Goal: Task Accomplishment & Management: Complete application form

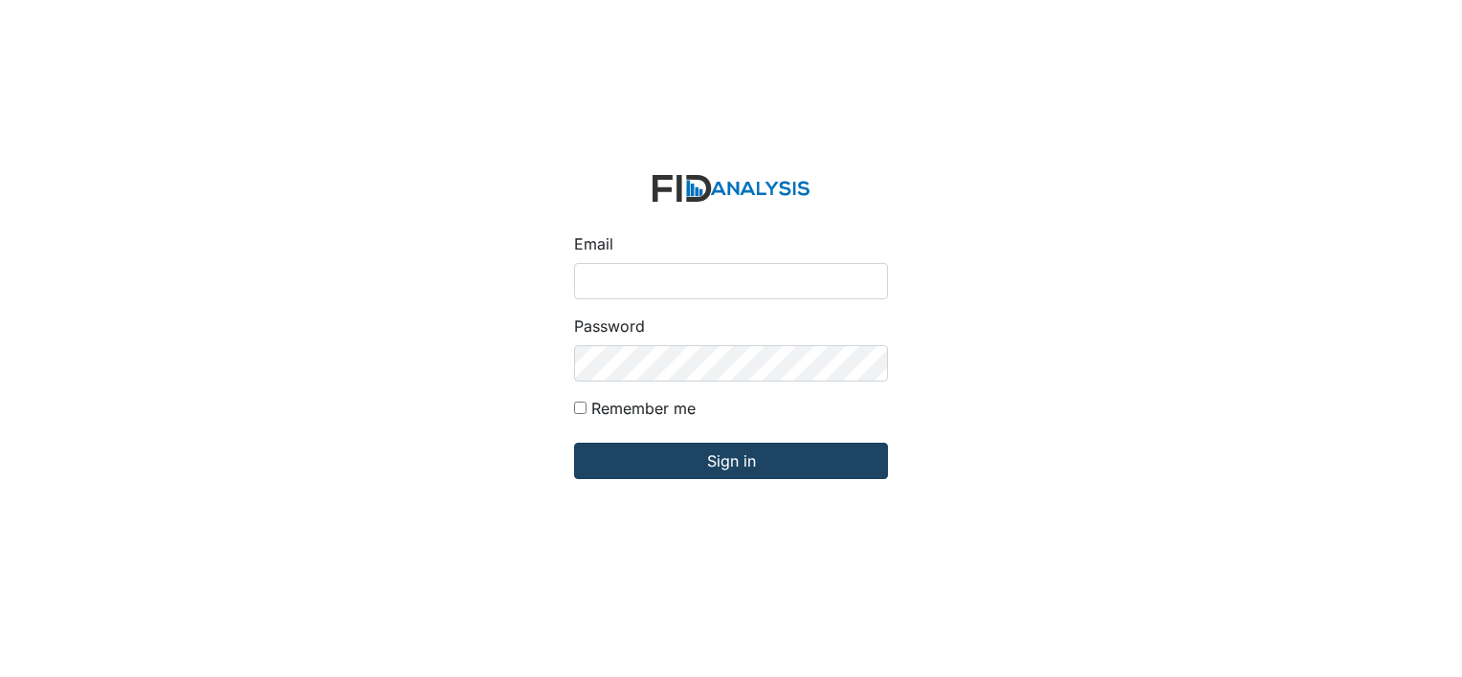
type input "[EMAIL_ADDRESS][DOMAIN_NAME]"
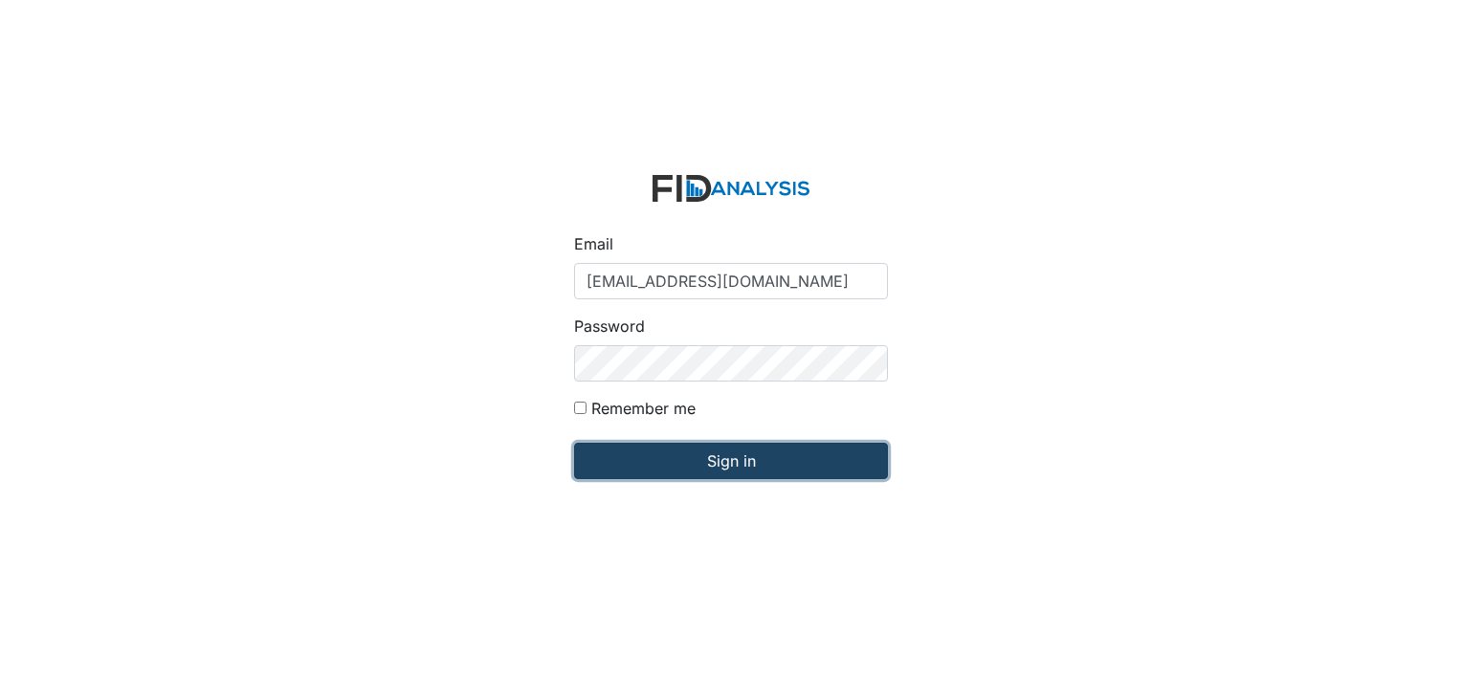
click at [593, 463] on input "Sign in" at bounding box center [731, 461] width 314 height 36
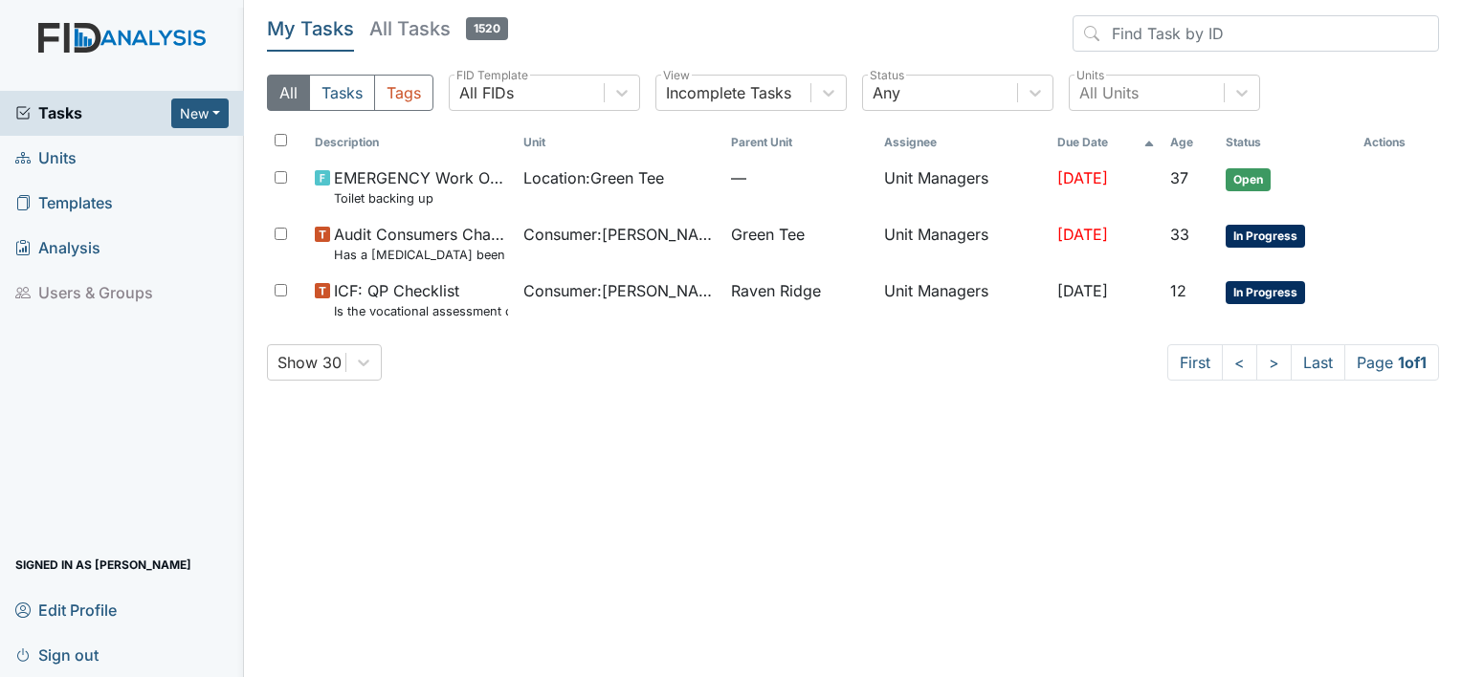
click at [62, 158] on span "Units" at bounding box center [45, 159] width 61 height 30
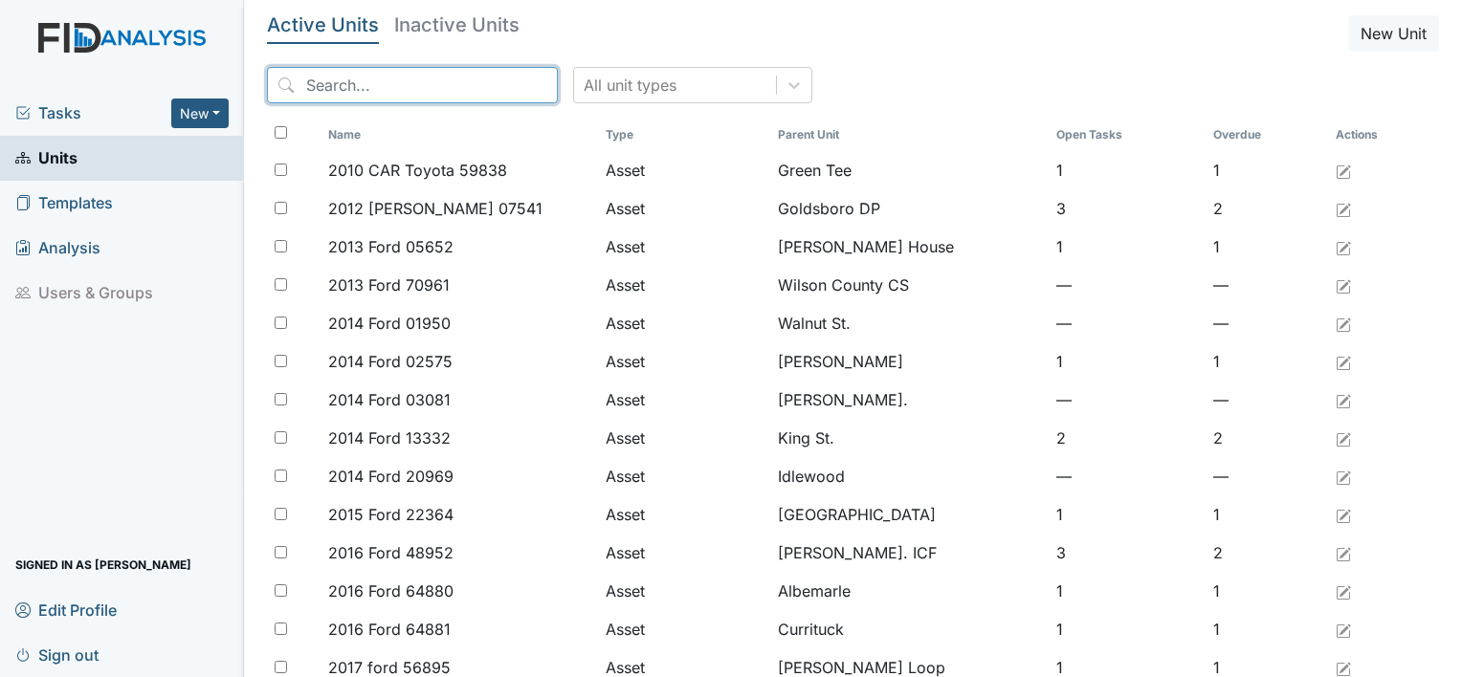
click at [302, 82] on input "search" at bounding box center [412, 85] width 291 height 36
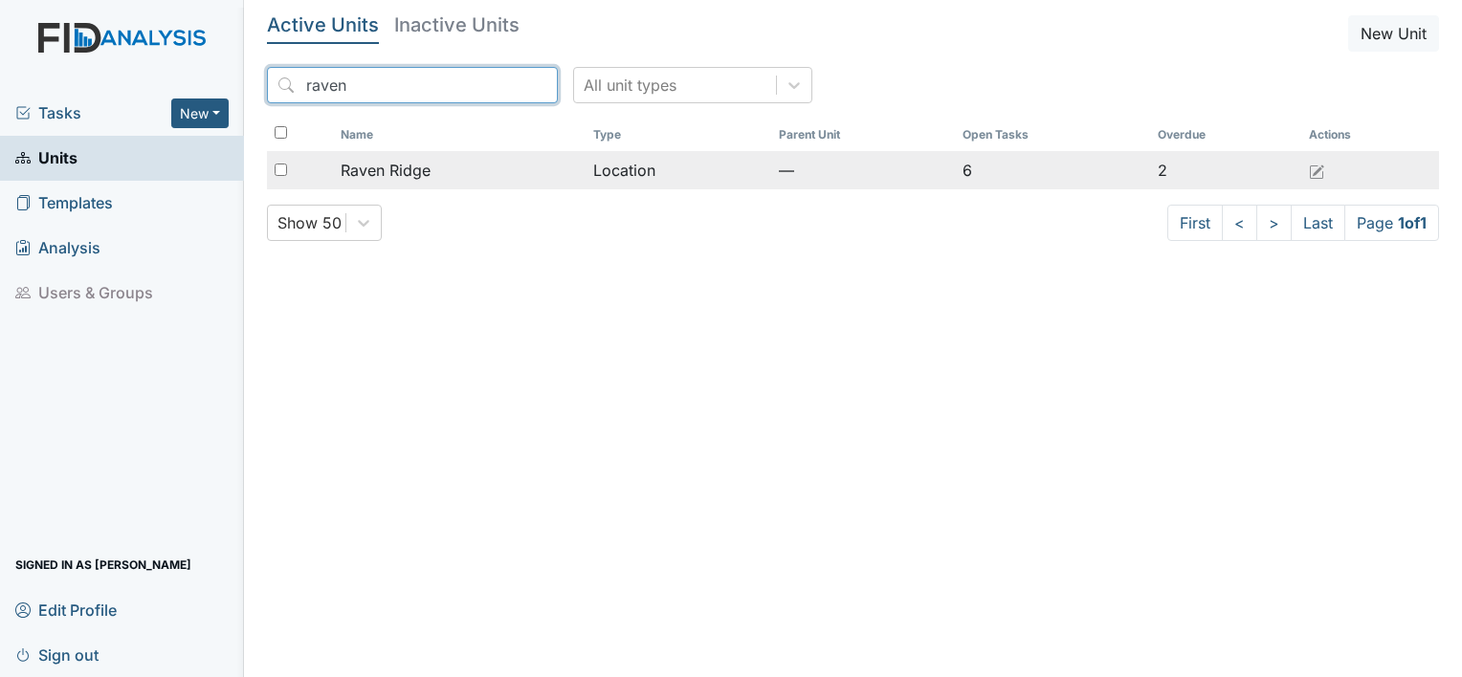
type input "raven"
click at [359, 154] on td "Raven Ridge" at bounding box center [459, 170] width 253 height 38
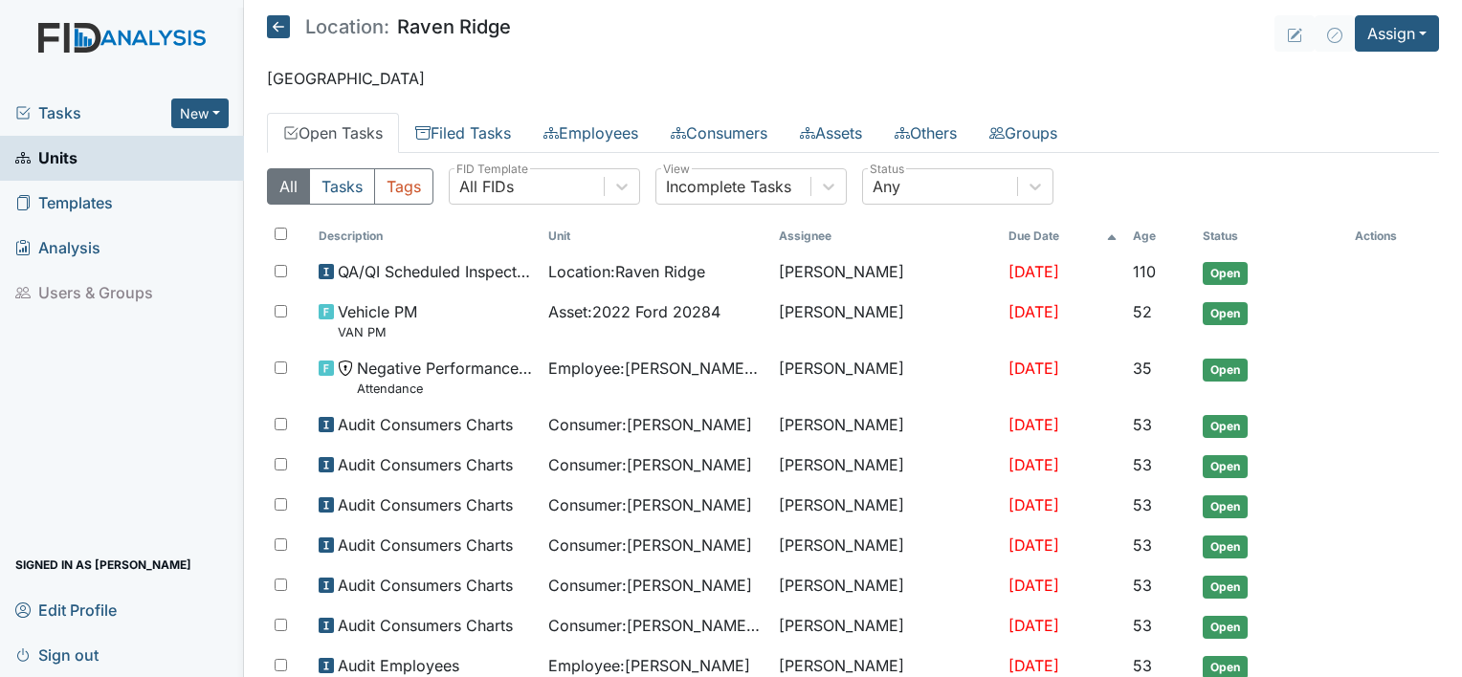
click at [95, 202] on span "Templates" at bounding box center [64, 204] width 98 height 30
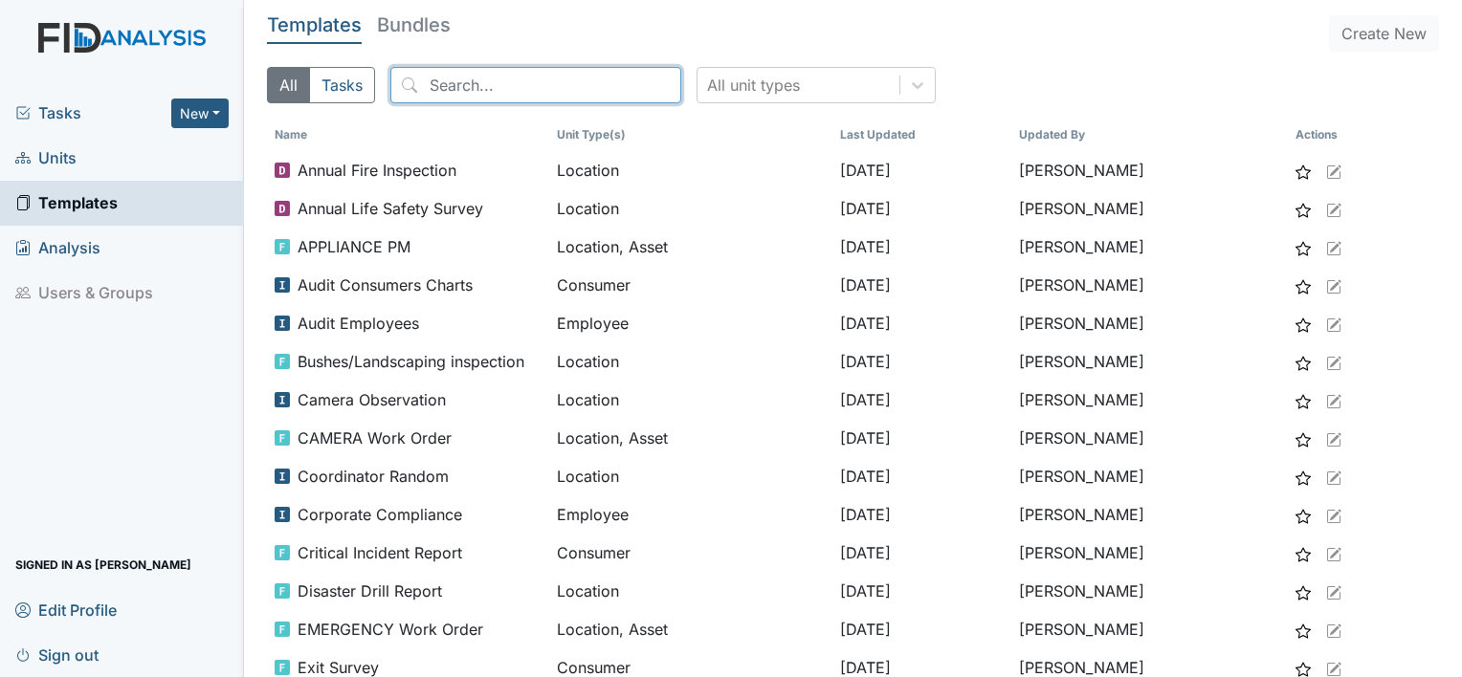
click at [443, 88] on input "search" at bounding box center [535, 85] width 291 height 36
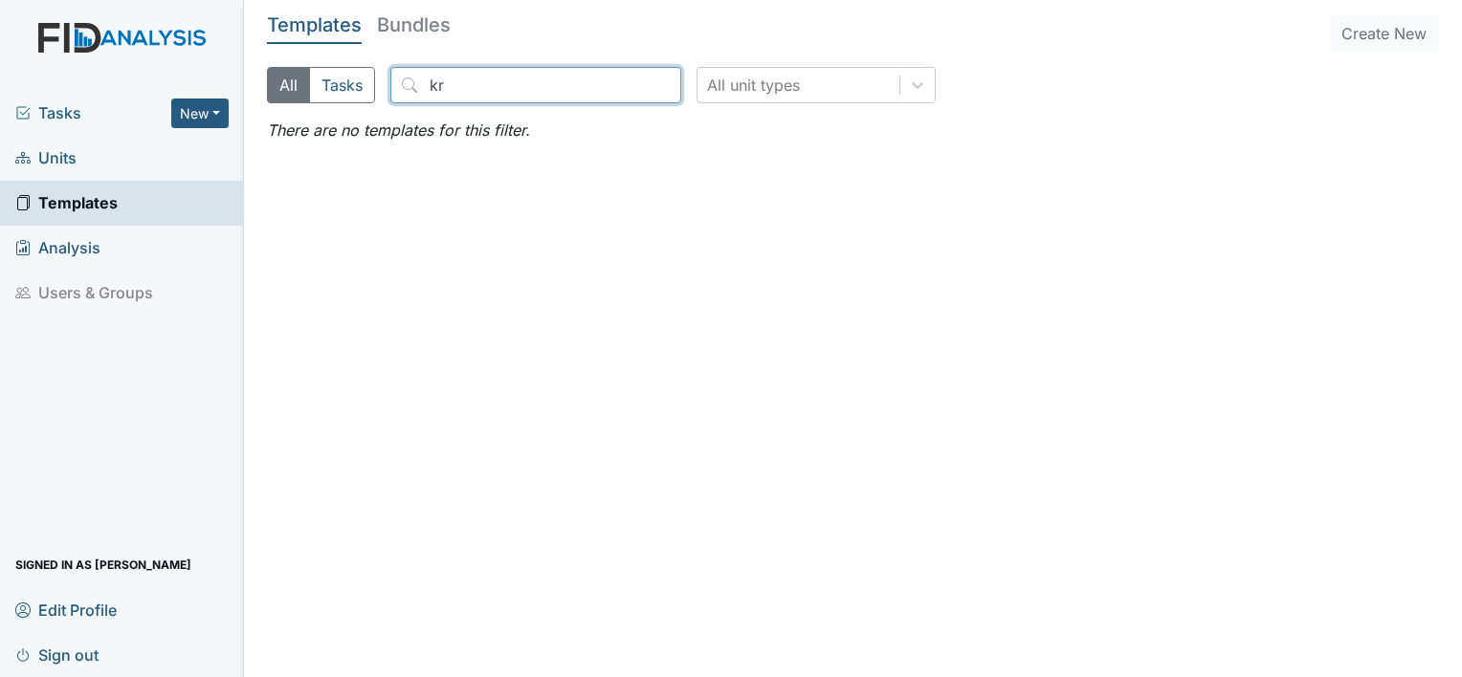
type input "k"
type input "m"
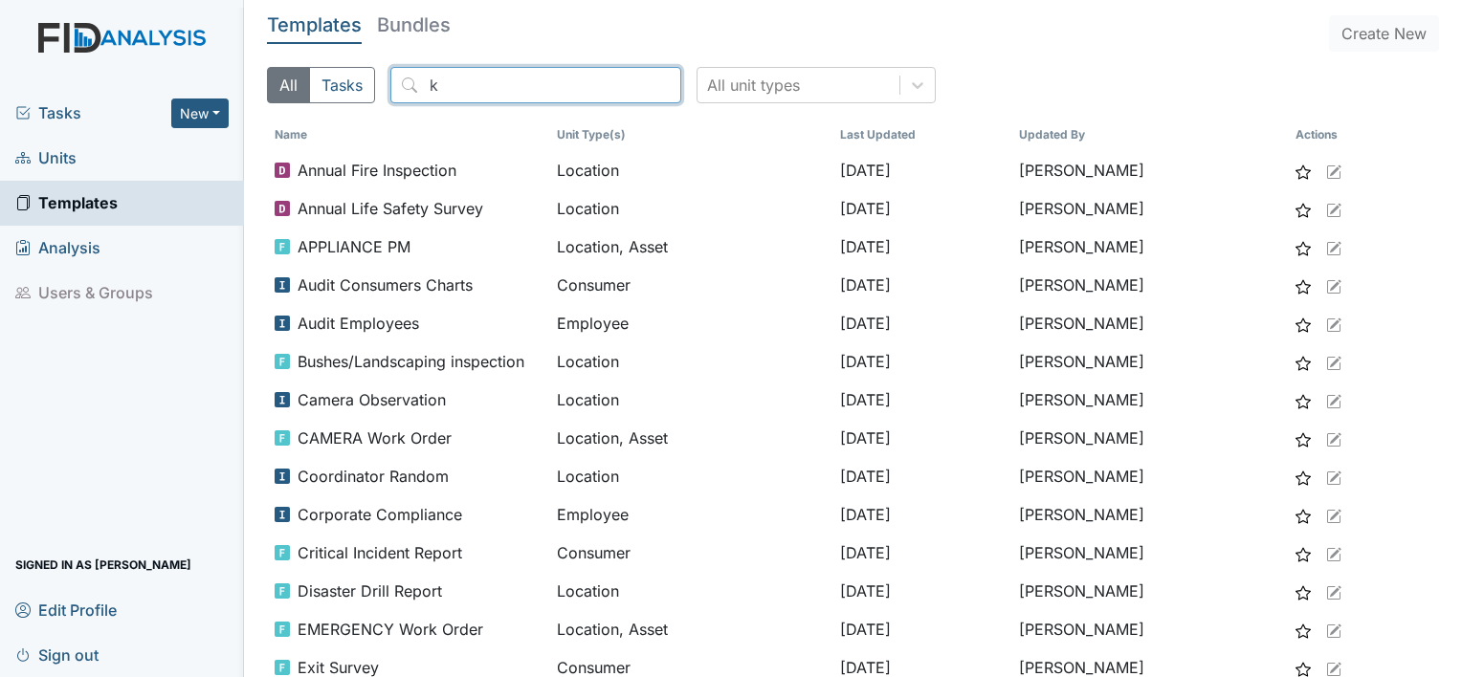
type input "k"
click at [58, 166] on span "Units" at bounding box center [45, 159] width 61 height 30
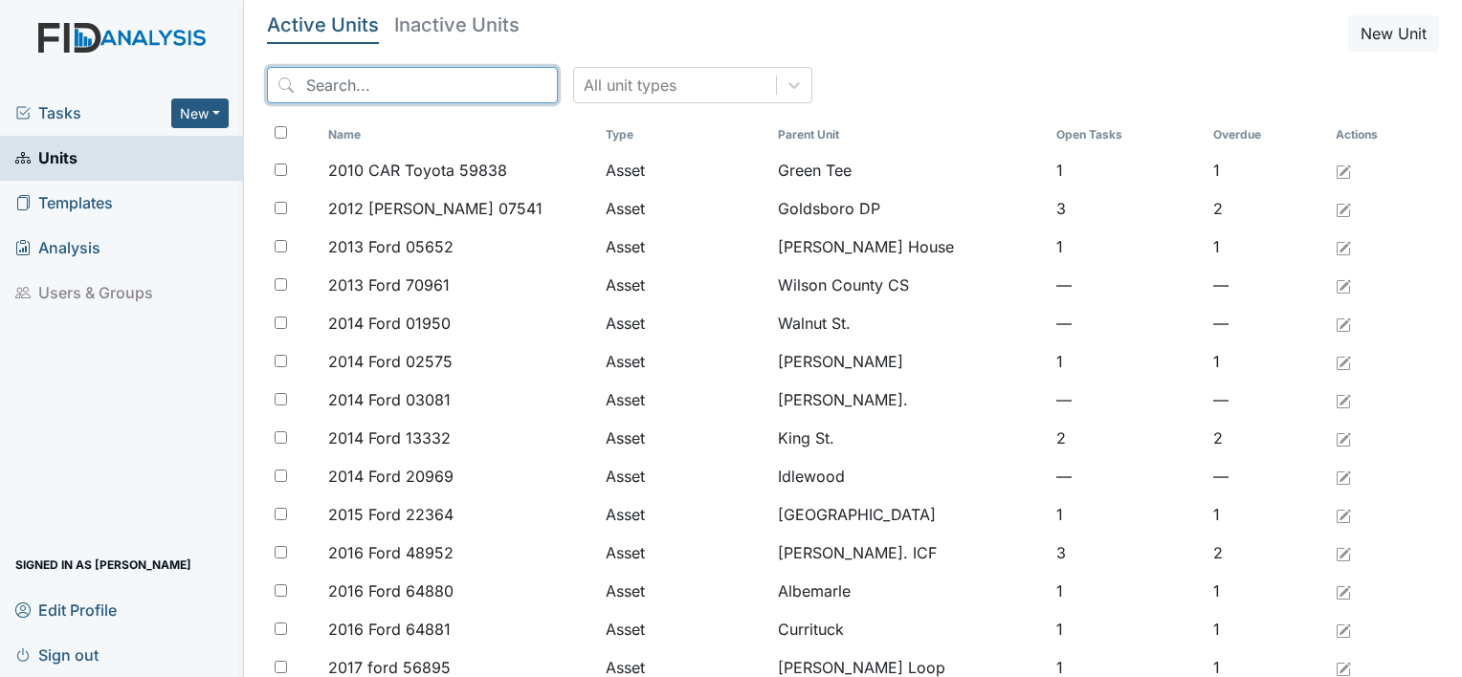
click at [361, 92] on input "search" at bounding box center [412, 85] width 291 height 36
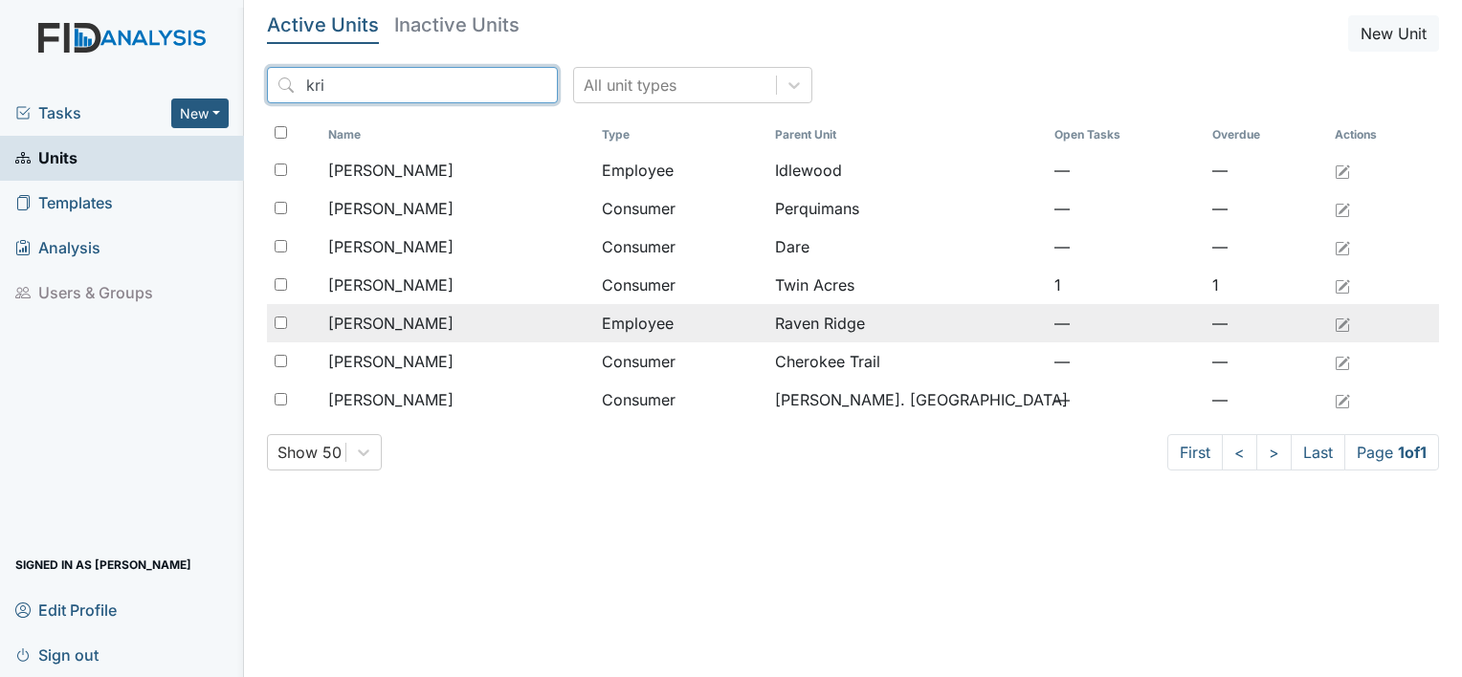
type input "kri"
click at [384, 332] on span "Martinez, Kristal" at bounding box center [390, 323] width 125 height 23
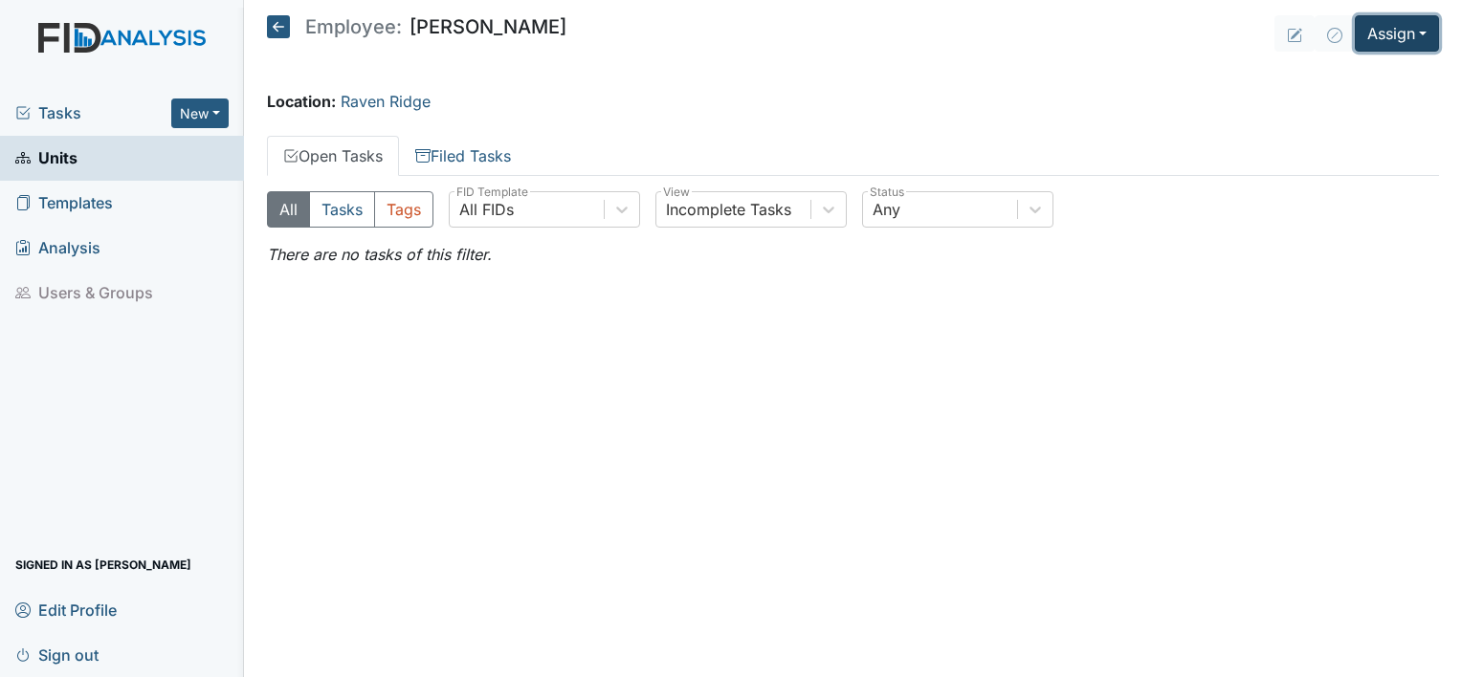
click at [1412, 34] on button "Assign" at bounding box center [1397, 33] width 84 height 36
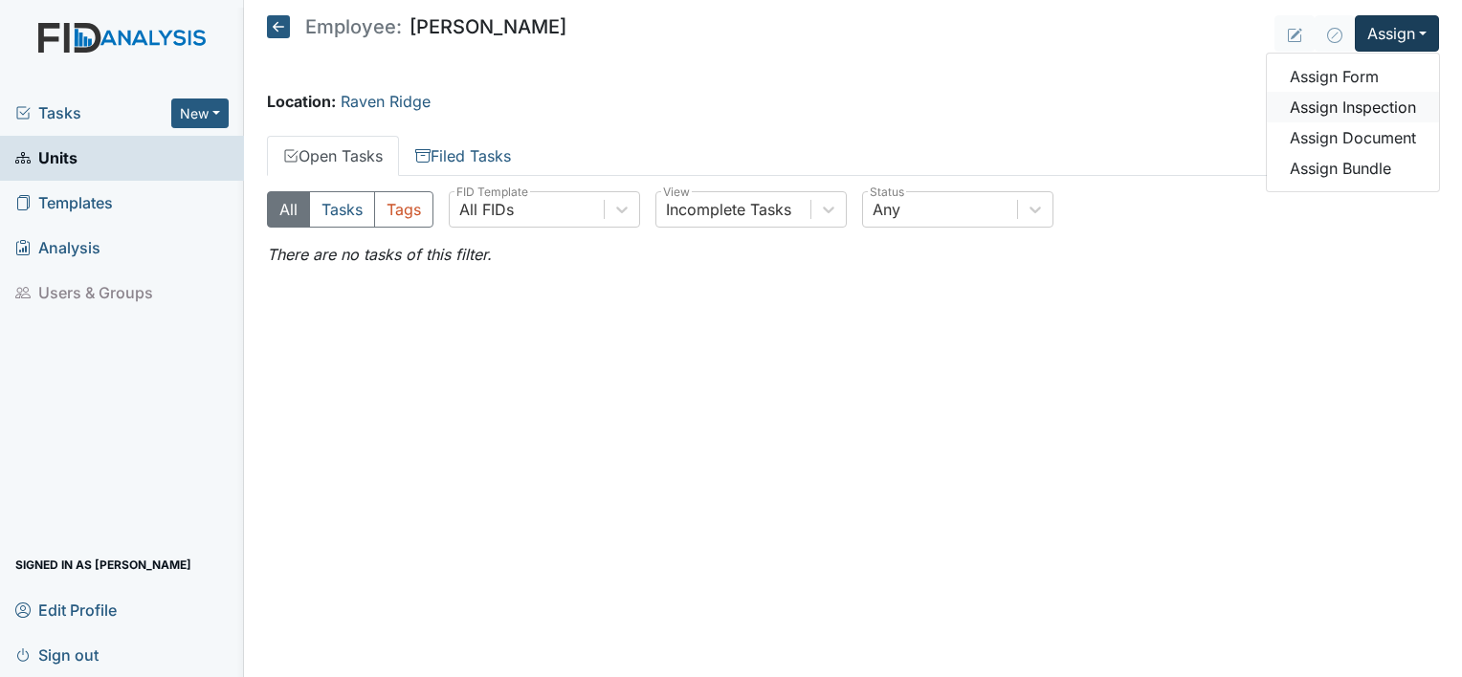
click at [1366, 111] on link "Assign Inspection" at bounding box center [1353, 107] width 172 height 31
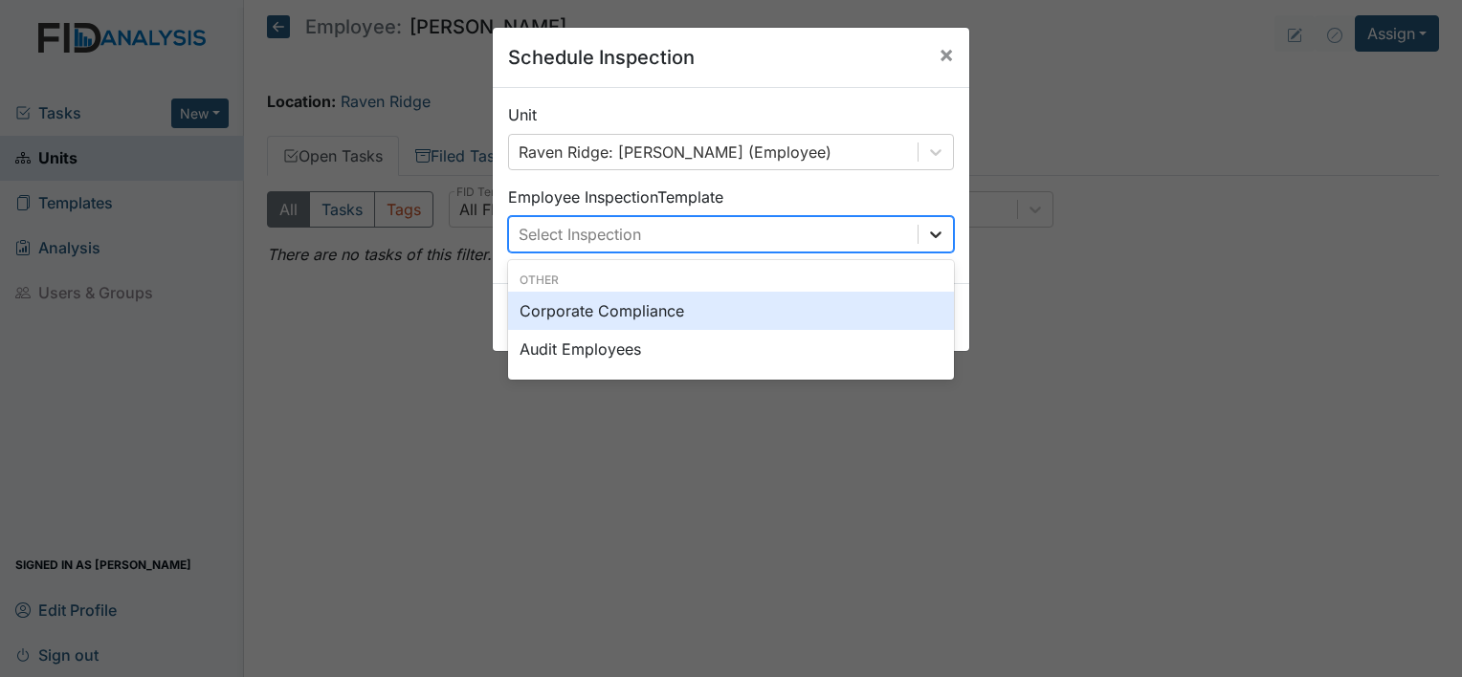
click at [937, 242] on icon at bounding box center [935, 234] width 19 height 19
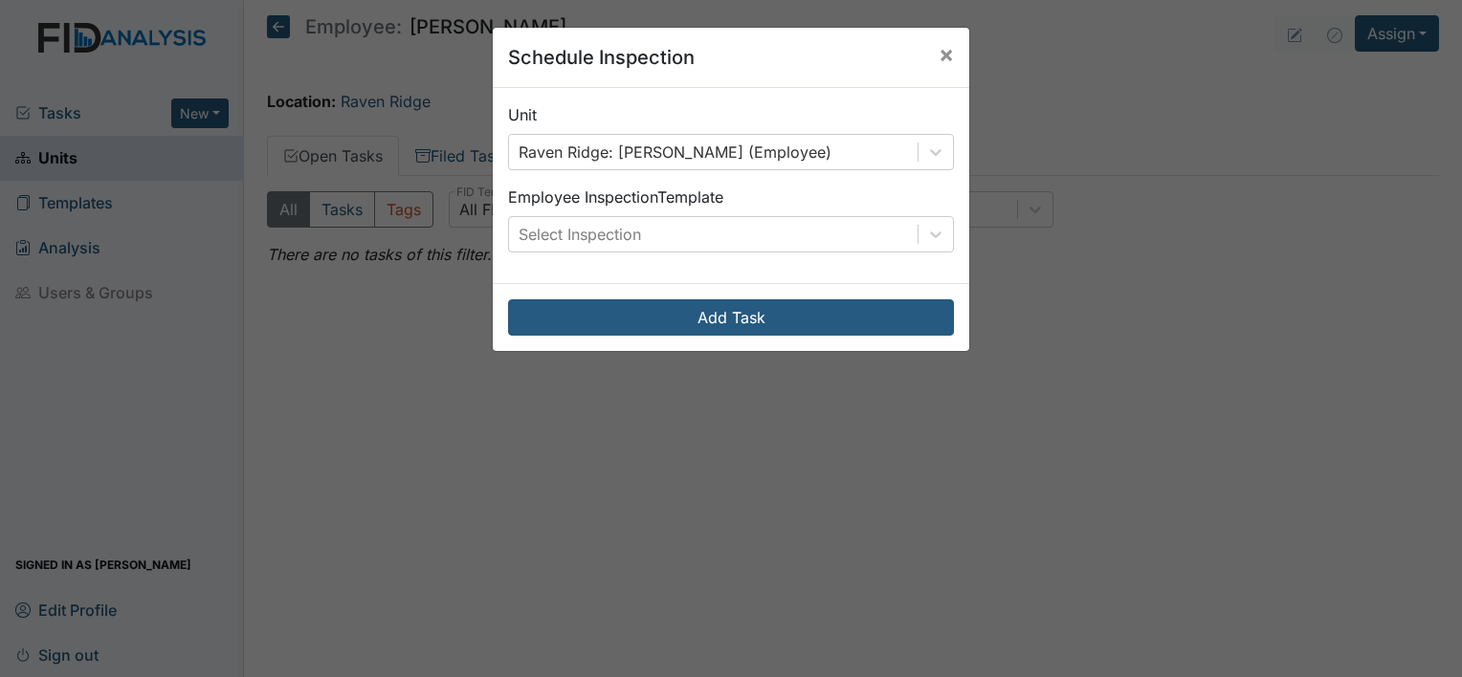
click at [995, 188] on div "Schedule Inspection × Unit Raven Ridge: Martinez, Kristal (Employee) Employee I…" at bounding box center [731, 338] width 1462 height 677
click at [927, 149] on icon at bounding box center [935, 152] width 19 height 19
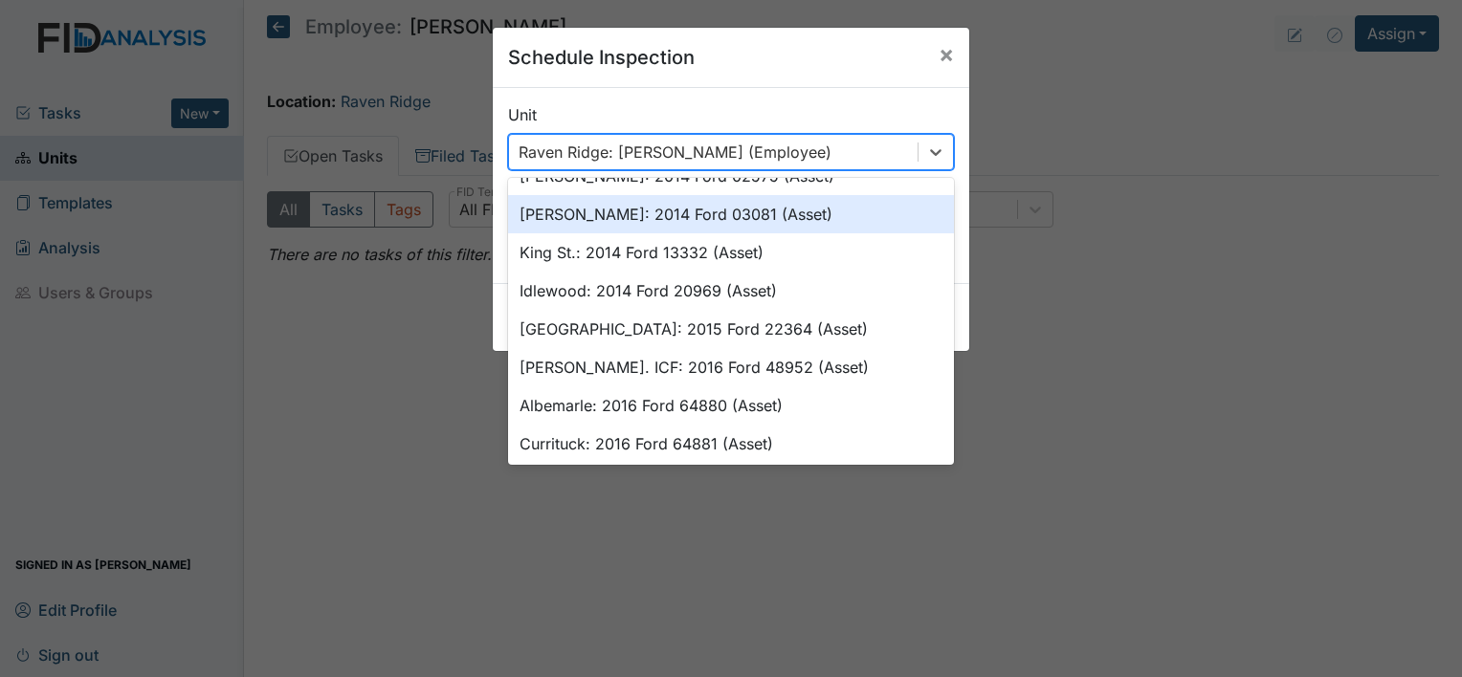
scroll to position [383, 0]
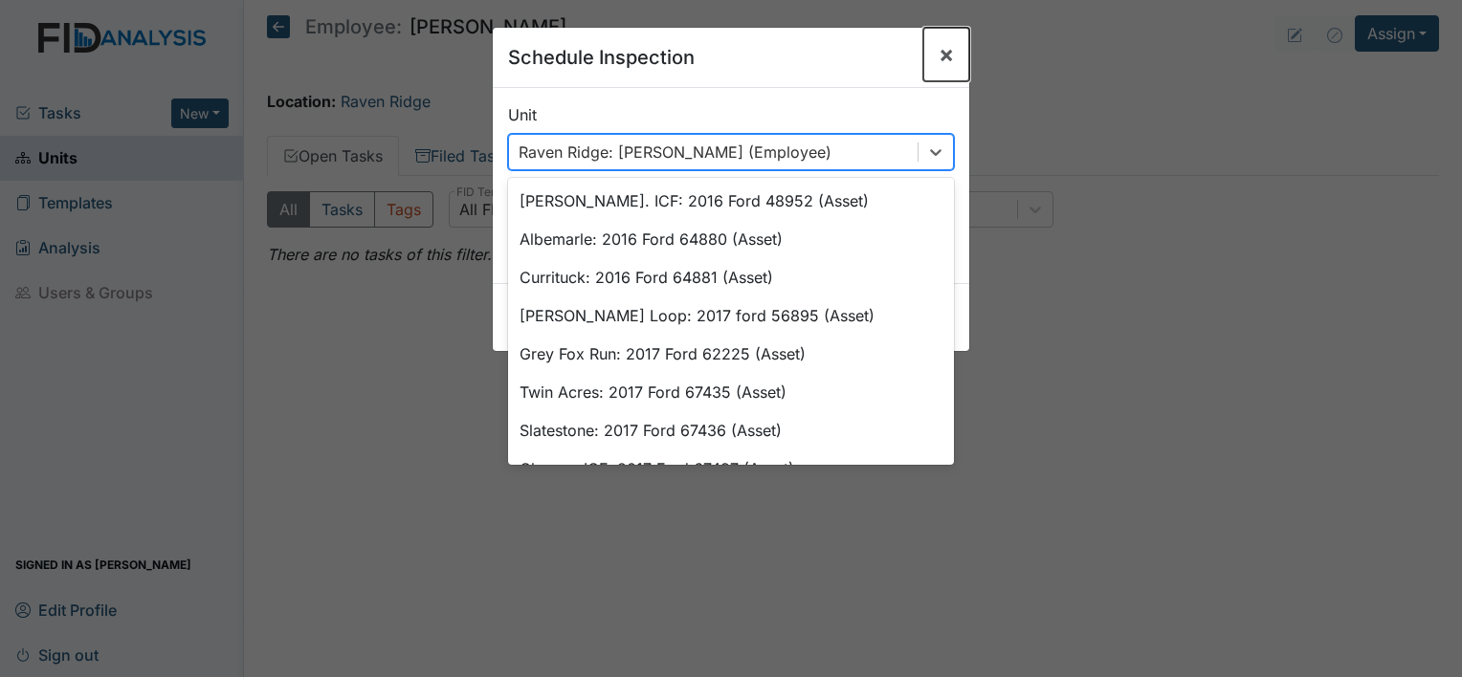
click at [939, 52] on span "×" at bounding box center [946, 54] width 15 height 28
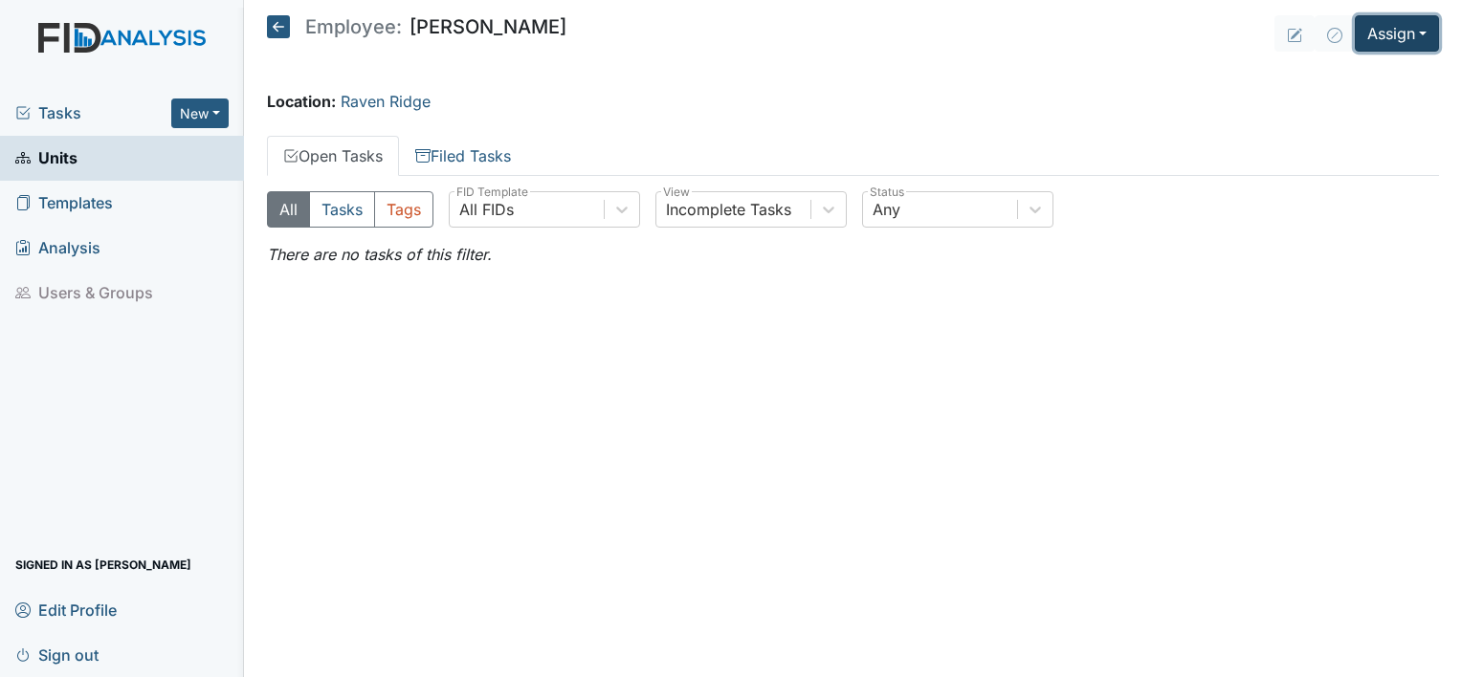
click at [1430, 36] on button "Assign" at bounding box center [1397, 33] width 84 height 36
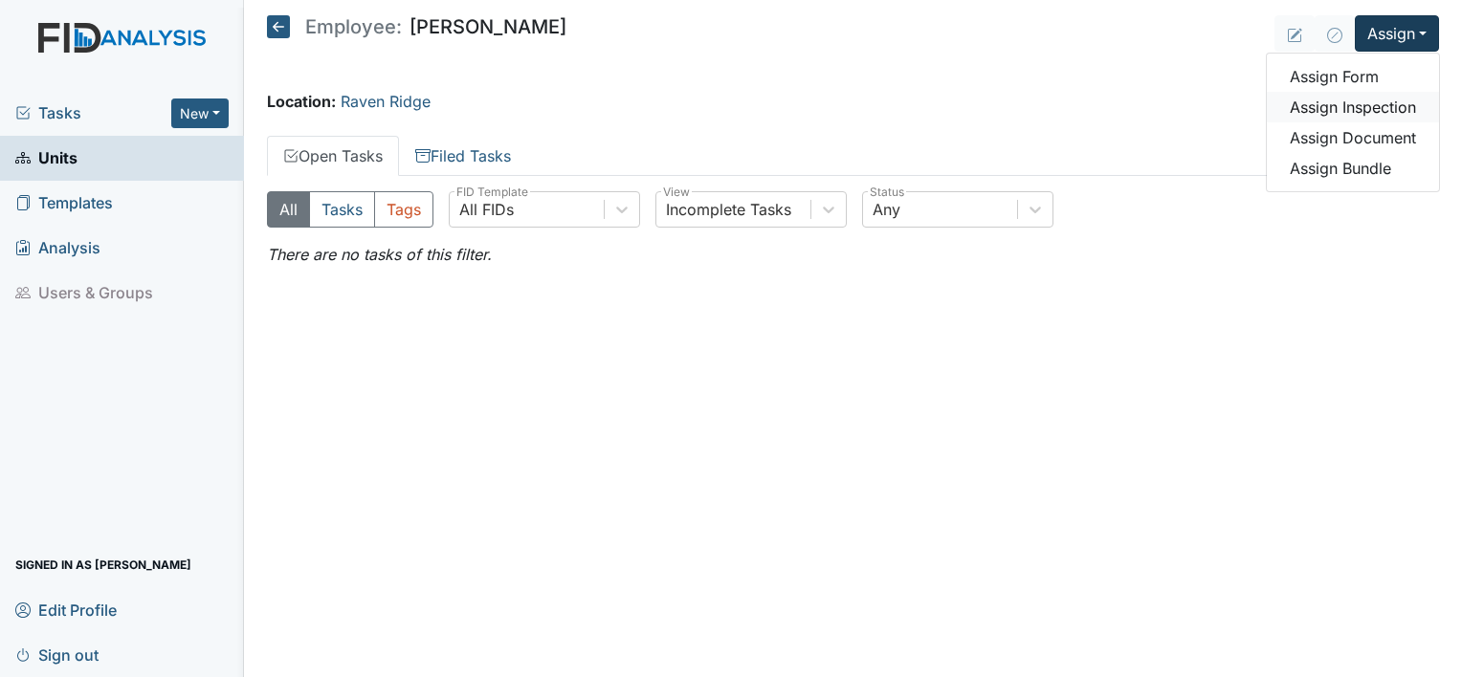
click at [1358, 107] on link "Assign Inspection" at bounding box center [1353, 107] width 172 height 31
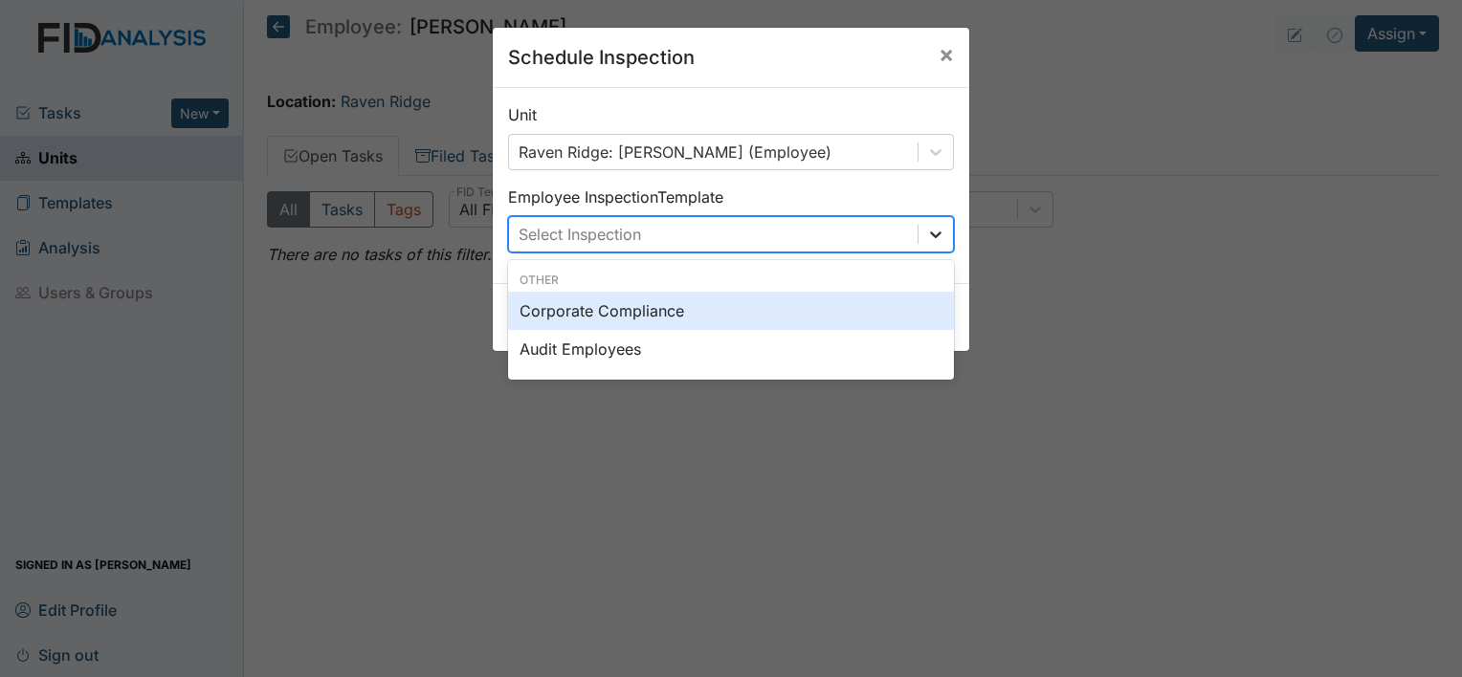
click at [926, 225] on icon at bounding box center [935, 234] width 19 height 19
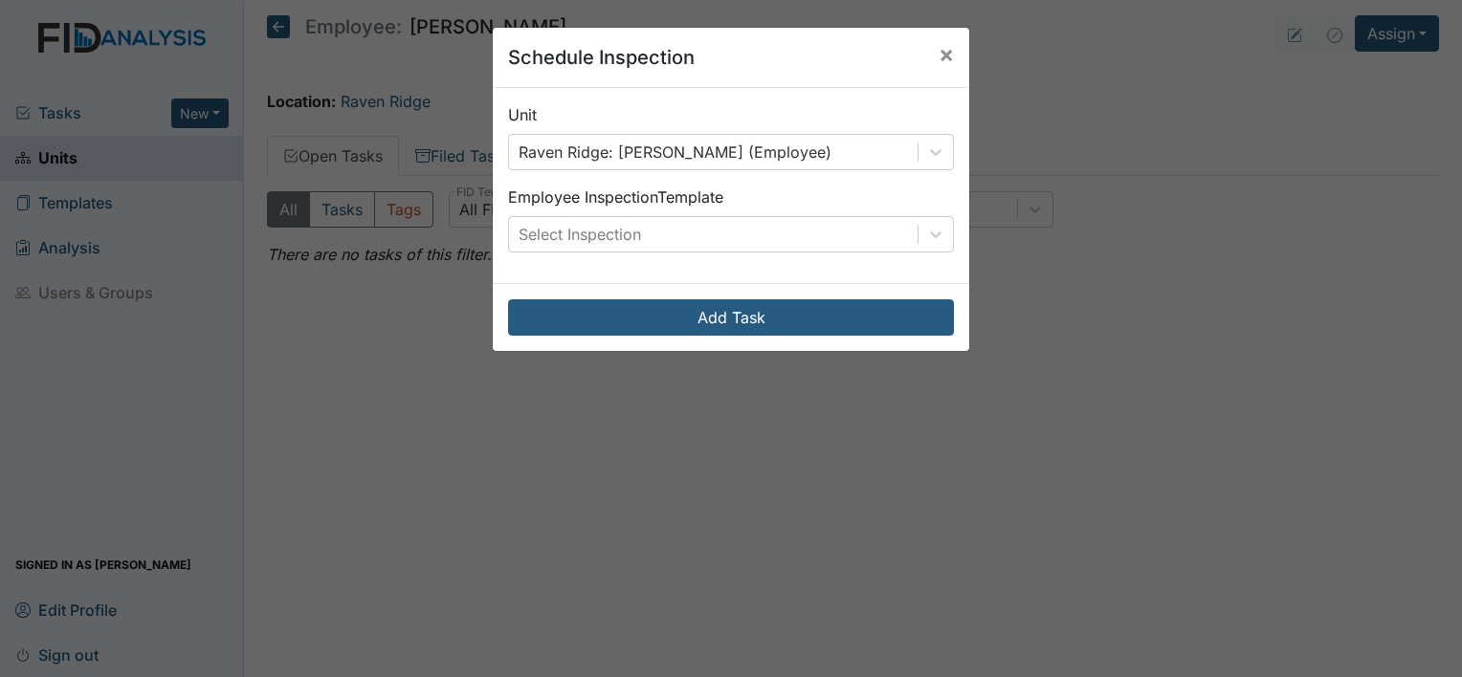
click at [1165, 242] on div "Schedule Inspection × Unit Raven Ridge: Martinez, Kristal (Employee) Employee I…" at bounding box center [731, 338] width 1462 height 677
click at [1426, 40] on div "Schedule Inspection × Unit Raven Ridge: Martinez, Kristal (Employee) Employee I…" at bounding box center [731, 338] width 1462 height 677
click at [1419, 34] on div "Schedule Inspection × Unit Raven Ridge: Martinez, Kristal (Employee) Employee I…" at bounding box center [731, 338] width 1462 height 677
drag, startPoint x: 926, startPoint y: 55, endPoint x: 1070, endPoint y: 100, distance: 150.4
click at [1070, 100] on div "Schedule Inspection × Unit Raven Ridge: Martinez, Kristal (Employee) Employee I…" at bounding box center [731, 338] width 1462 height 677
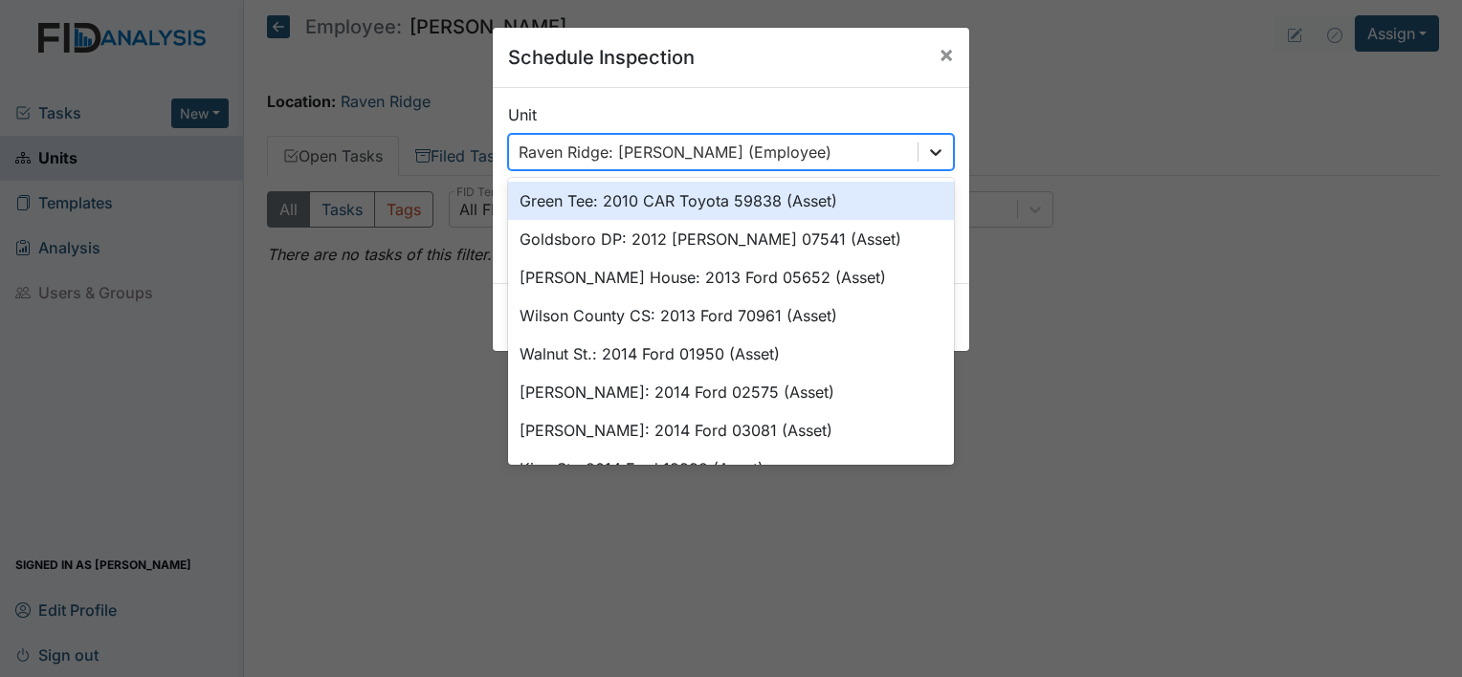
click at [932, 149] on icon at bounding box center [935, 152] width 11 height 7
click at [939, 48] on span "×" at bounding box center [946, 54] width 15 height 28
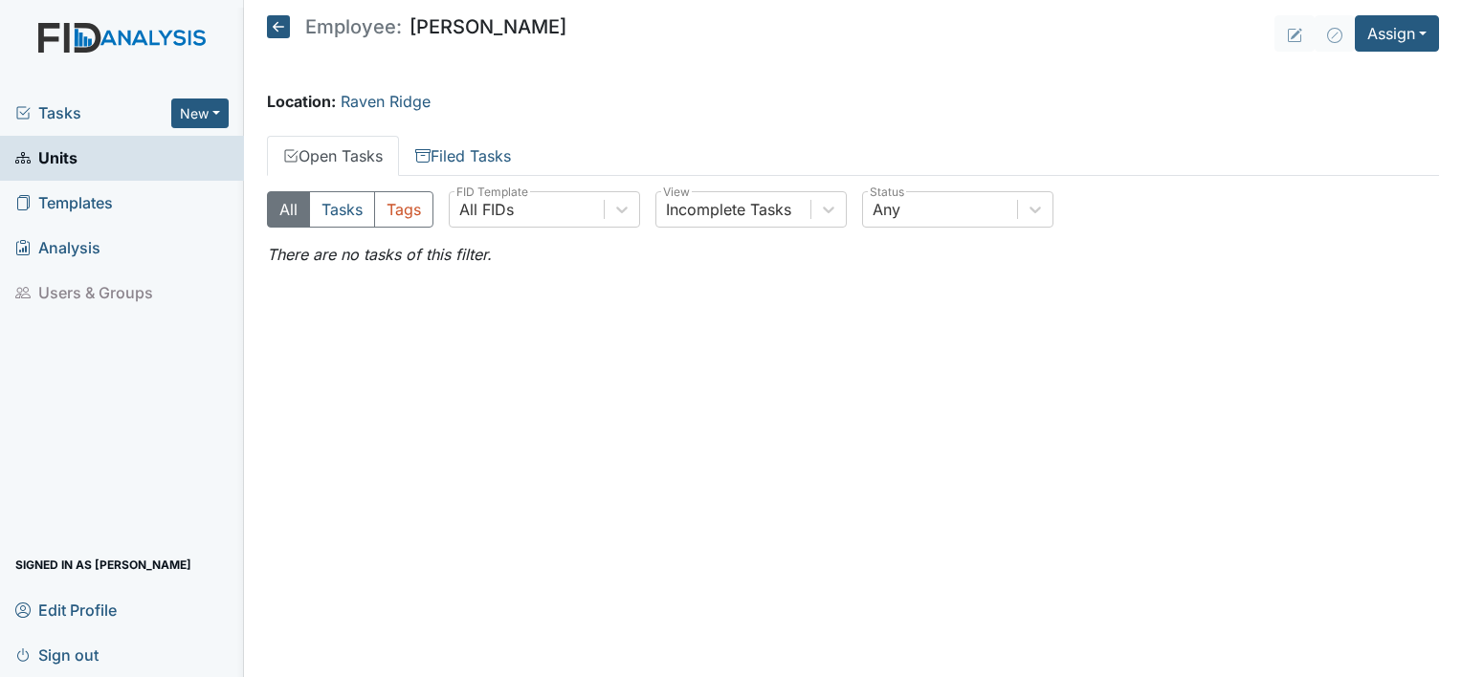
drag, startPoint x: 1416, startPoint y: 38, endPoint x: 966, endPoint y: 51, distance: 449.9
click at [966, 51] on main "Employee: Kristal Martinez Assign Assign Form Assign Inspection Assign Document…" at bounding box center [853, 338] width 1218 height 677
click at [1418, 30] on button "Assign" at bounding box center [1397, 33] width 84 height 36
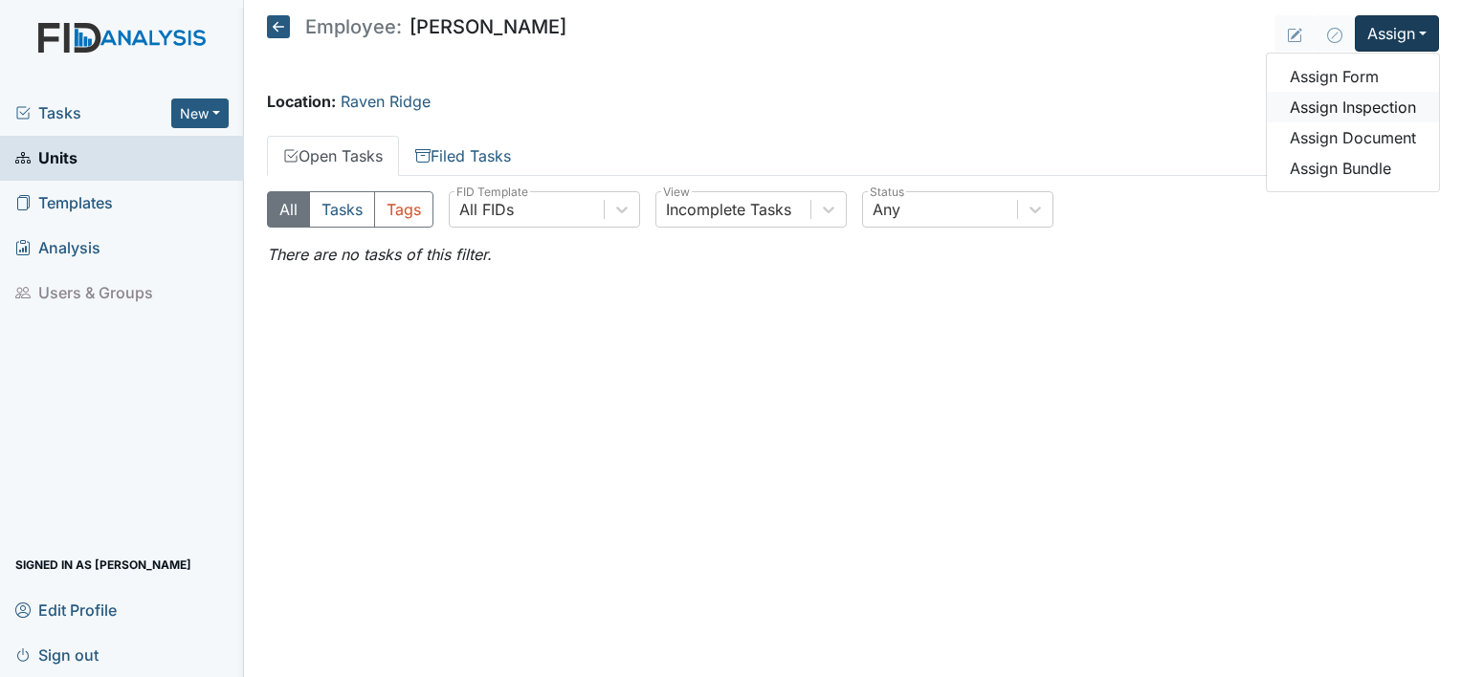
click at [1374, 92] on link "Assign Inspection" at bounding box center [1353, 107] width 172 height 31
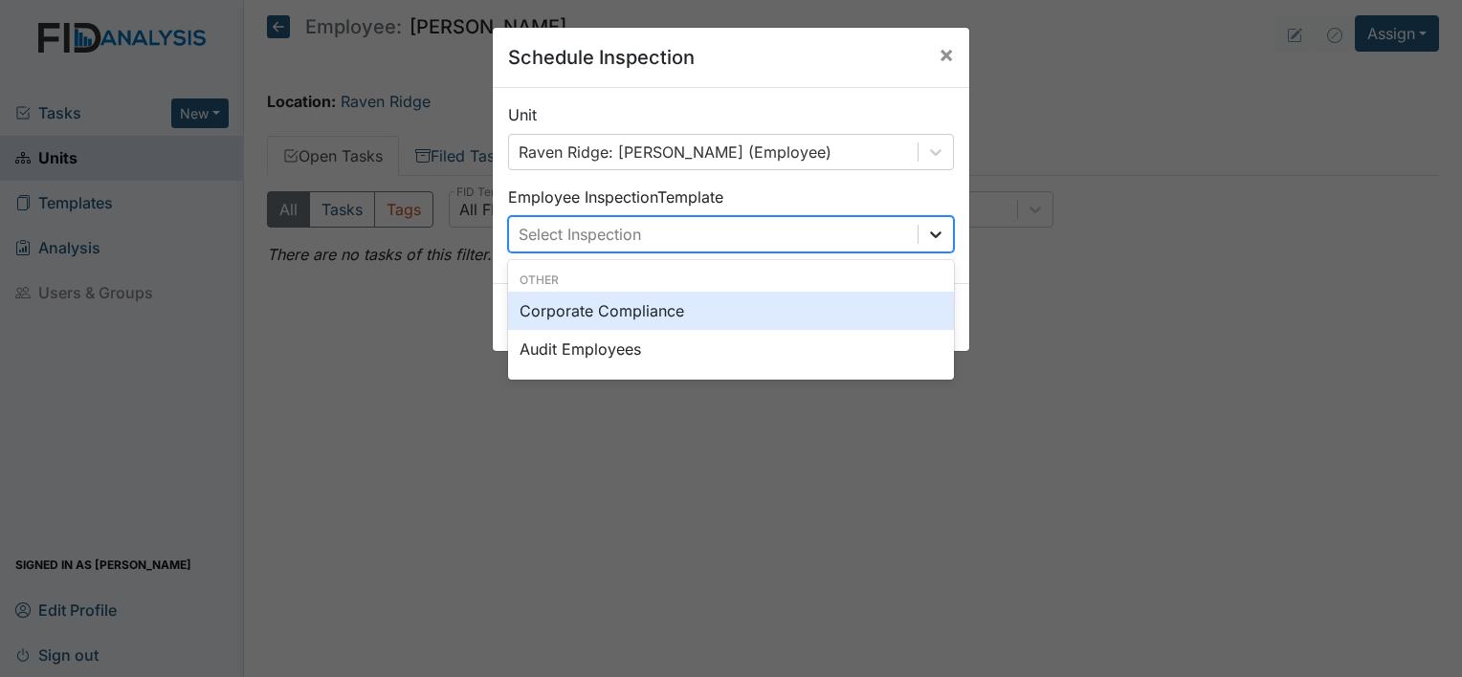
click at [919, 229] on div at bounding box center [936, 234] width 34 height 34
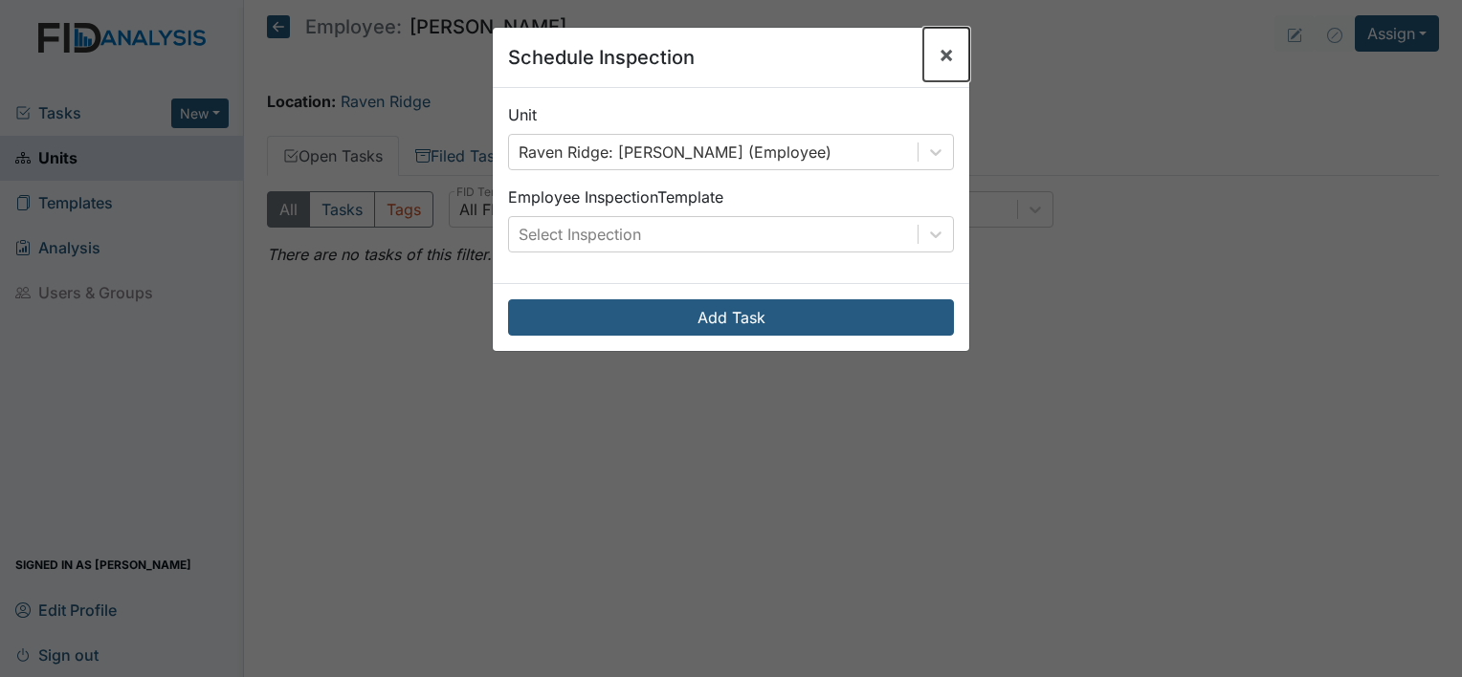
click at [941, 53] on span "×" at bounding box center [946, 54] width 15 height 28
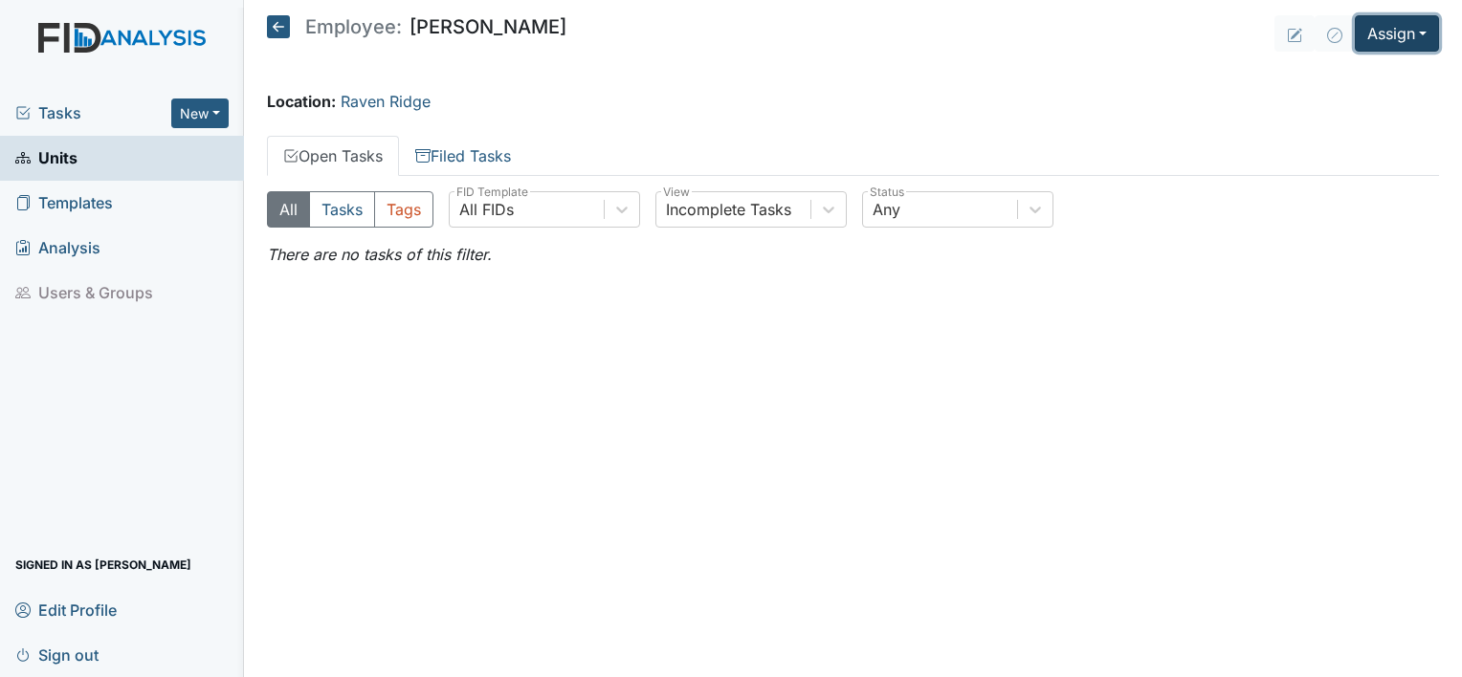
click at [1409, 37] on button "Assign" at bounding box center [1397, 33] width 84 height 36
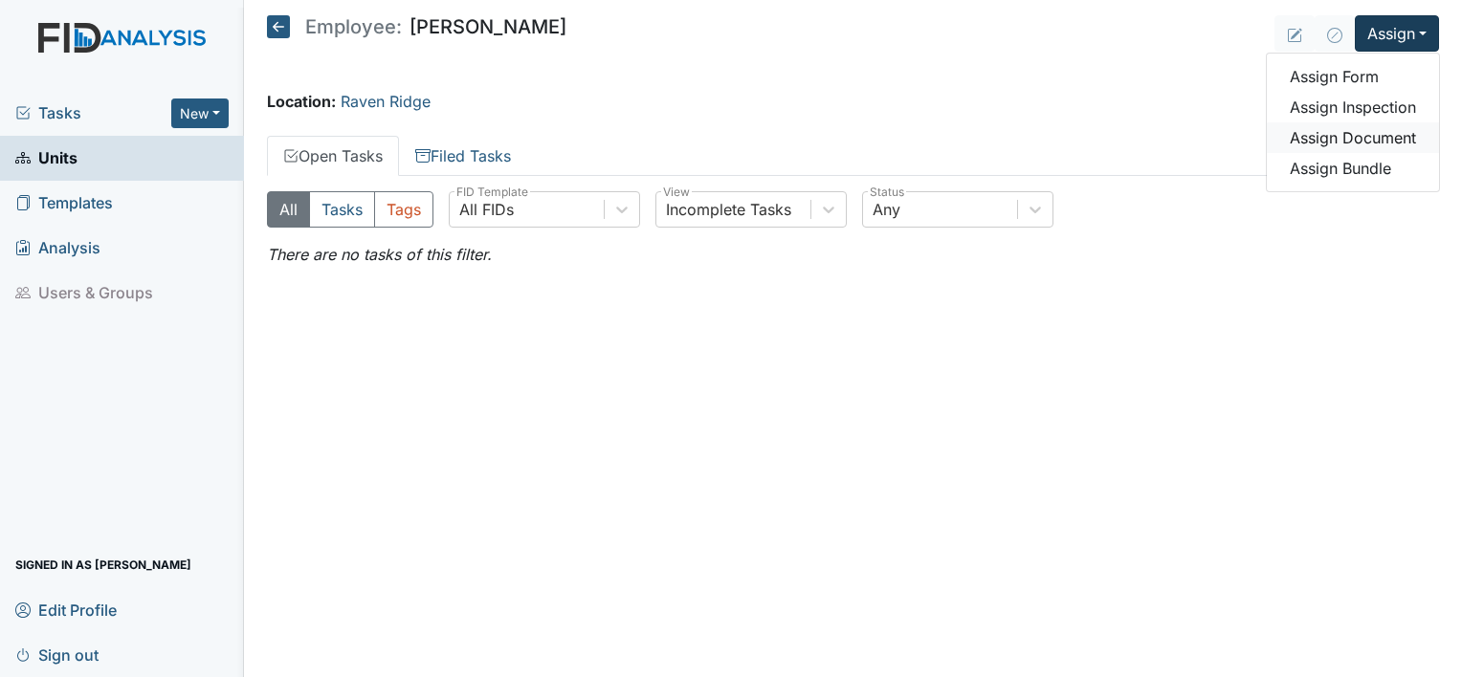
click at [1366, 132] on link "Assign Document" at bounding box center [1353, 137] width 172 height 31
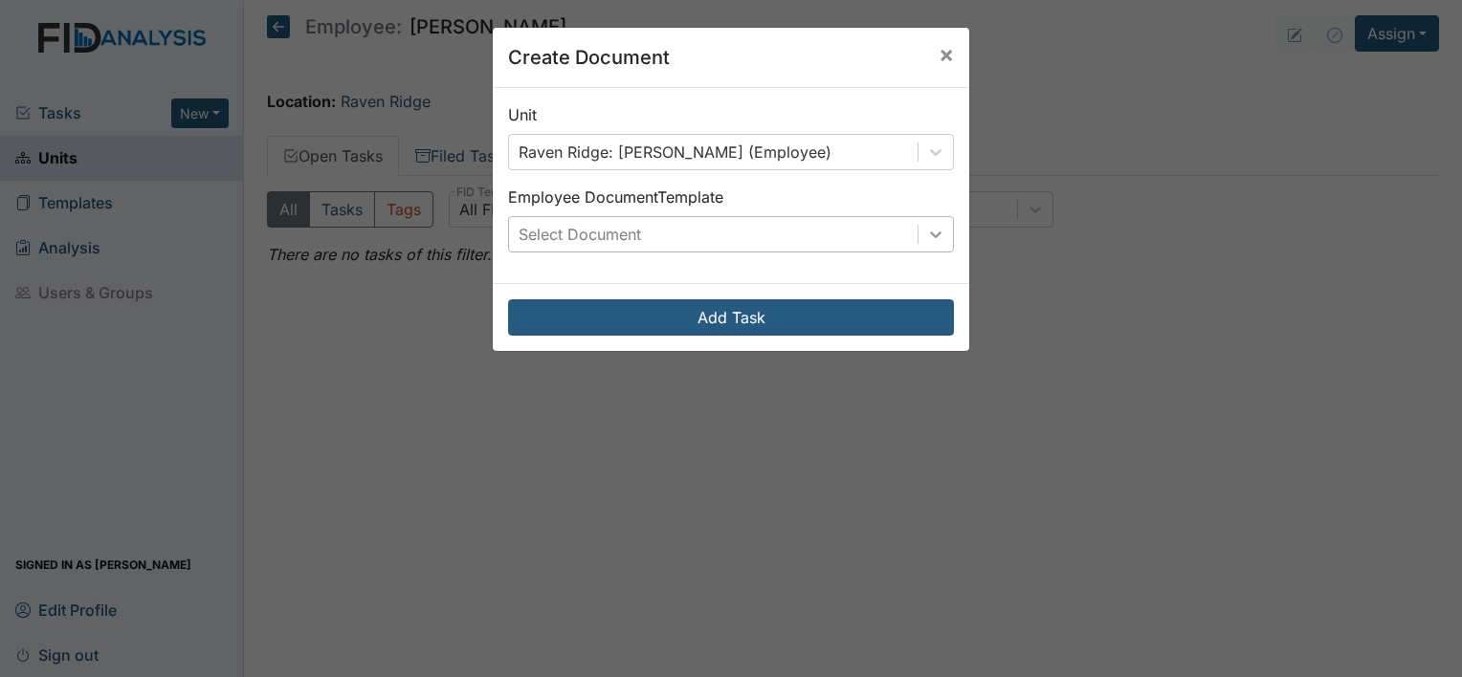
click at [934, 245] on div at bounding box center [936, 234] width 34 height 34
click at [919, 240] on div at bounding box center [936, 234] width 34 height 34
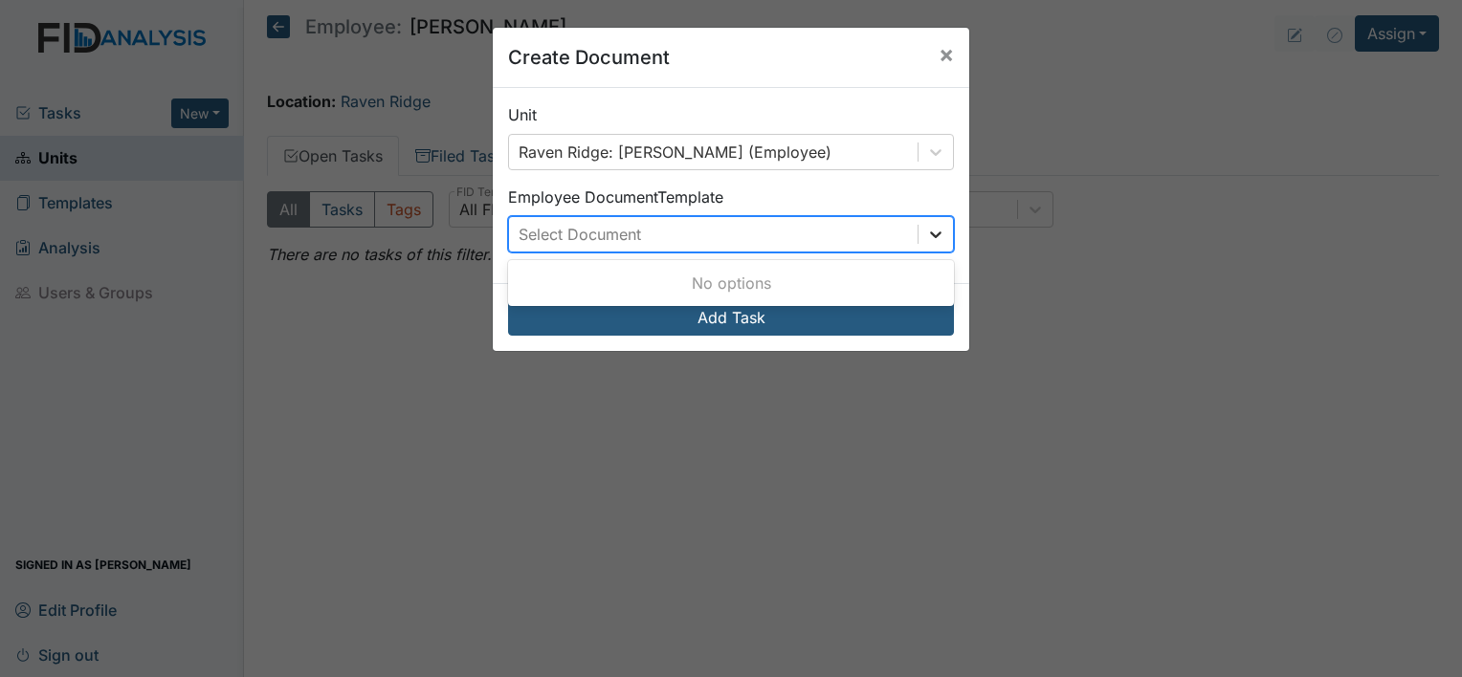
click at [919, 240] on div at bounding box center [936, 234] width 34 height 34
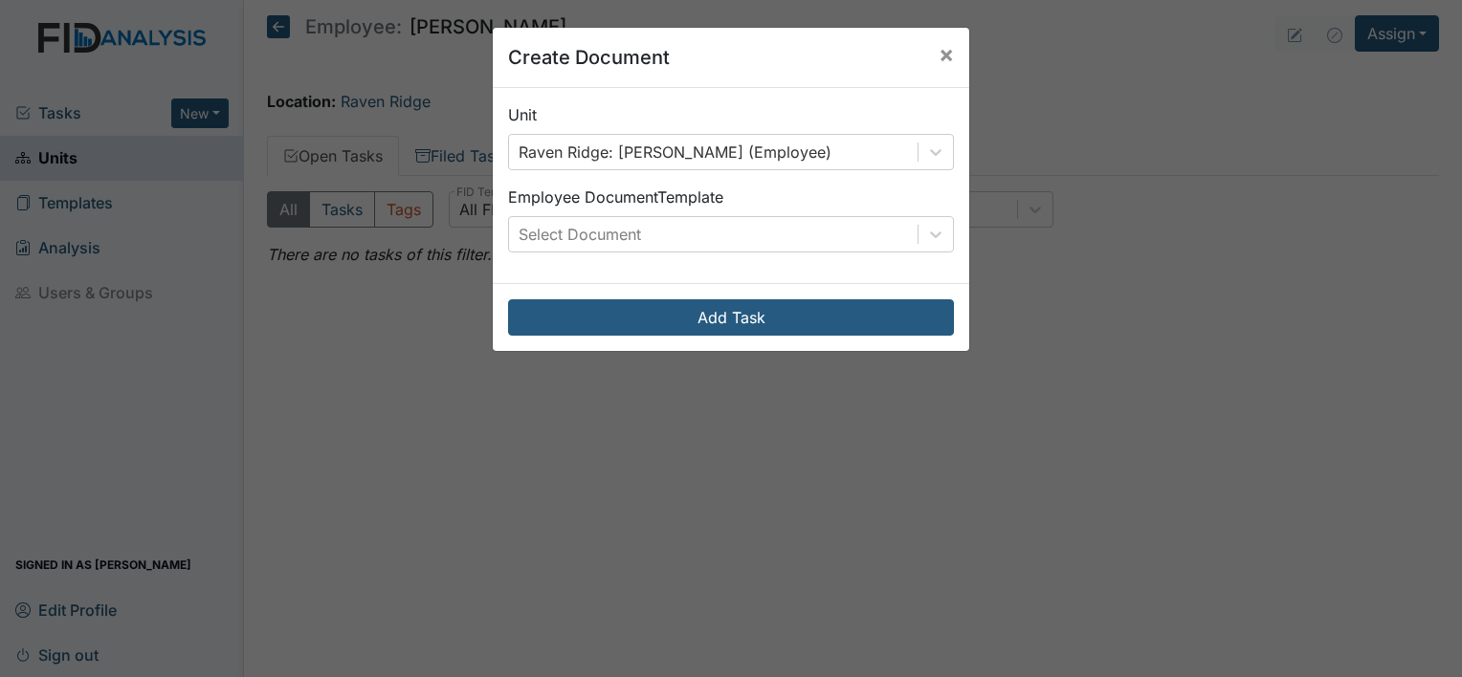
drag, startPoint x: 1461, startPoint y: 155, endPoint x: 1409, endPoint y: 29, distance: 136.8
click at [1409, 29] on div "Create Document × Unit Raven Ridge: Martinez, Kristal (Employee) Employee Docum…" at bounding box center [731, 338] width 1462 height 677
click at [1425, 30] on div "Create Document × Unit Raven Ridge: Martinez, Kristal (Employee) Employee Docum…" at bounding box center [731, 338] width 1462 height 677
click at [928, 58] on button "×" at bounding box center [946, 55] width 46 height 54
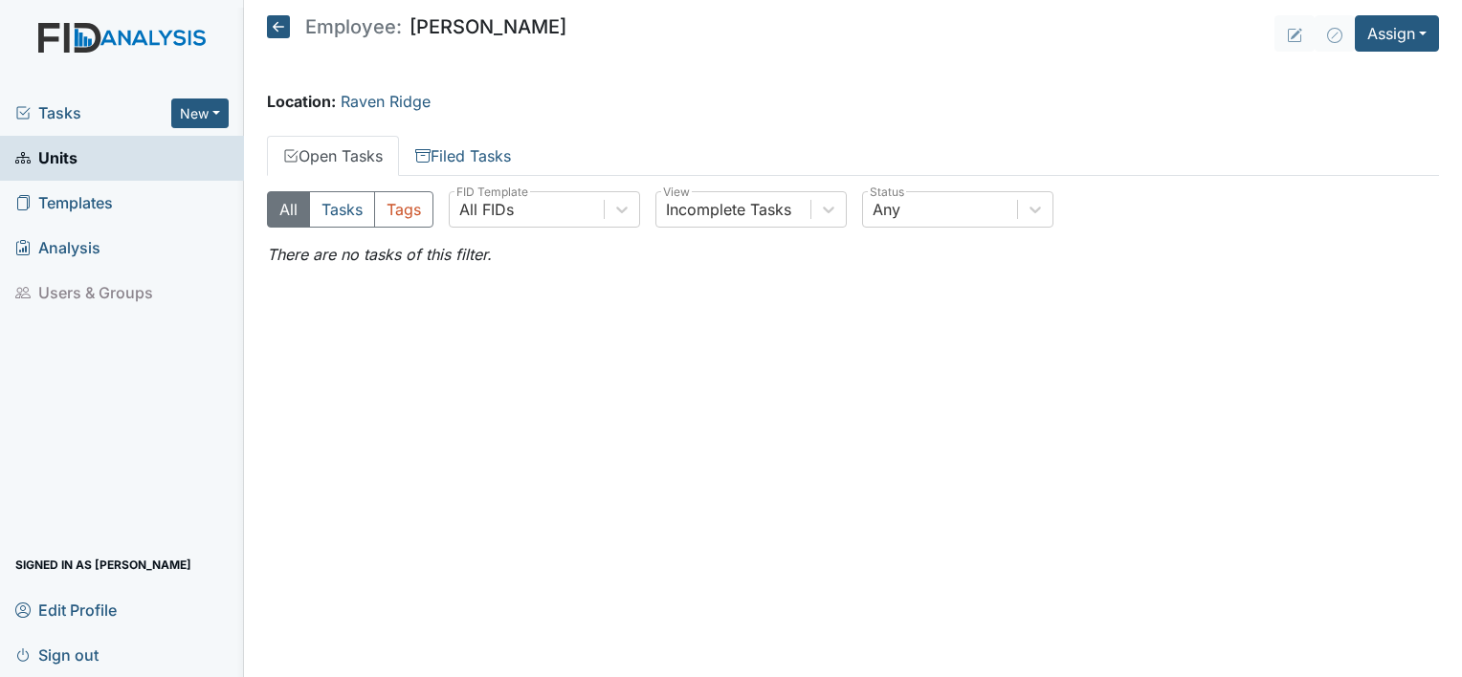
click at [928, 58] on main "Employee: Kristal Martinez Assign Assign Form Assign Inspection Assign Document…" at bounding box center [853, 338] width 1218 height 677
drag, startPoint x: 1415, startPoint y: 38, endPoint x: 1095, endPoint y: 27, distance: 320.8
click at [1095, 27] on header "Employee: Kristal Martinez Assign Assign Form Assign Inspection Assign Document…" at bounding box center [853, 33] width 1172 height 36
click at [1428, 31] on button "Assign" at bounding box center [1397, 33] width 84 height 36
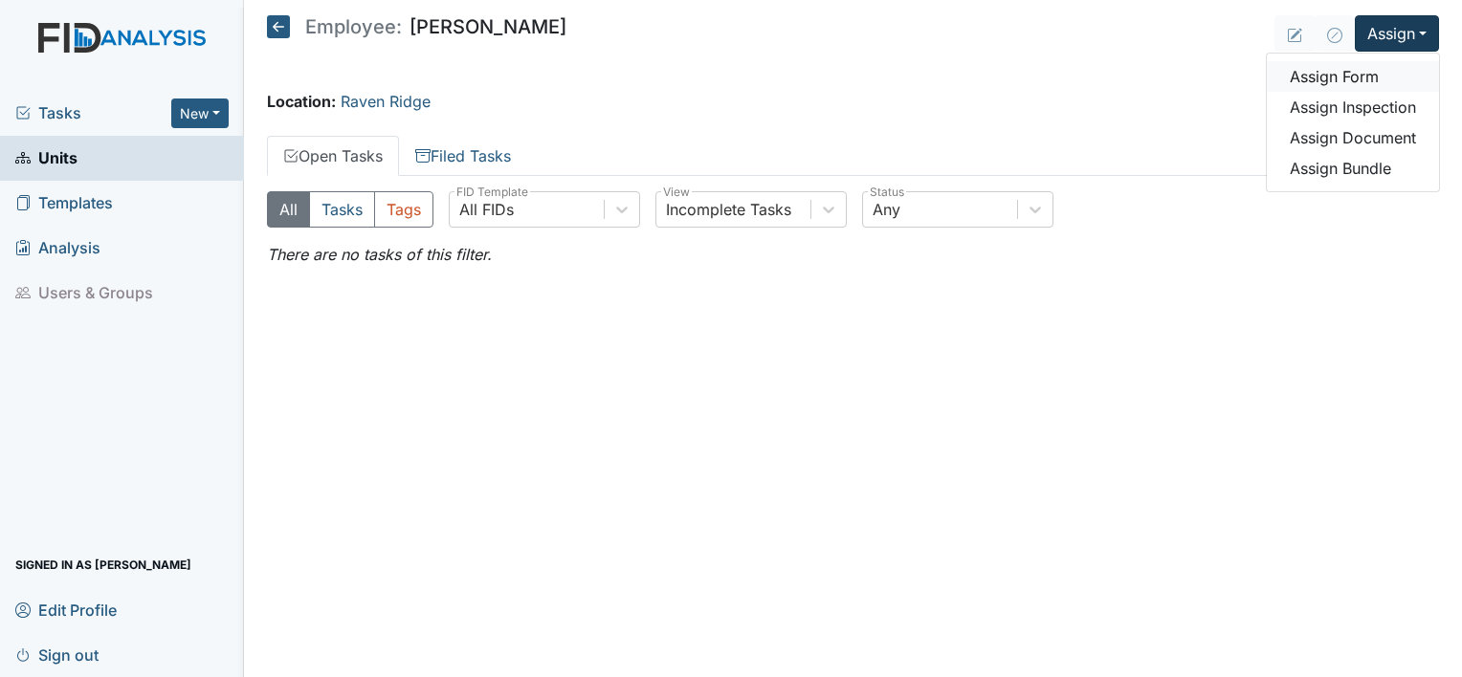
click at [1339, 79] on link "Assign Form" at bounding box center [1353, 76] width 172 height 31
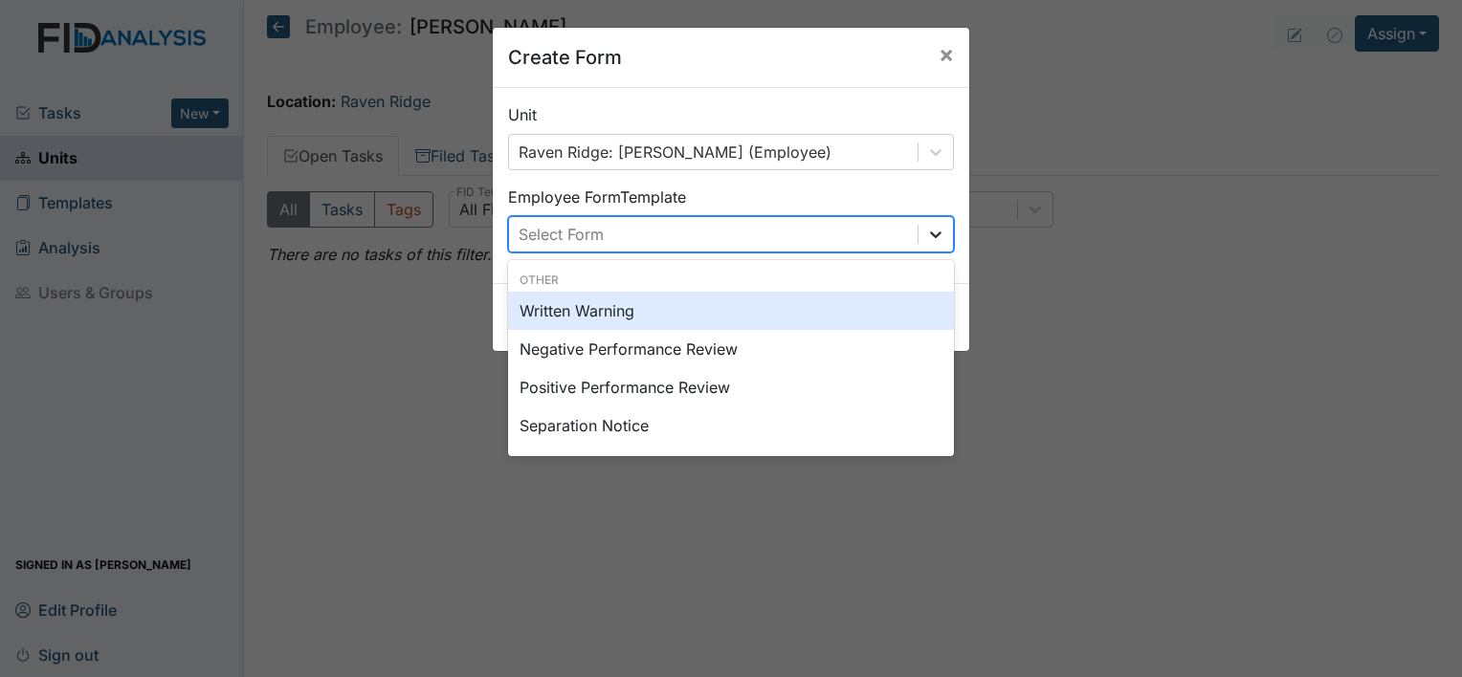
click at [931, 221] on div at bounding box center [936, 234] width 34 height 34
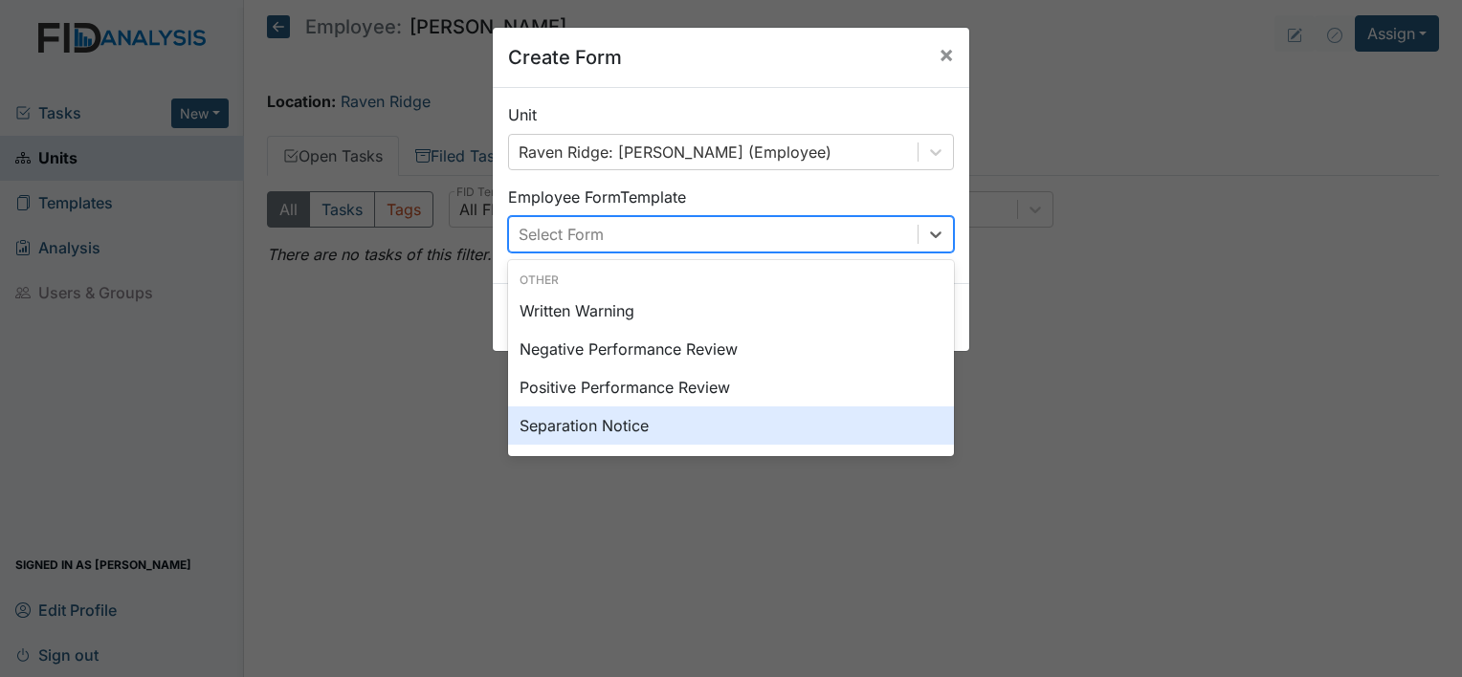
click at [628, 410] on div "Separation Notice" at bounding box center [731, 426] width 446 height 38
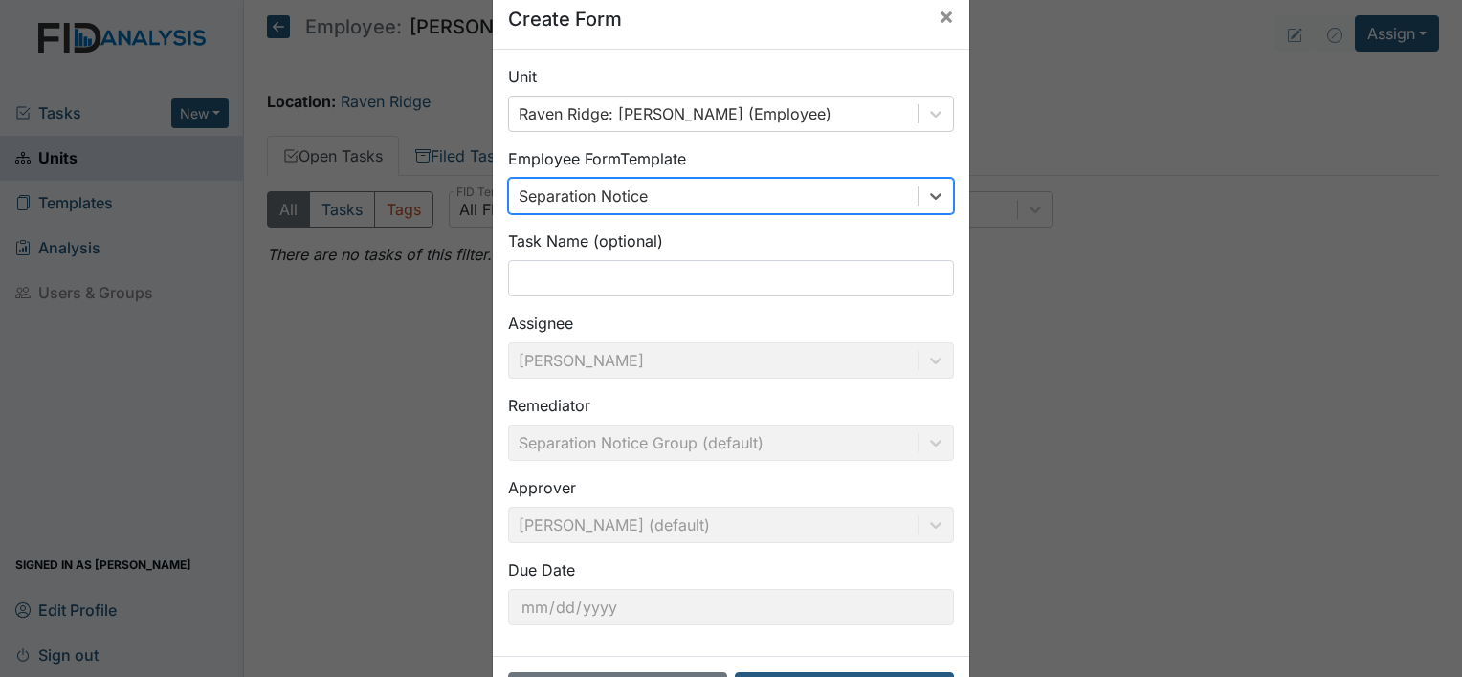
scroll to position [111, 0]
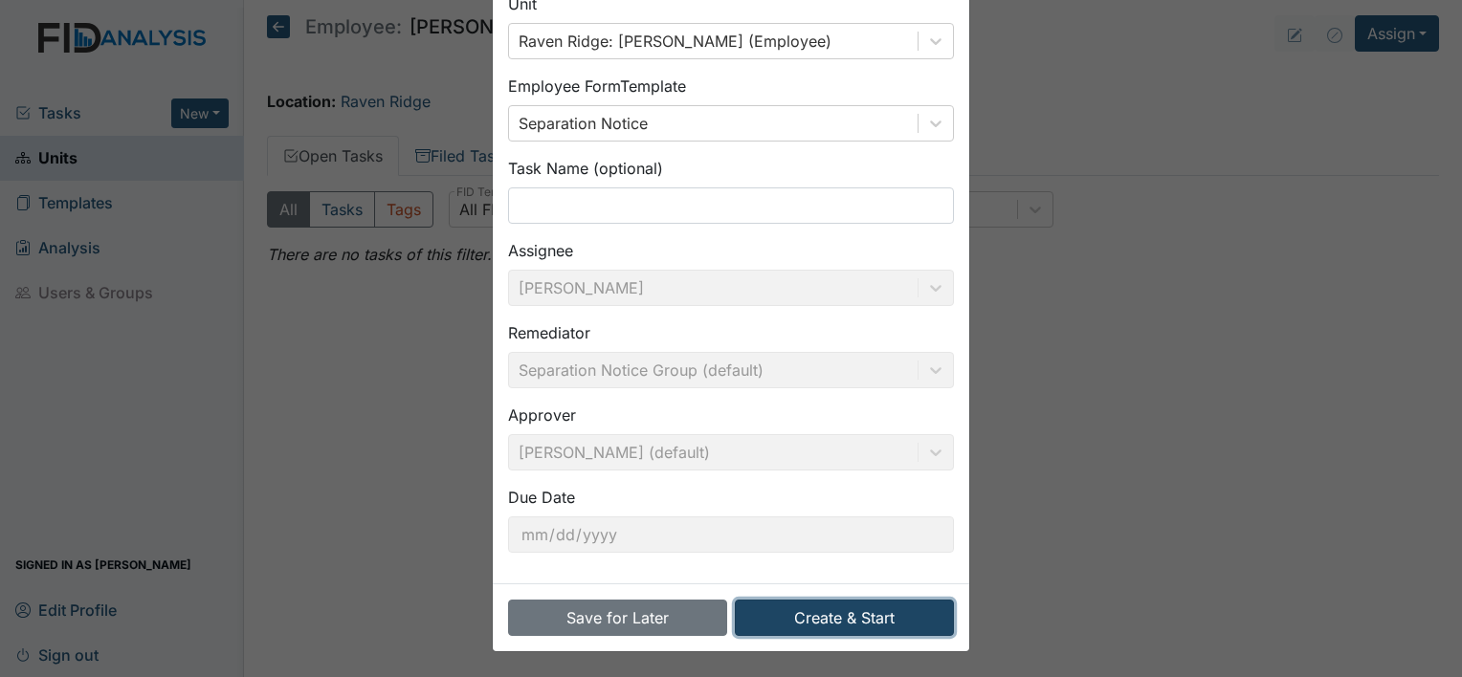
click at [835, 610] on button "Create & Start" at bounding box center [844, 618] width 219 height 36
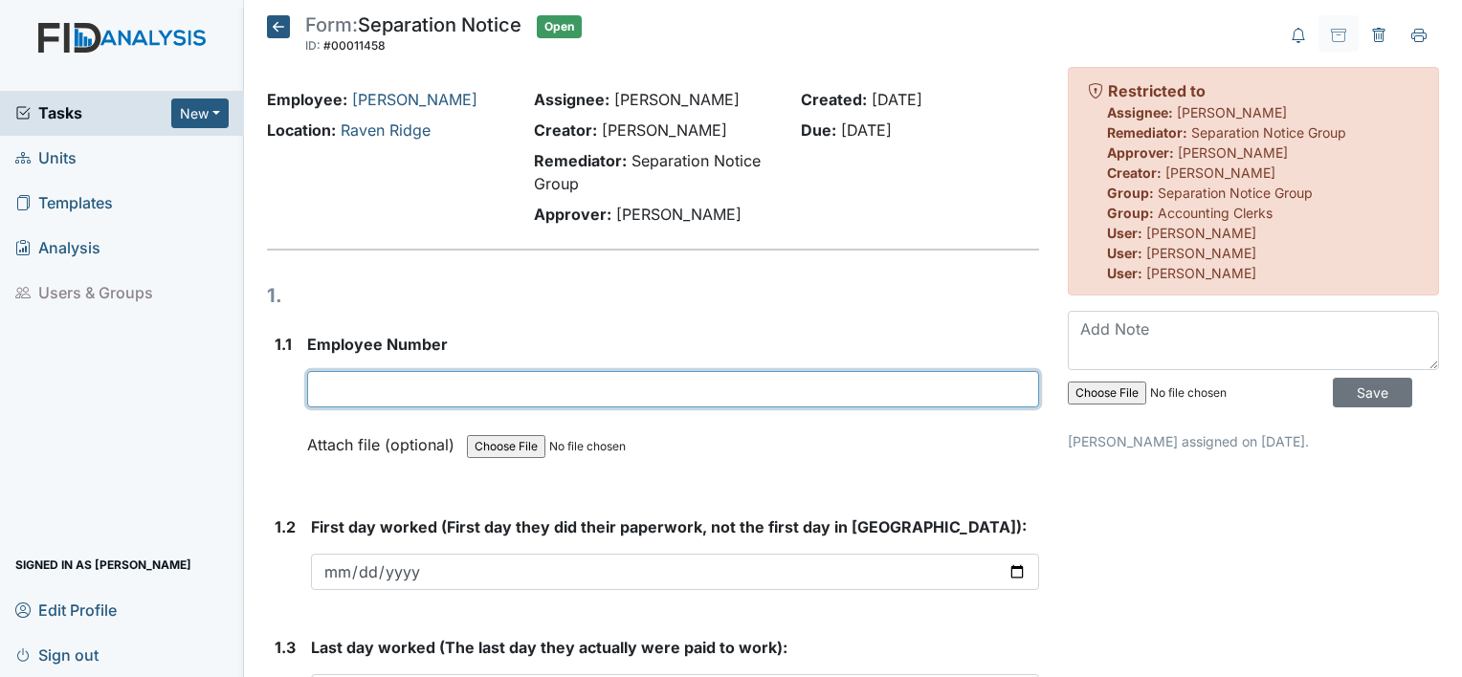
click at [361, 380] on input "text" at bounding box center [673, 389] width 732 height 36
type input "10311"
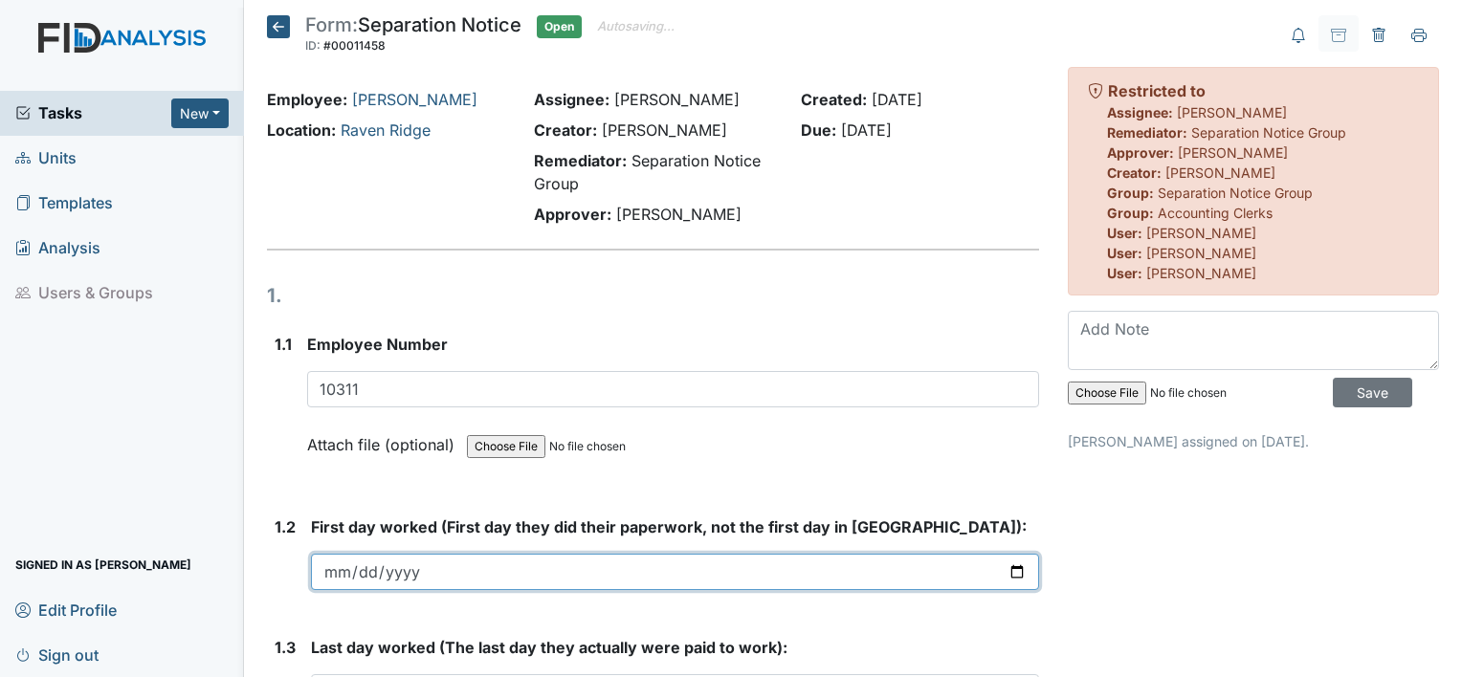
click at [339, 563] on input "date" at bounding box center [675, 572] width 728 height 36
type input "0025-08-11"
click at [329, 570] on input "date" at bounding box center [675, 572] width 728 height 36
type input "[DATE]"
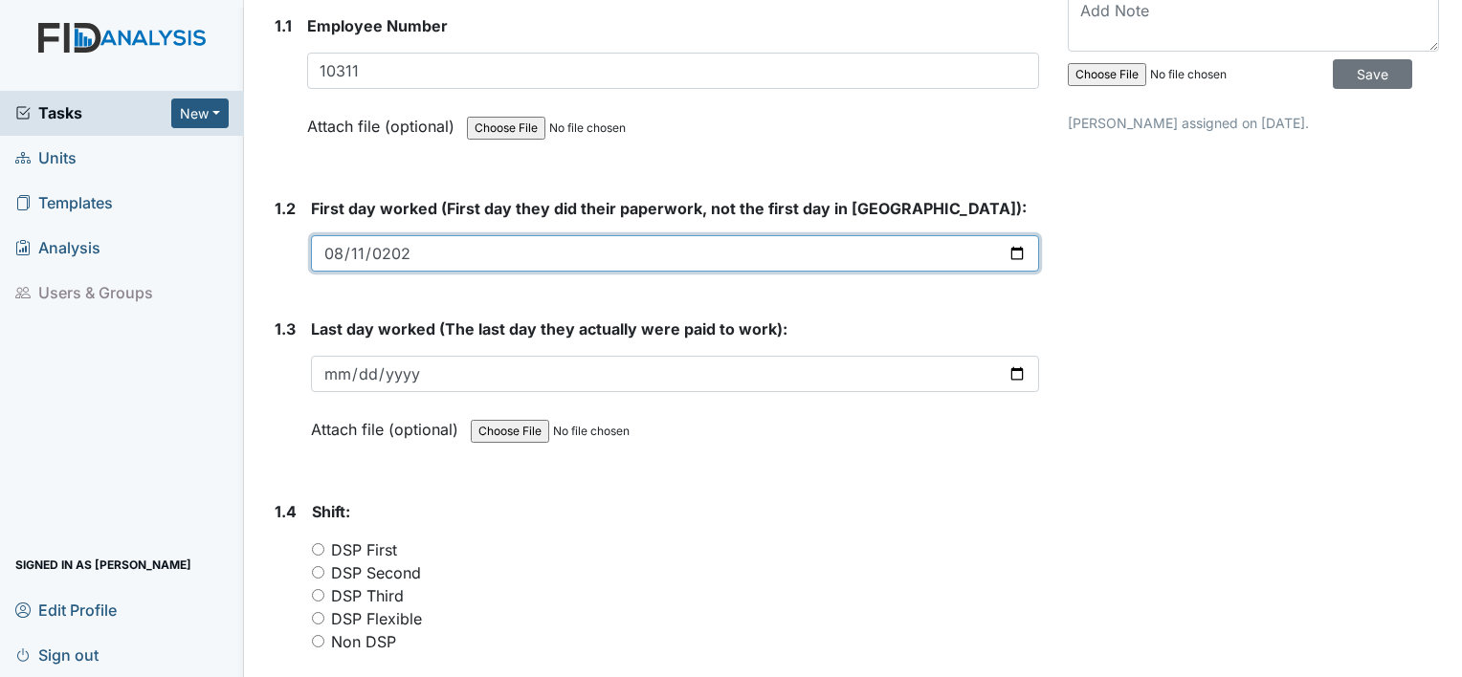
scroll to position [331, 0]
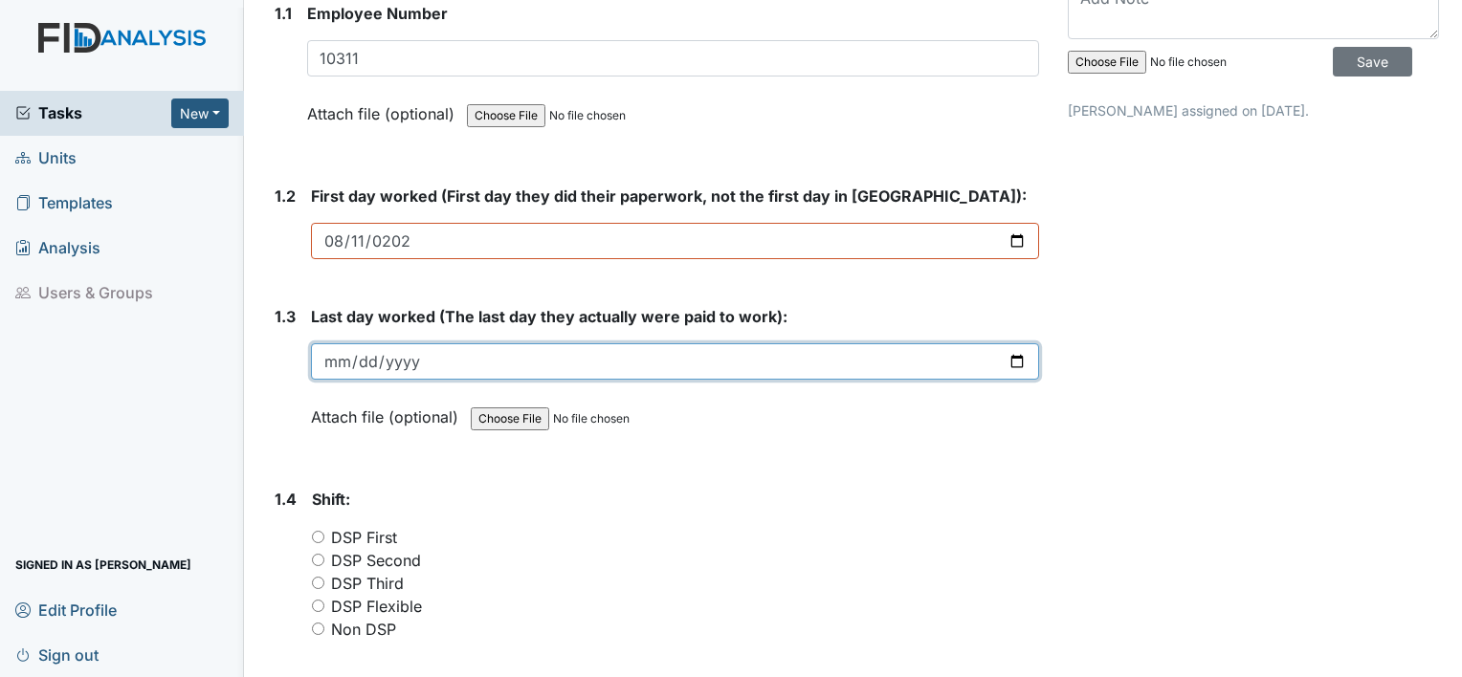
click at [332, 351] on input "date" at bounding box center [675, 362] width 728 height 36
click at [1008, 366] on input "date" at bounding box center [675, 362] width 728 height 36
type input "[DATE]"
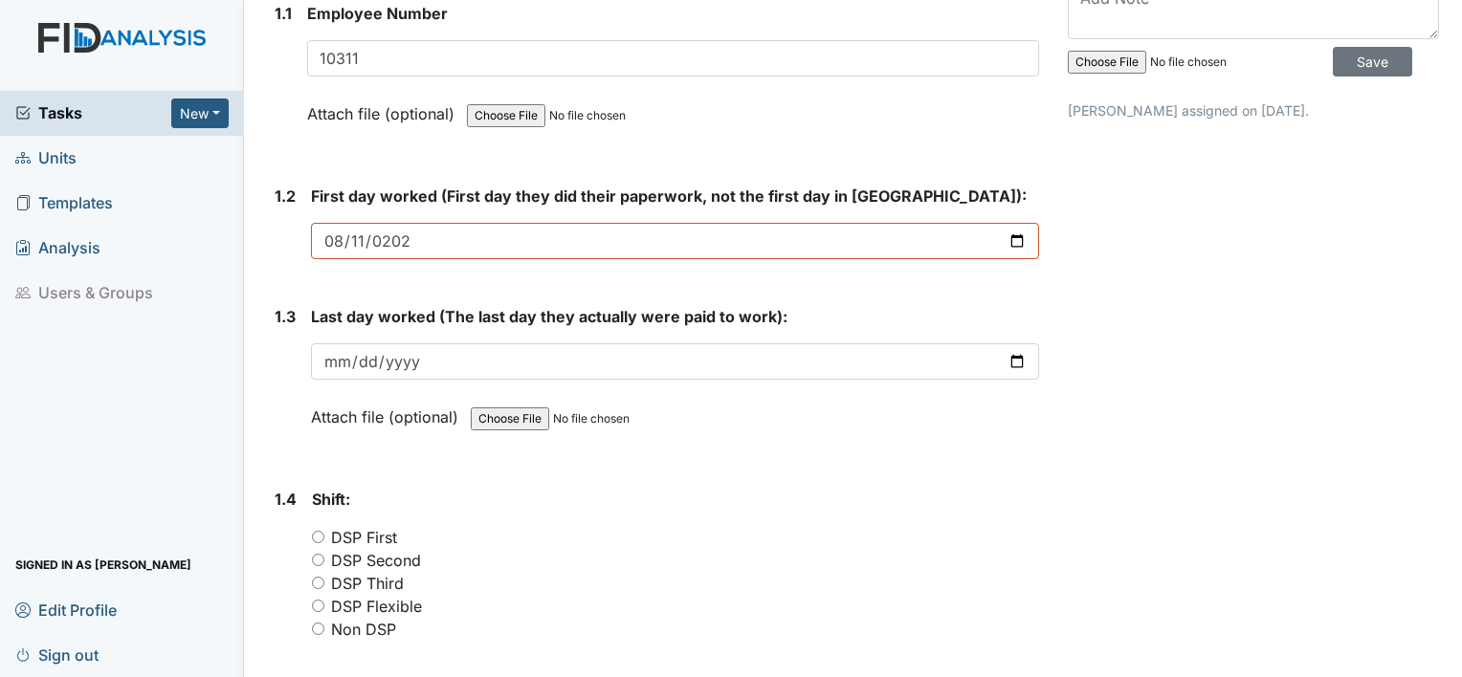
click at [315, 536] on input "DSP First" at bounding box center [318, 537] width 12 height 12
radio input "true"
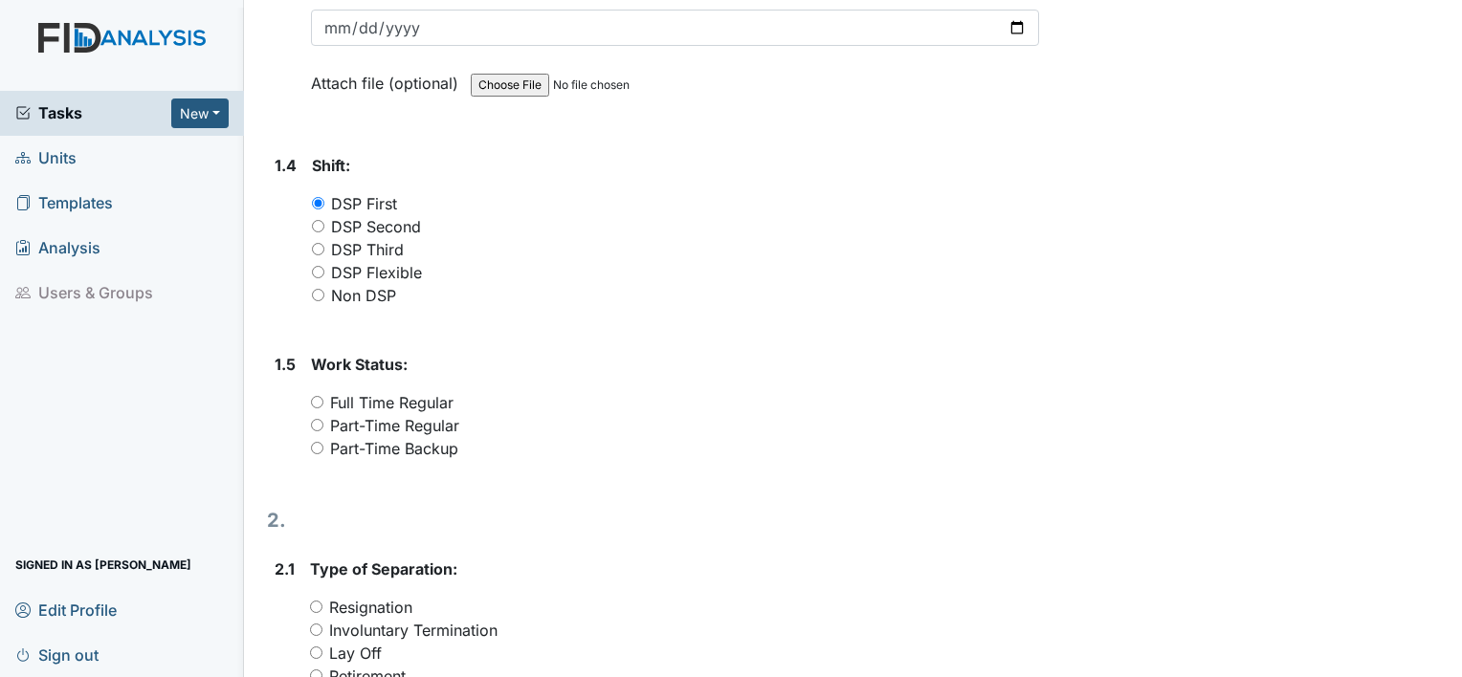
scroll to position [677, 0]
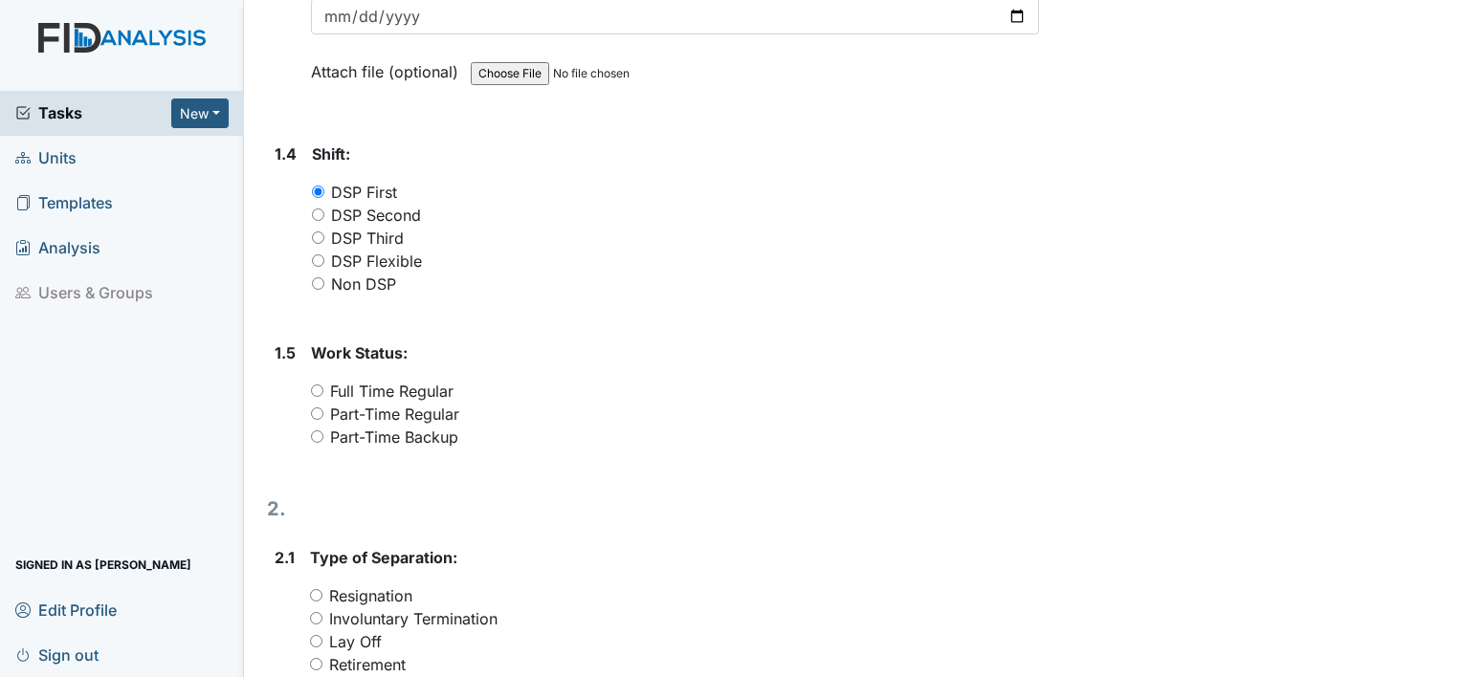
click at [314, 408] on input "Part-Time Regular" at bounding box center [317, 414] width 12 height 12
radio input "true"
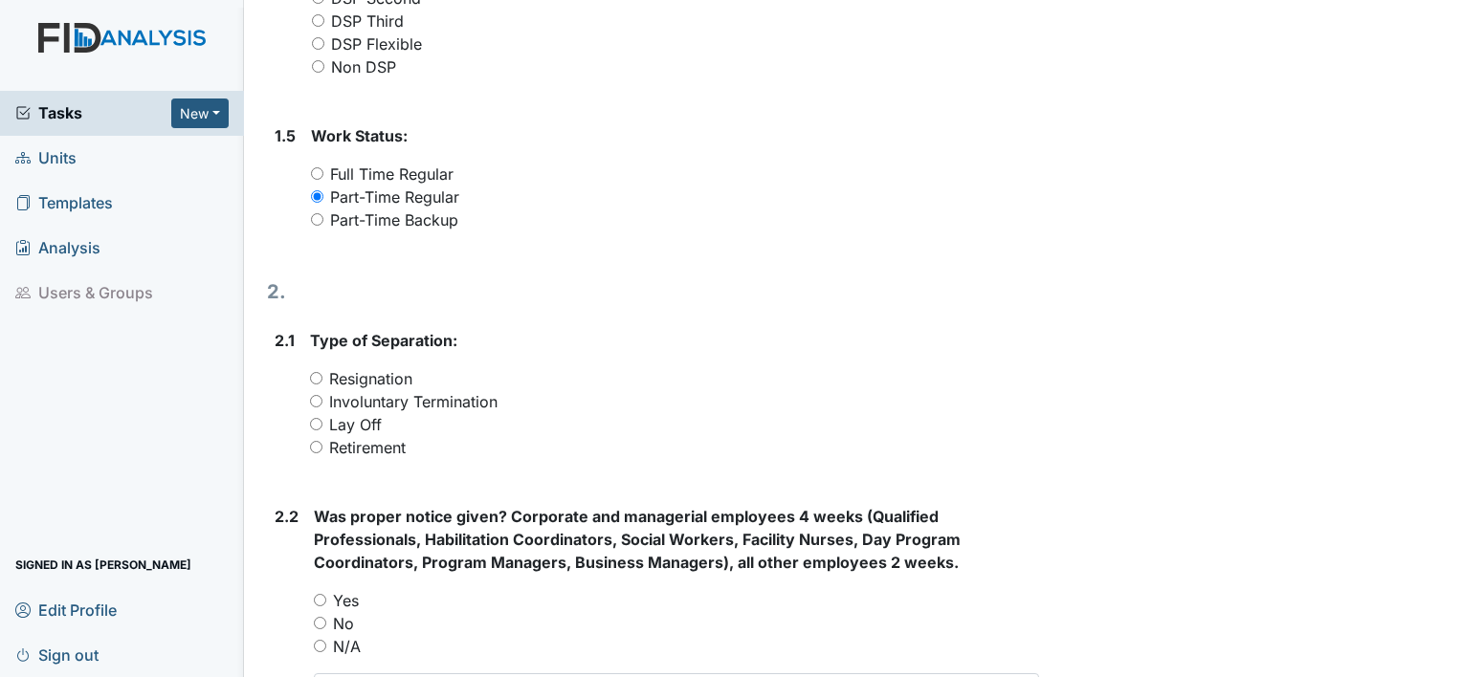
scroll to position [944, 0]
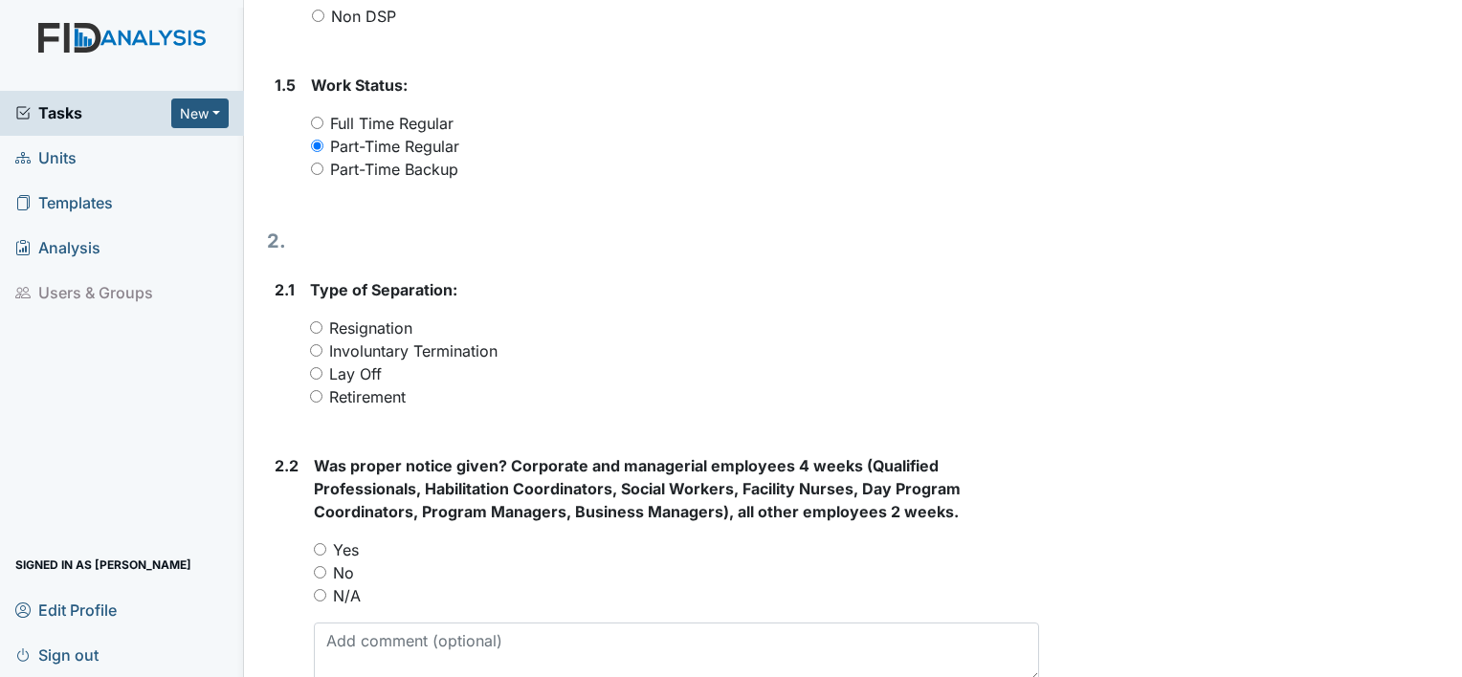
click at [315, 326] on input "Resignation" at bounding box center [316, 328] width 12 height 12
radio input "true"
click at [314, 346] on input "Involuntary Termination" at bounding box center [316, 350] width 12 height 12
radio input "true"
click at [315, 562] on div "No" at bounding box center [676, 573] width 725 height 23
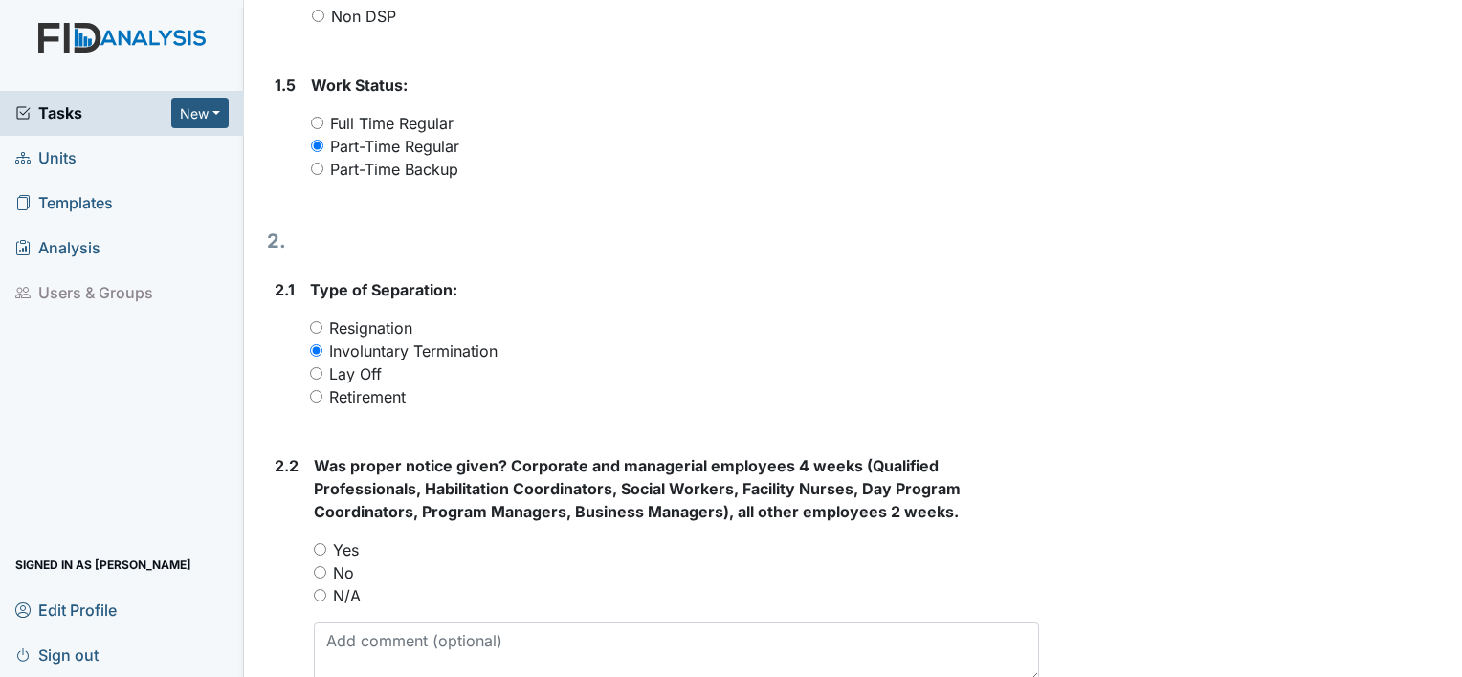
click at [320, 574] on input "No" at bounding box center [320, 572] width 12 height 12
radio input "true"
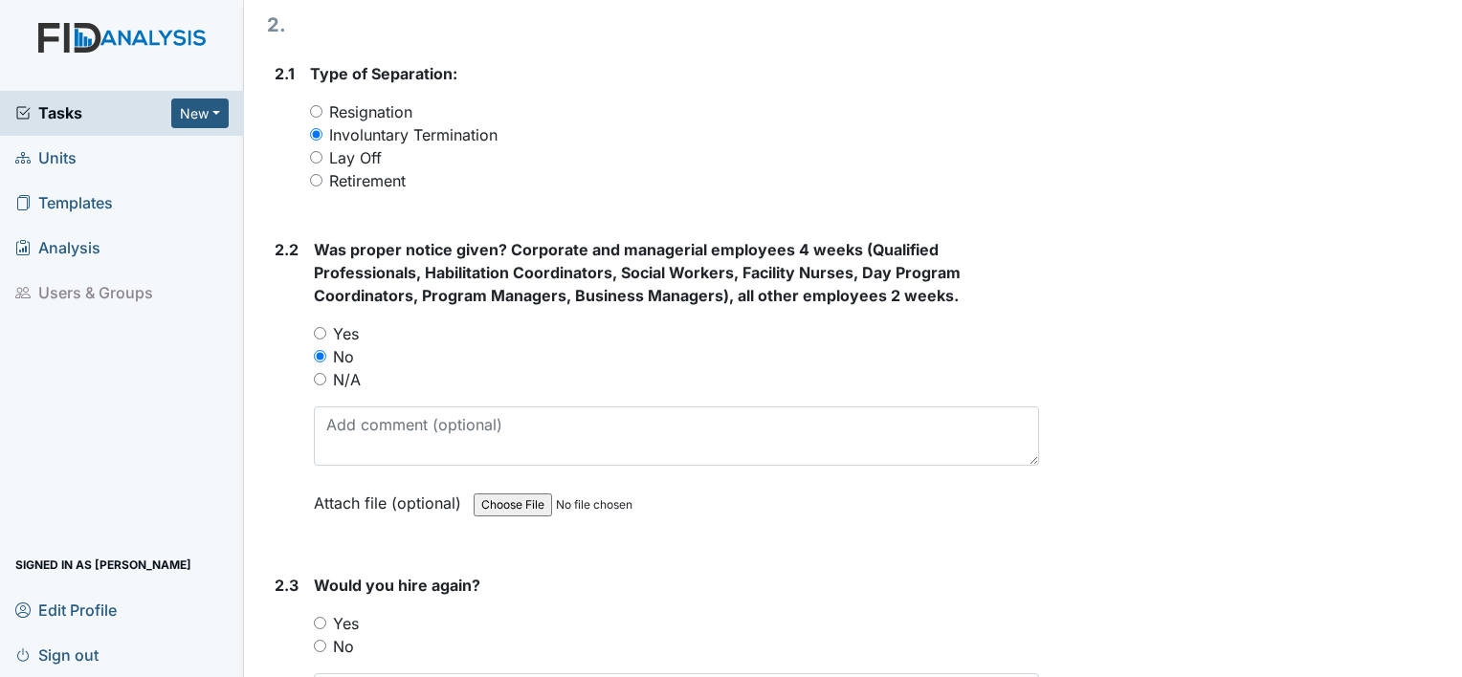
scroll to position [1276, 0]
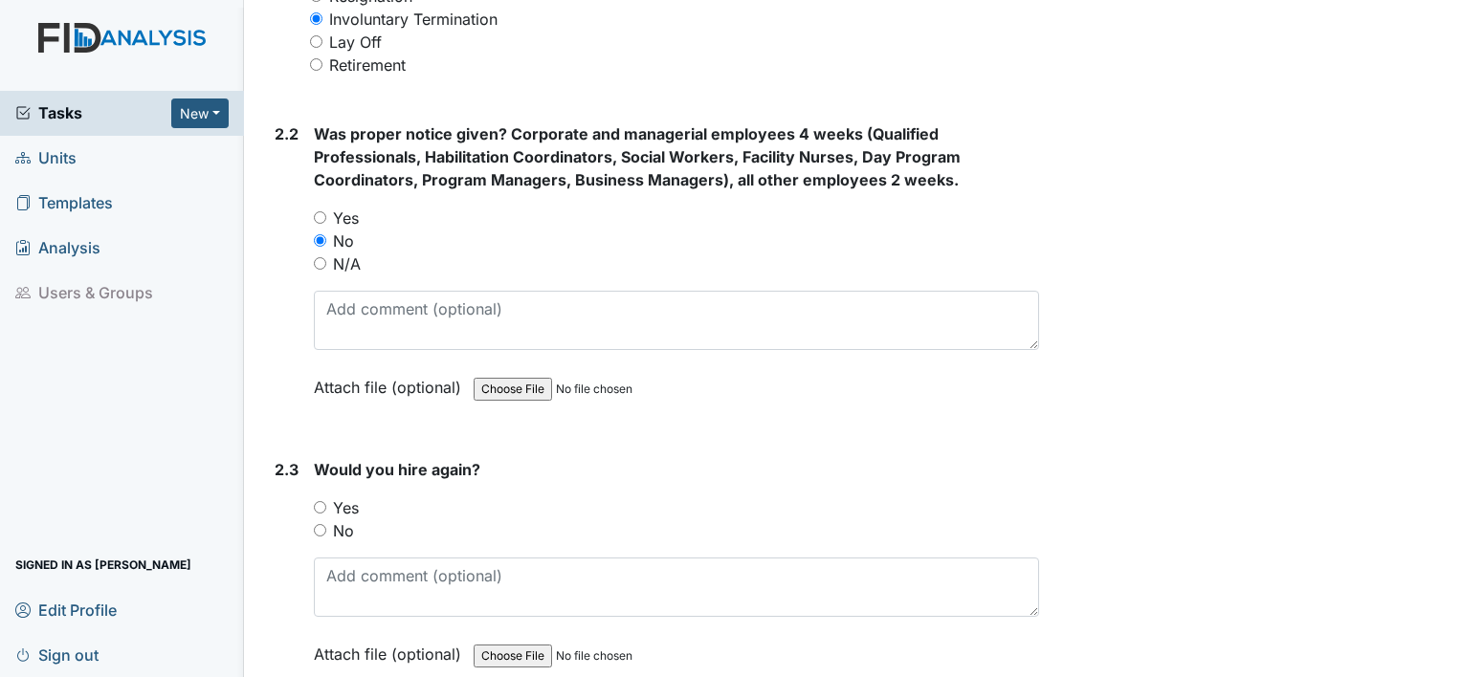
click at [318, 526] on input "No" at bounding box center [320, 530] width 12 height 12
radio input "true"
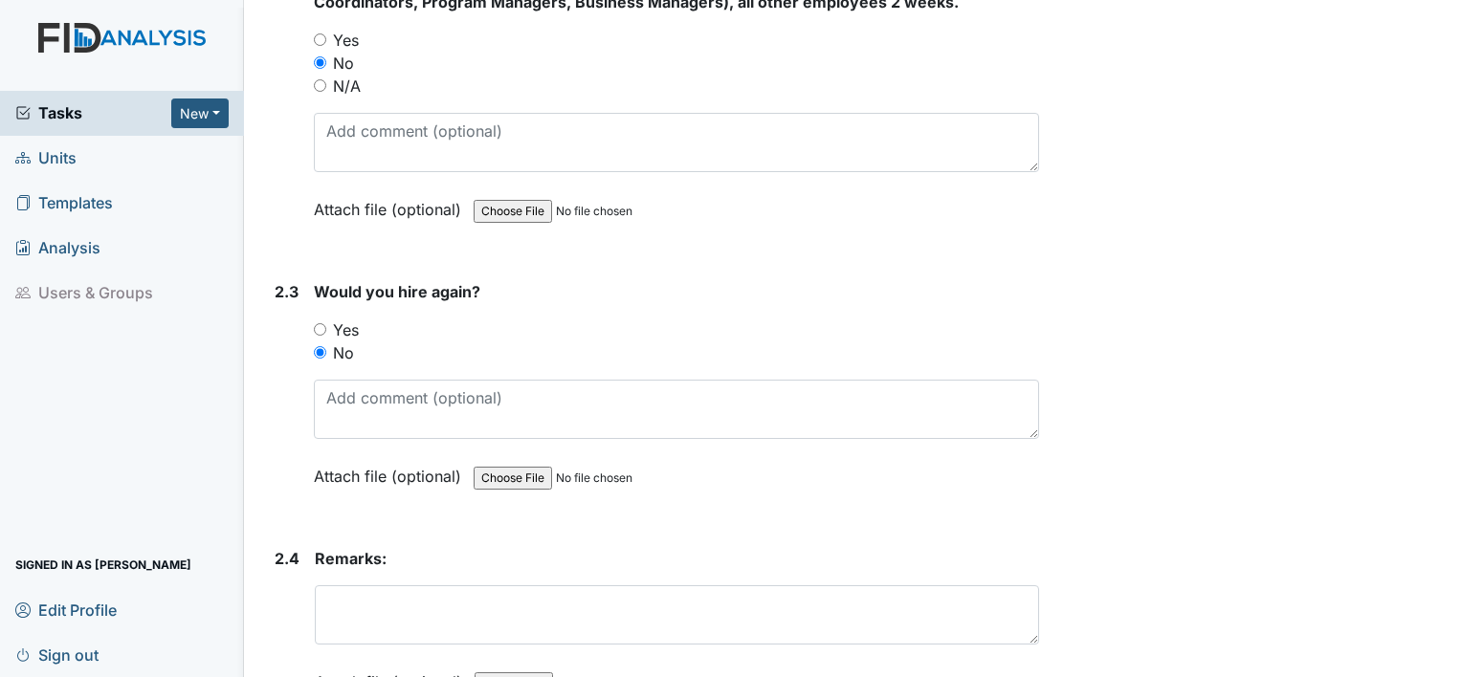
scroll to position [1577, 0]
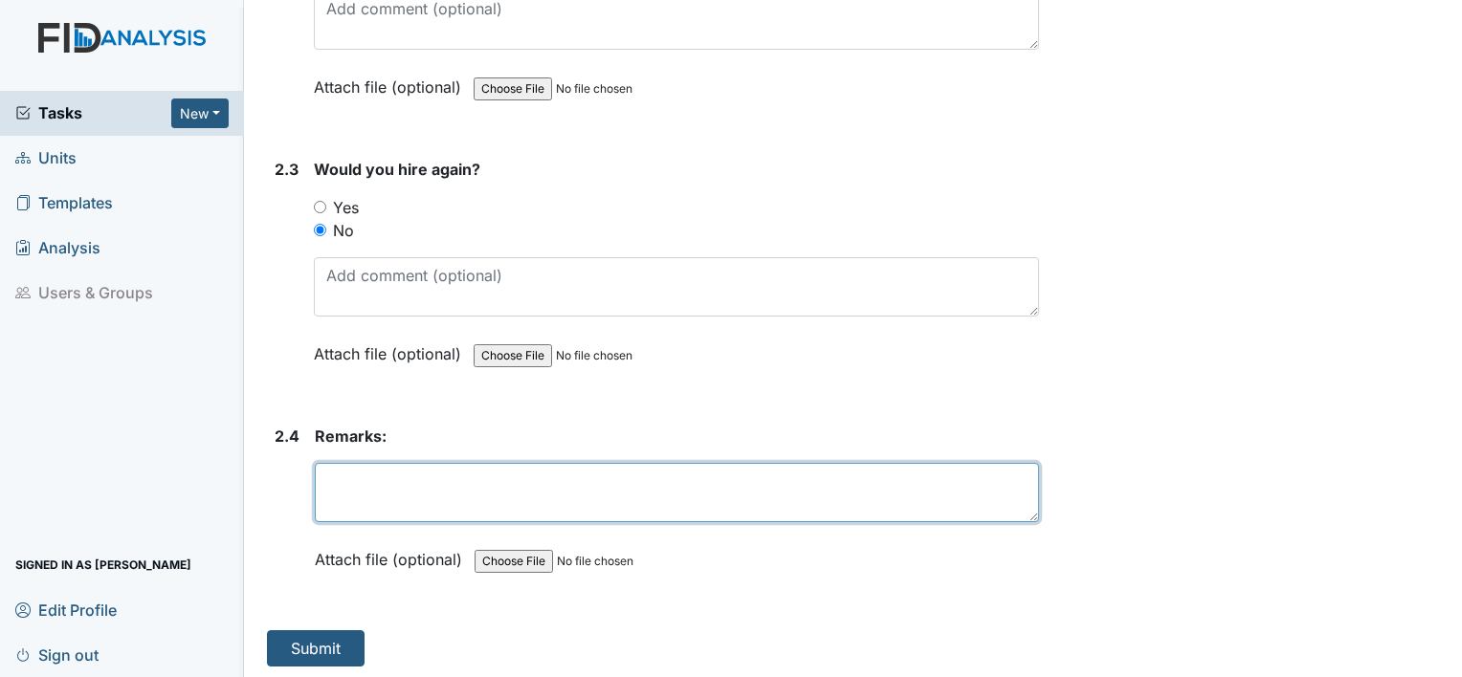
click at [448, 486] on textarea at bounding box center [677, 492] width 724 height 59
type textarea "Kristal was a no call no show on 2,5,8"
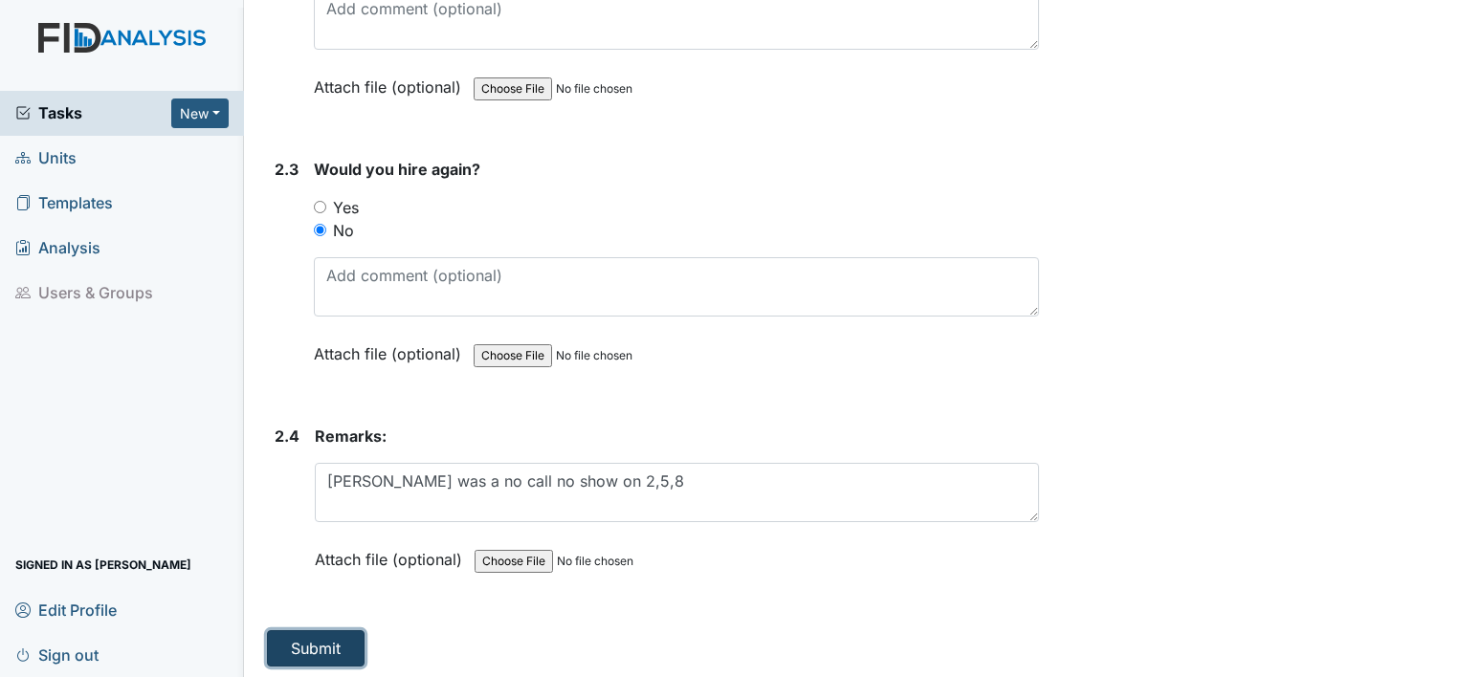
click at [300, 639] on button "Submit" at bounding box center [316, 649] width 98 height 36
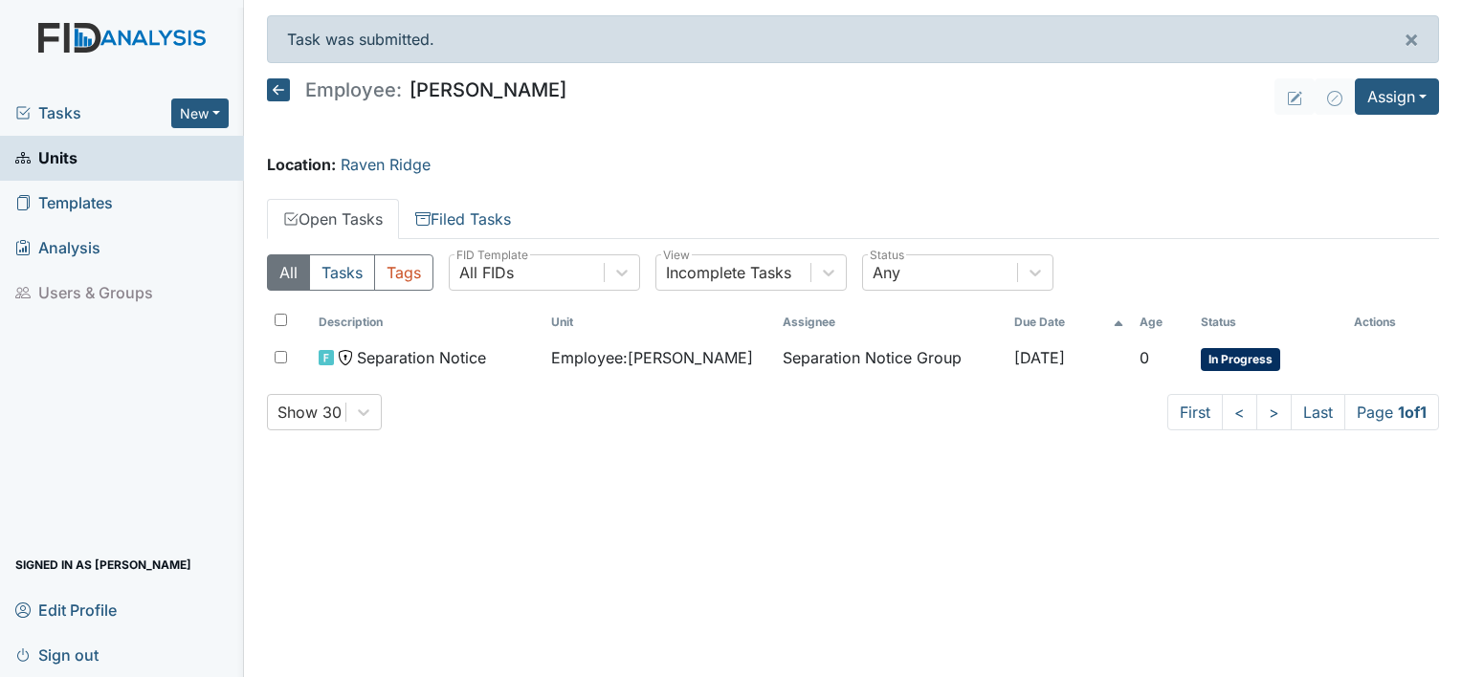
click at [70, 156] on span "Units" at bounding box center [46, 159] width 62 height 30
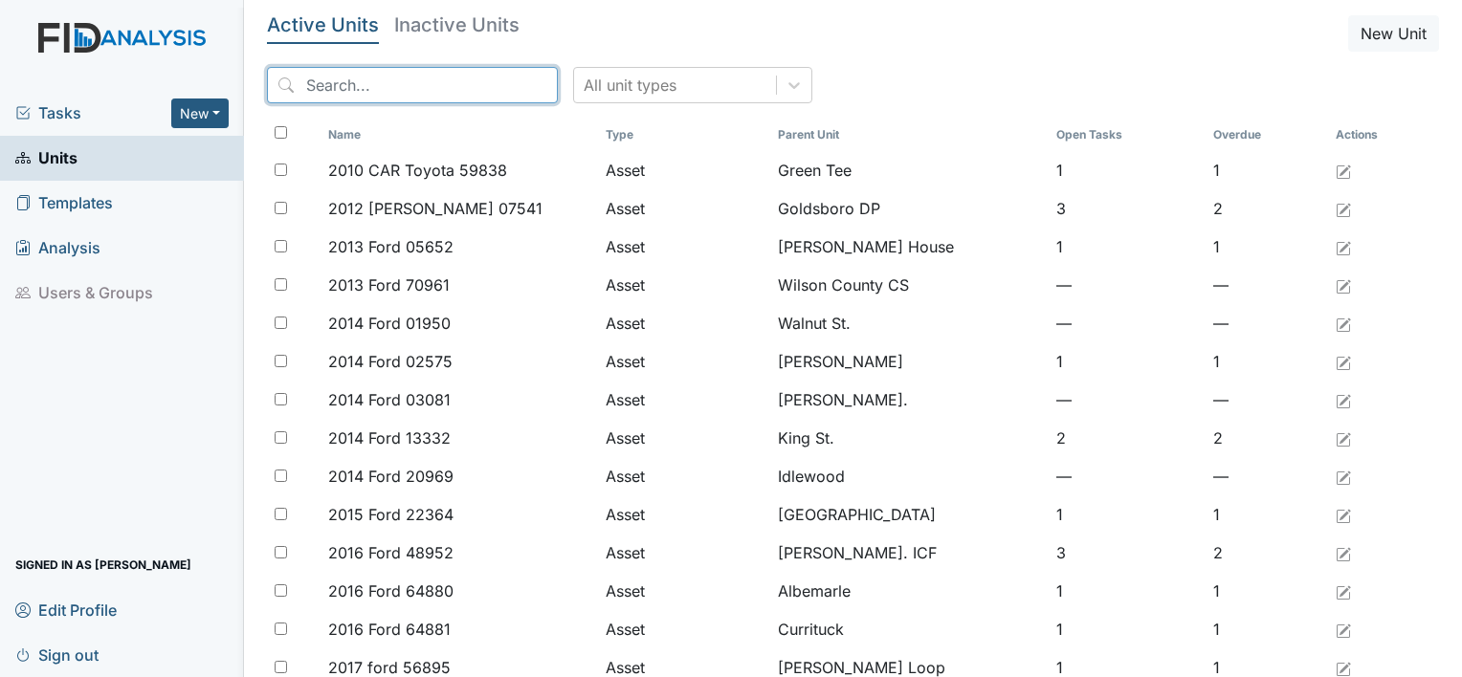
click at [310, 88] on input "search" at bounding box center [412, 85] width 291 height 36
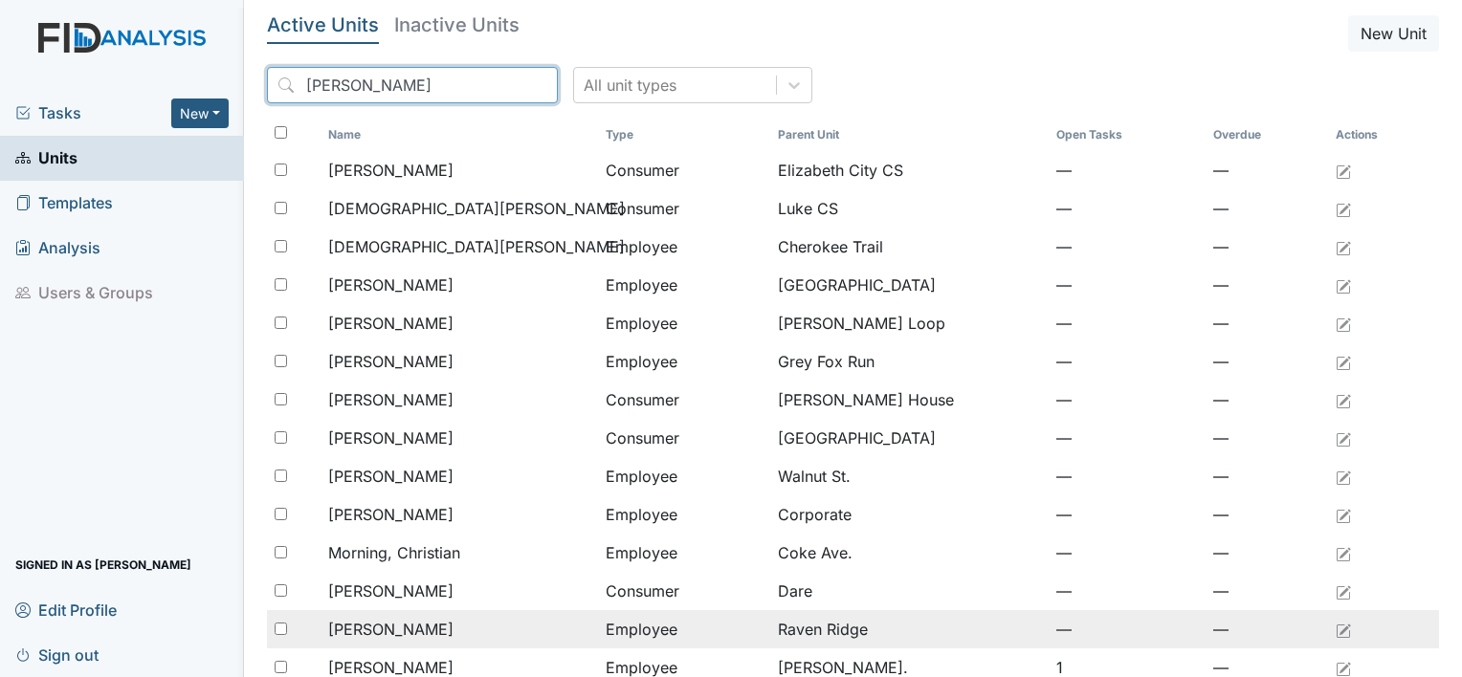
type input "Chris"
click at [283, 632] on input "checkbox" at bounding box center [281, 629] width 12 height 12
checkbox input "true"
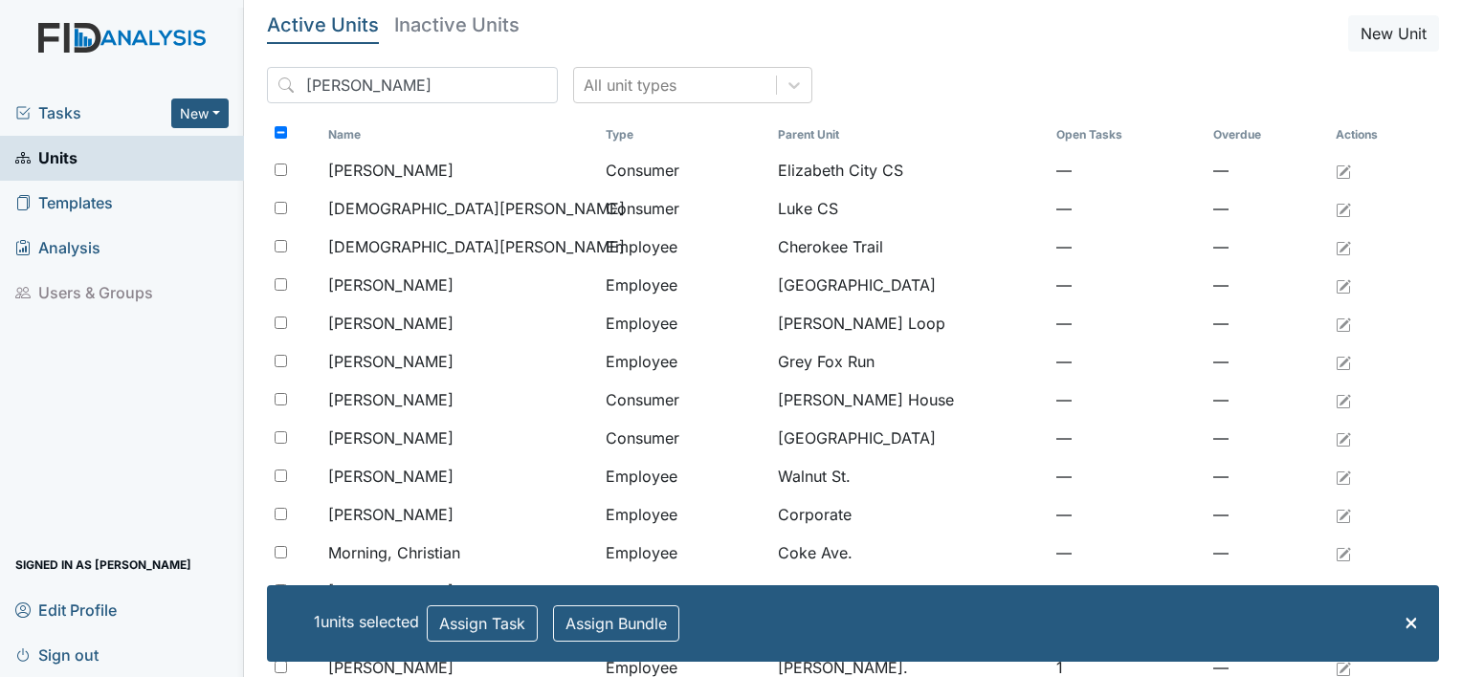
click at [255, 642] on main "Active Units Inactive Units New Unit Chris All unit types Name Type Parent Unit…" at bounding box center [853, 338] width 1218 height 677
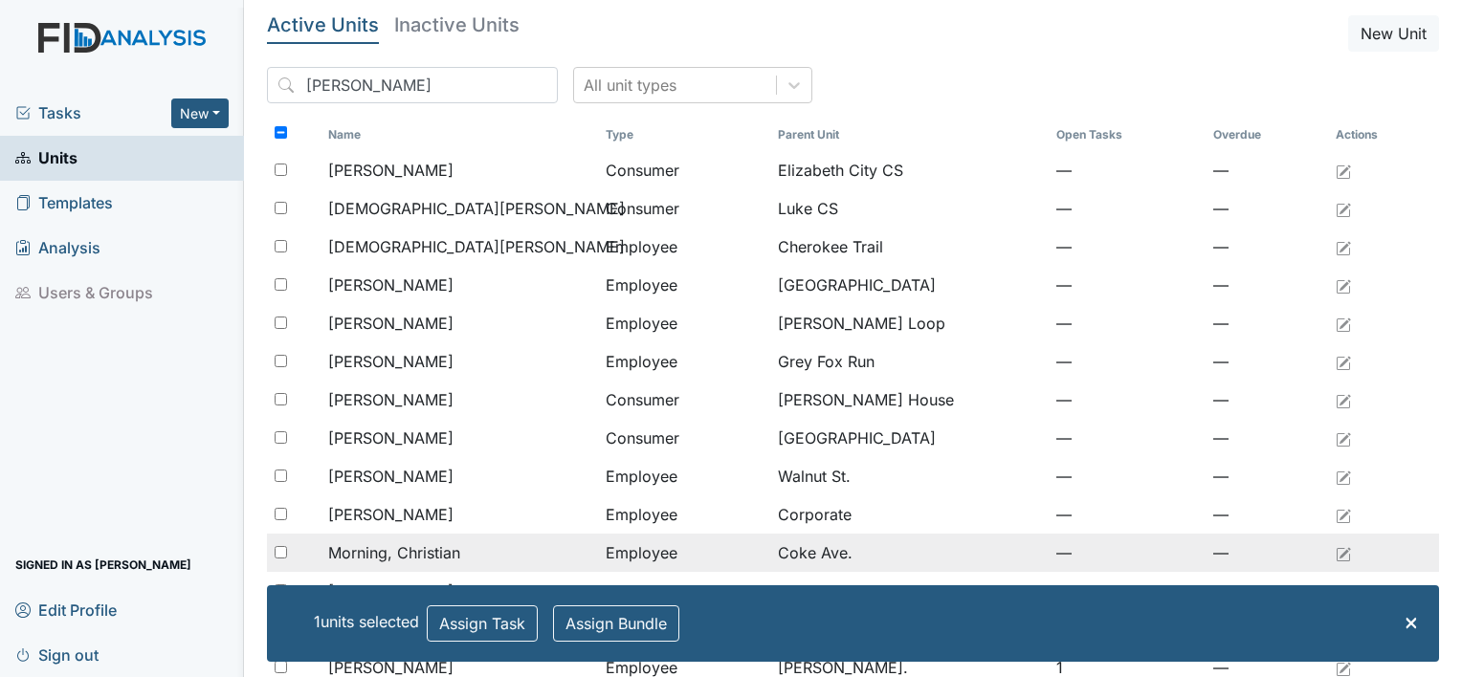
click at [470, 565] on td "Morning, Christian" at bounding box center [459, 553] width 277 height 38
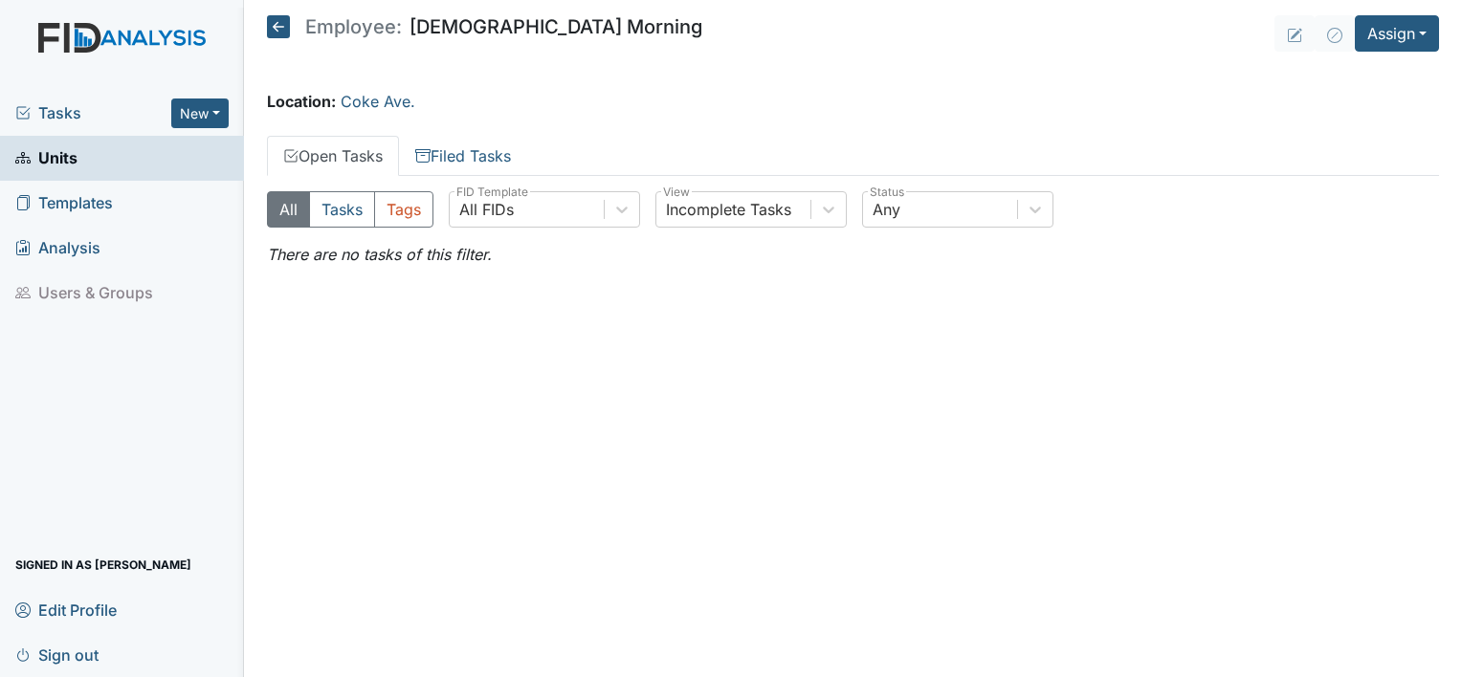
click at [97, 203] on span "Templates" at bounding box center [64, 204] width 98 height 30
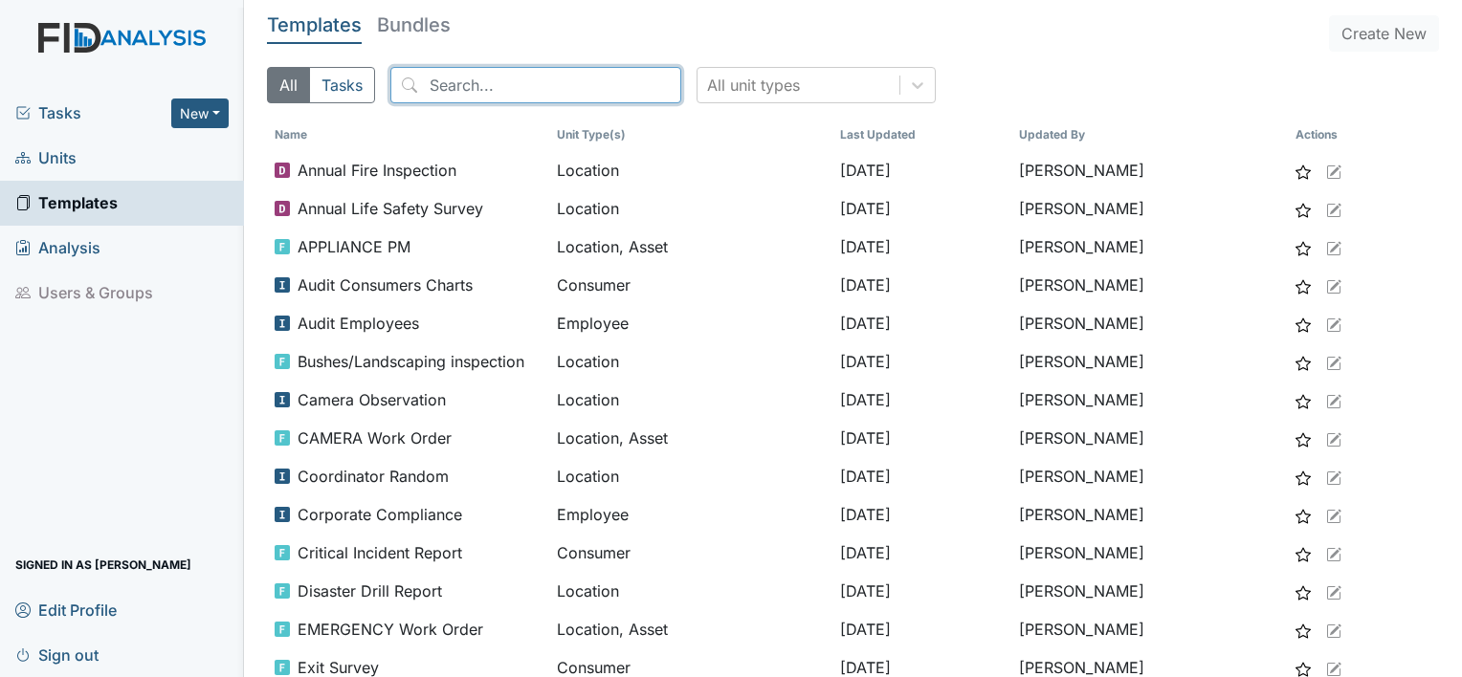
click at [433, 85] on input "search" at bounding box center [535, 85] width 291 height 36
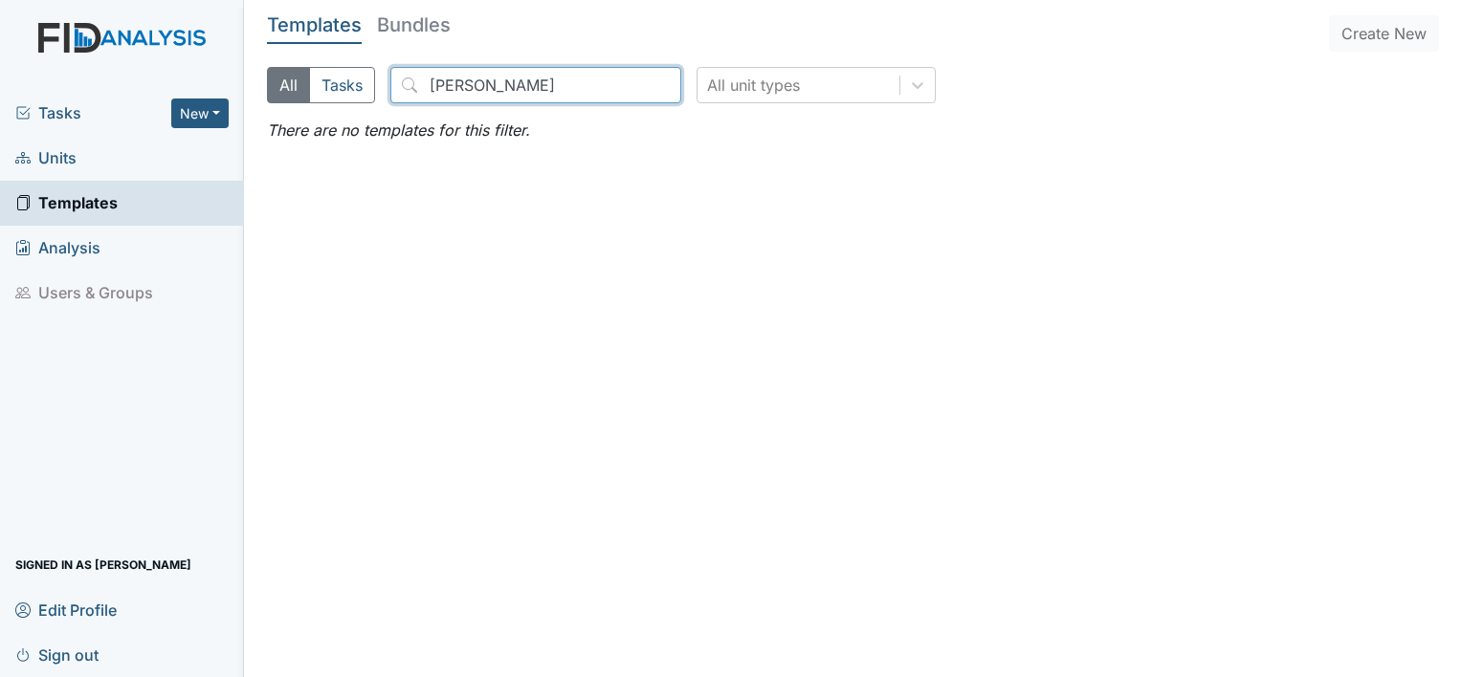
type input "christopher"
click at [531, 113] on div "All Tasks christopher All unit types" at bounding box center [853, 93] width 1172 height 52
click at [544, 57] on main "Templates Bundles Create New All Tasks christopher All unit types There are no …" at bounding box center [853, 338] width 1218 height 677
drag, startPoint x: 536, startPoint y: 73, endPoint x: 378, endPoint y: 119, distance: 164.4
click at [378, 119] on div "All Tasks christopher All unit types There are no templates for this filter." at bounding box center [853, 104] width 1172 height 75
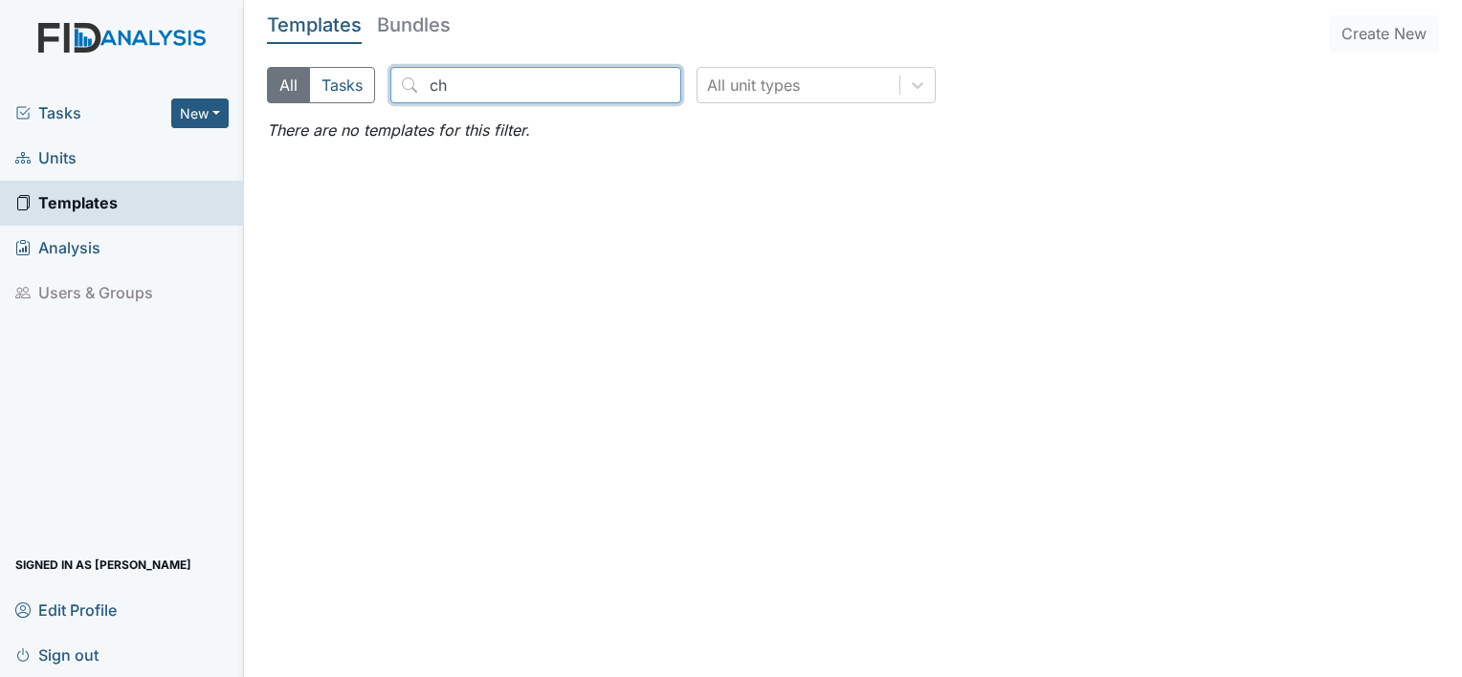
type input "c"
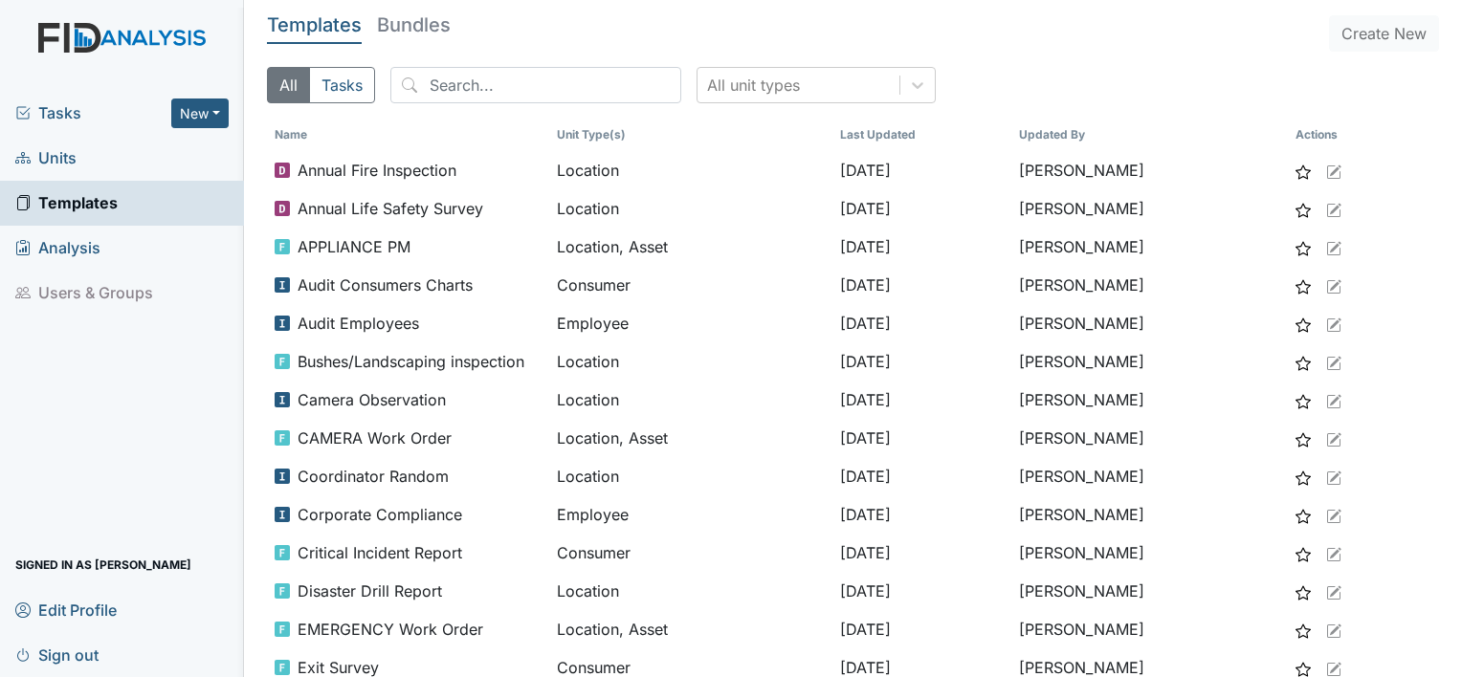
click at [81, 152] on link "Units" at bounding box center [122, 158] width 244 height 45
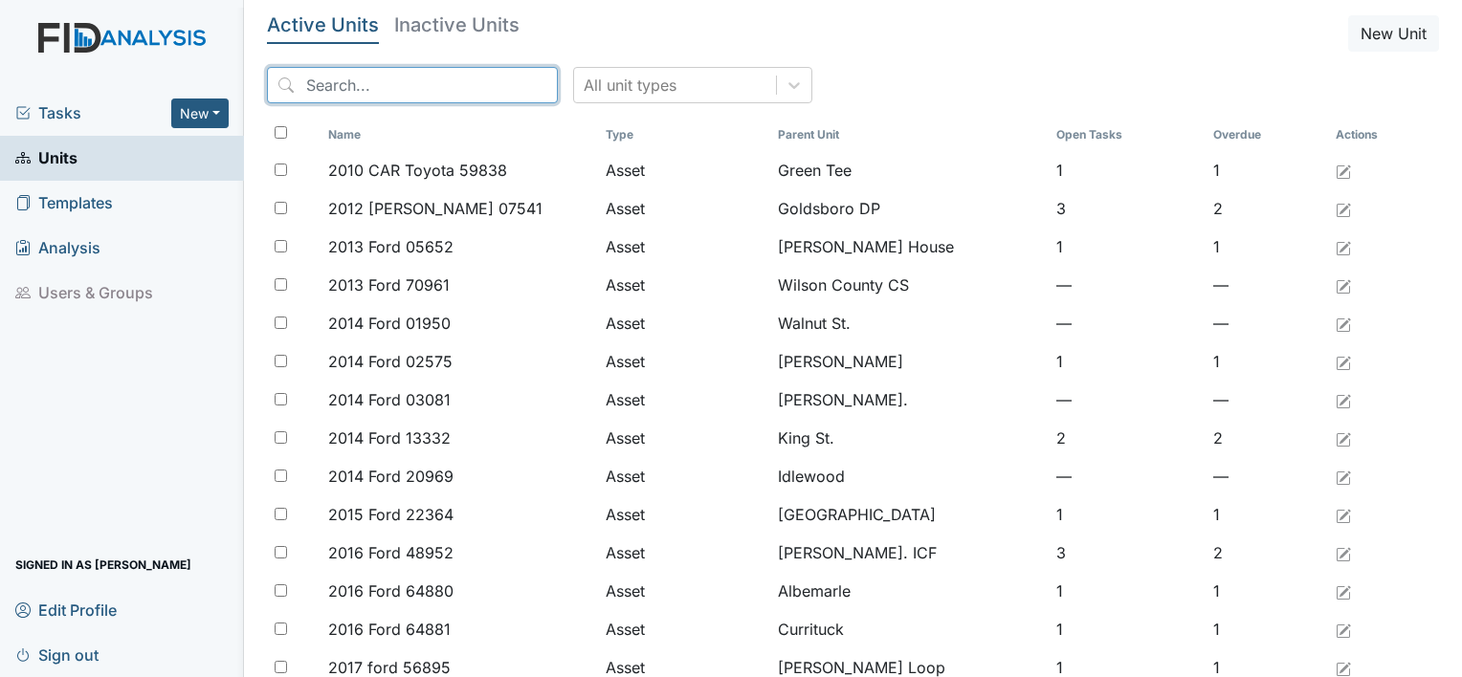
click at [342, 83] on input "search" at bounding box center [412, 85] width 291 height 36
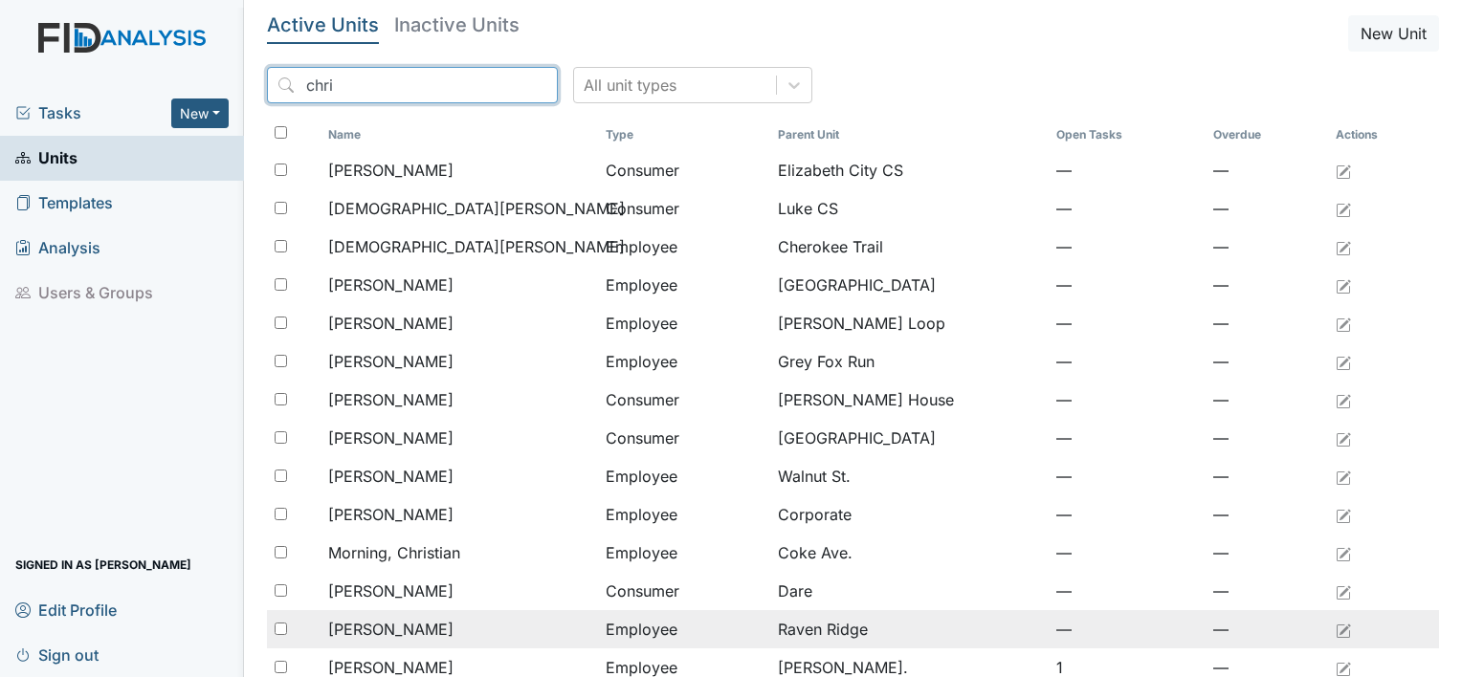
type input "chri"
click at [454, 632] on span "[PERSON_NAME]" at bounding box center [390, 629] width 125 height 23
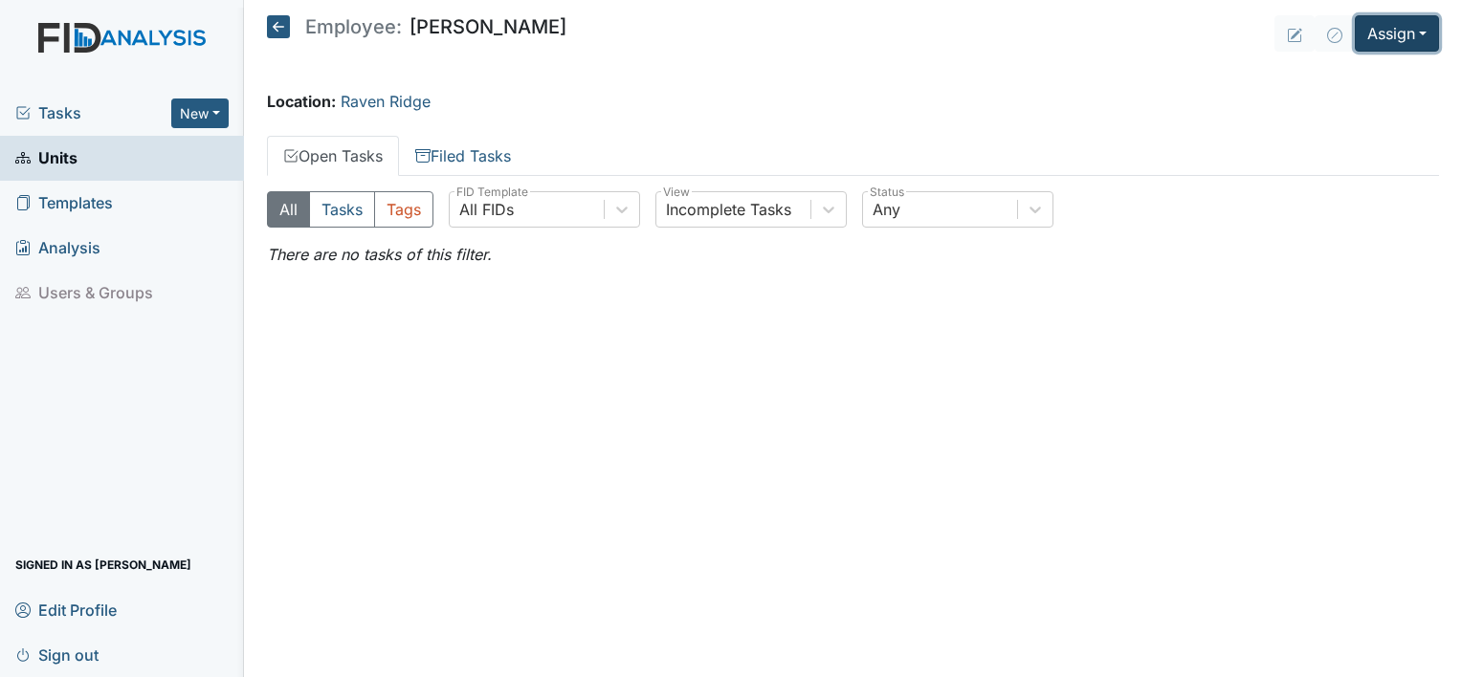
click at [1424, 38] on button "Assign" at bounding box center [1397, 33] width 84 height 36
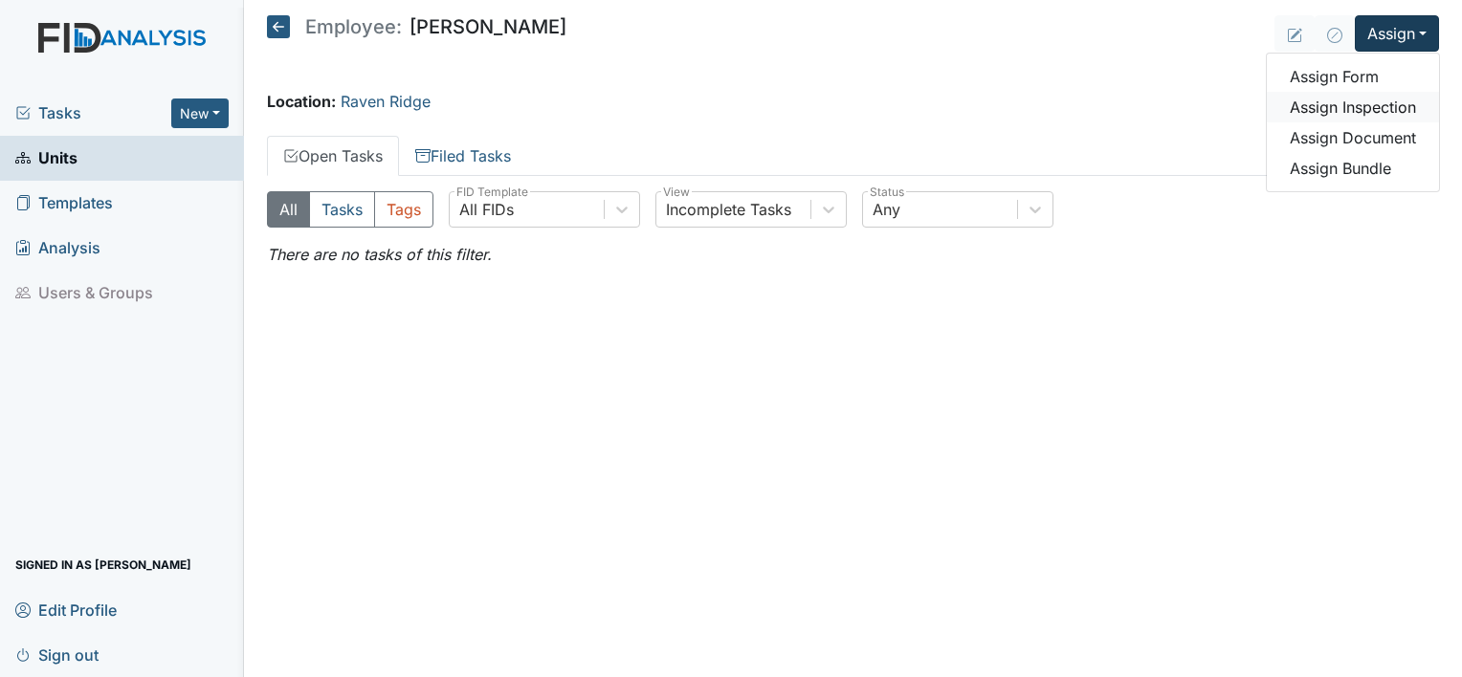
click at [1359, 114] on link "Assign Inspection" at bounding box center [1353, 107] width 172 height 31
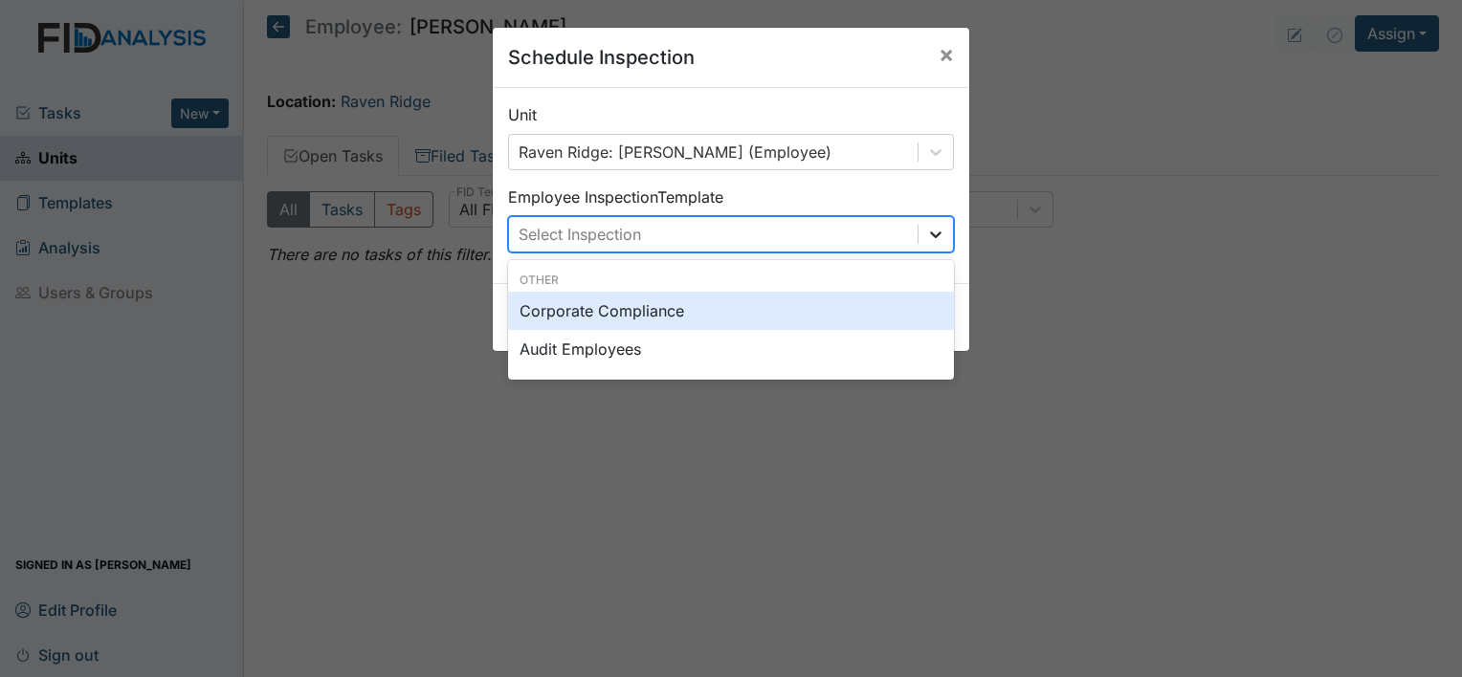
click at [941, 230] on div at bounding box center [936, 234] width 34 height 34
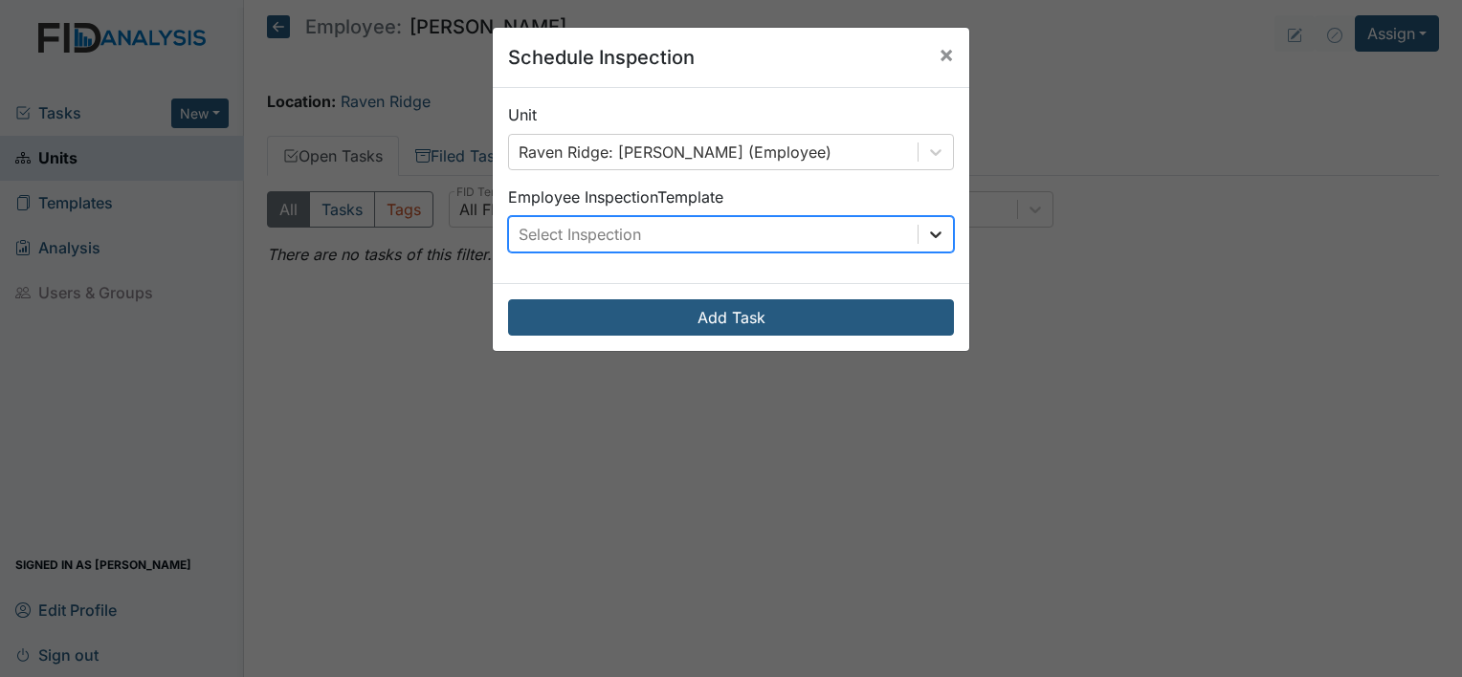
click at [930, 233] on icon at bounding box center [935, 235] width 11 height 7
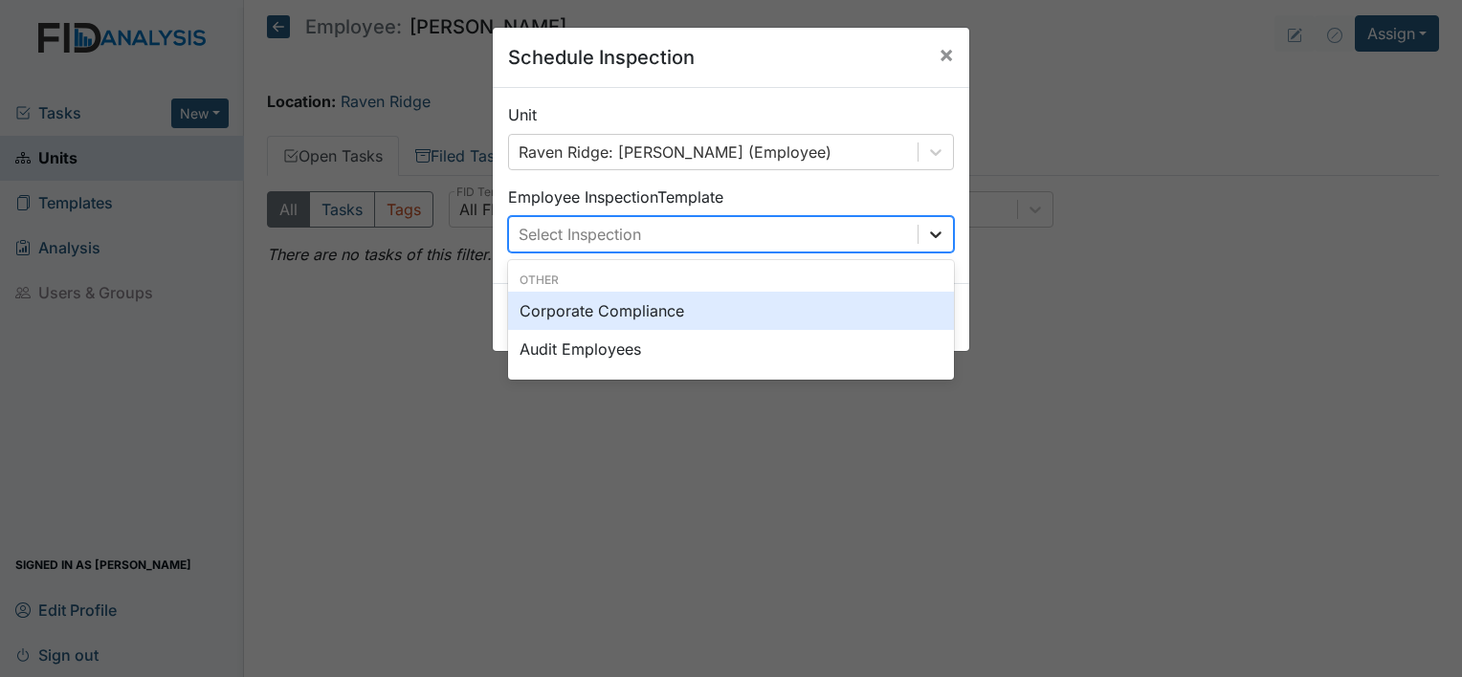
click at [935, 230] on icon at bounding box center [935, 234] width 19 height 19
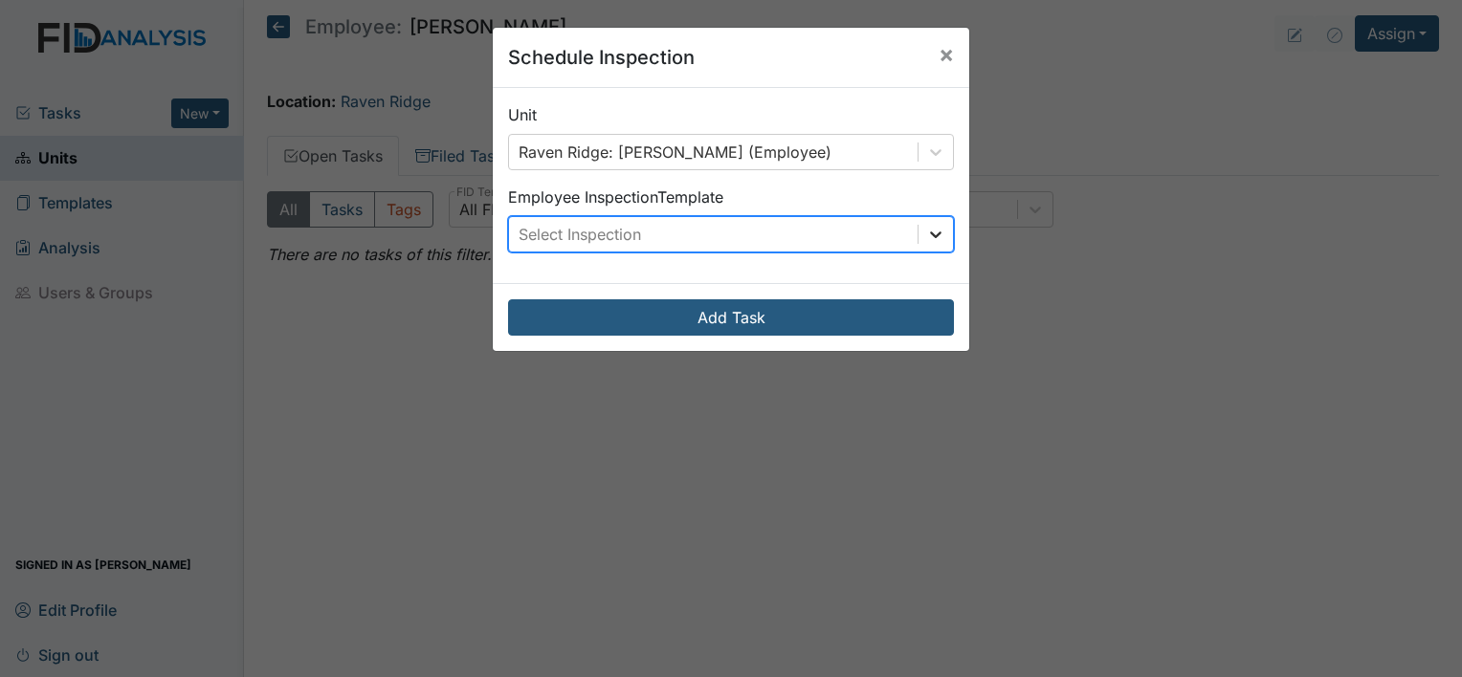
click at [935, 232] on icon at bounding box center [935, 234] width 19 height 19
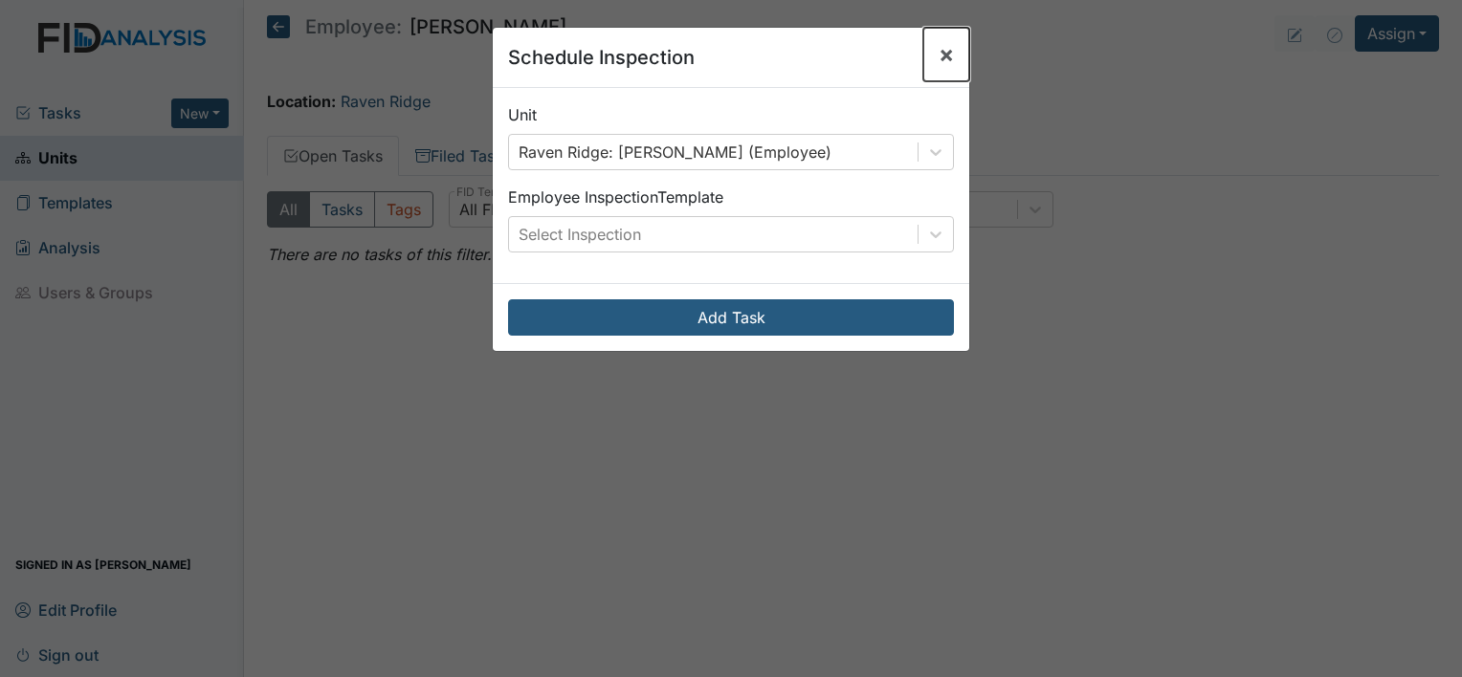
click at [939, 57] on span "×" at bounding box center [946, 54] width 15 height 28
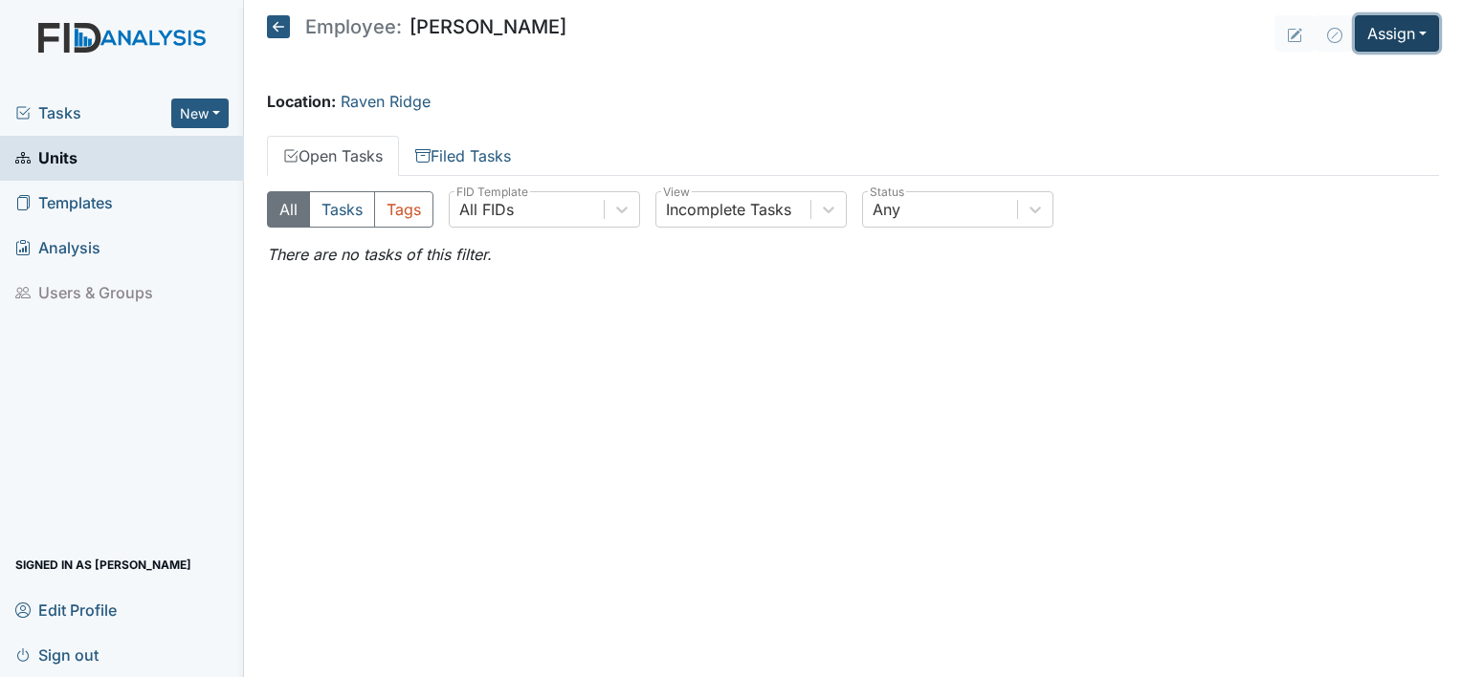
click at [1428, 33] on button "Assign" at bounding box center [1397, 33] width 84 height 36
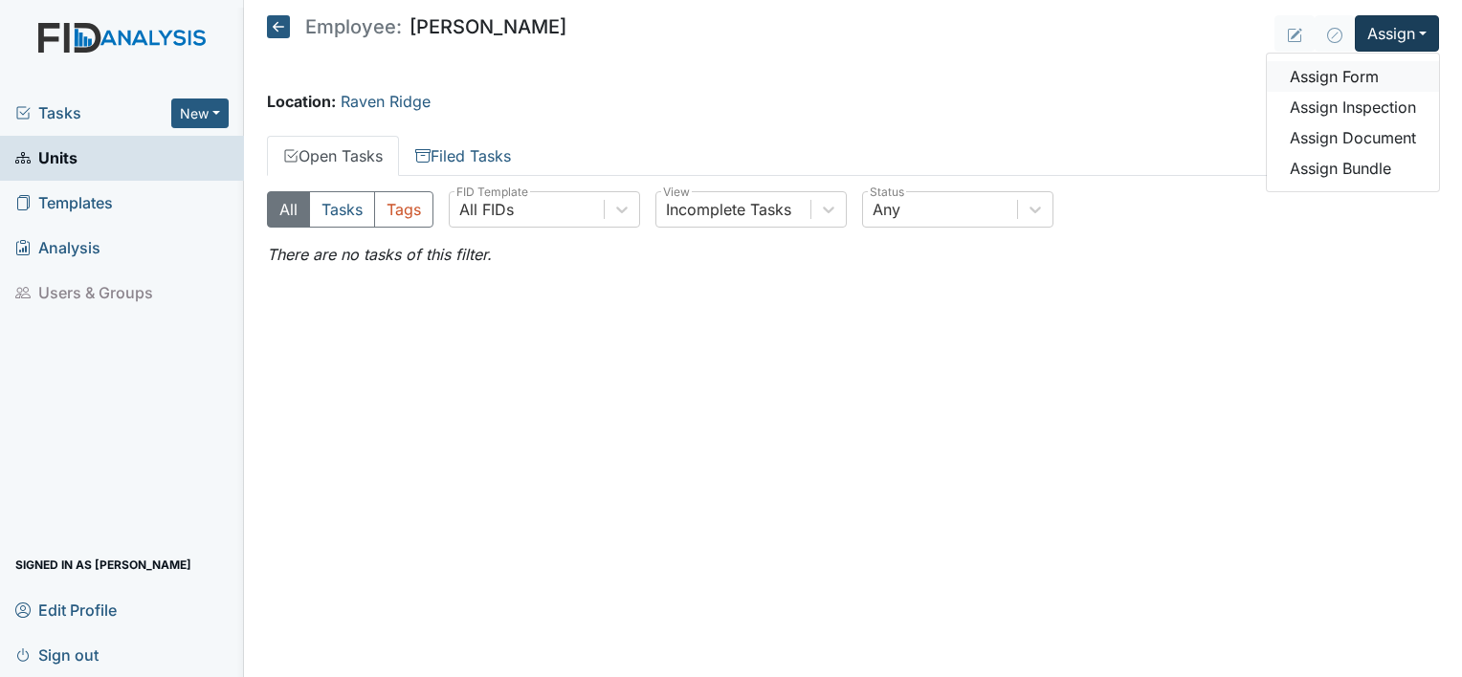
click at [1369, 69] on link "Assign Form" at bounding box center [1353, 76] width 172 height 31
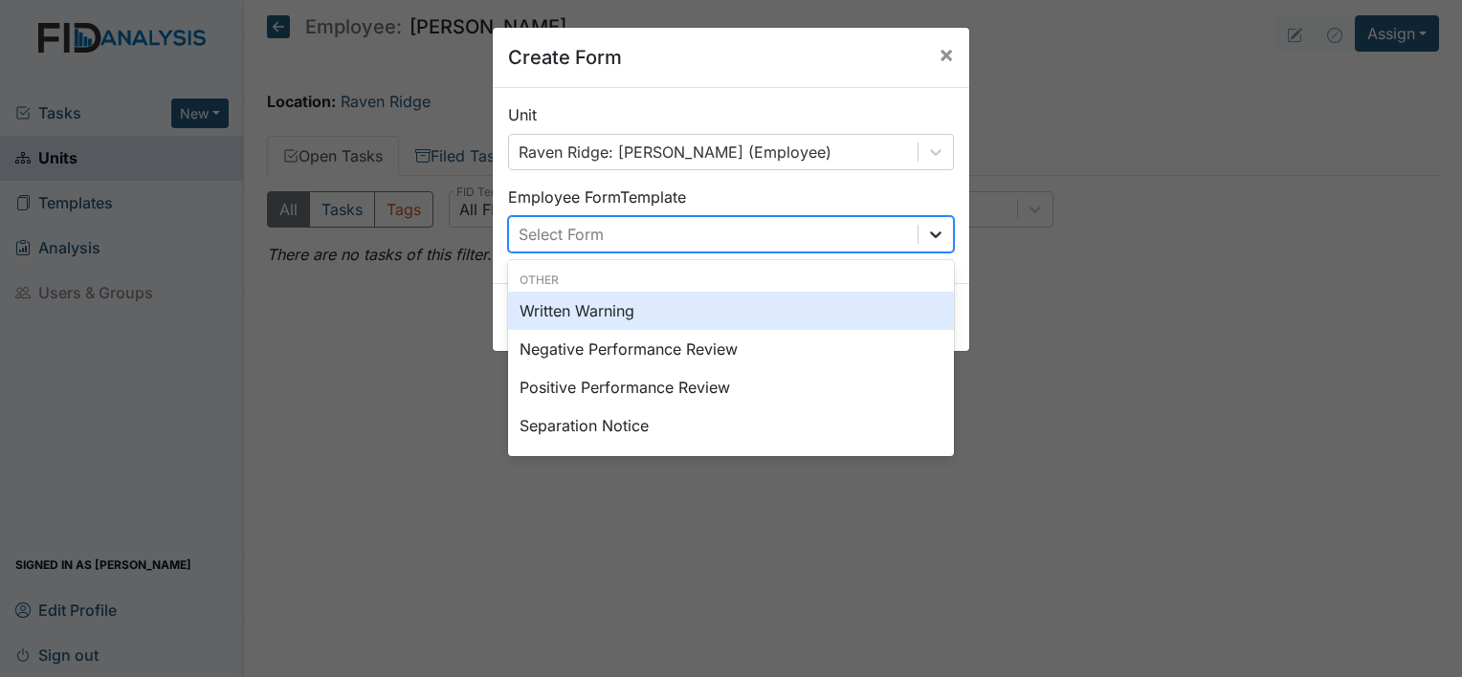
click at [931, 233] on icon at bounding box center [935, 234] width 19 height 19
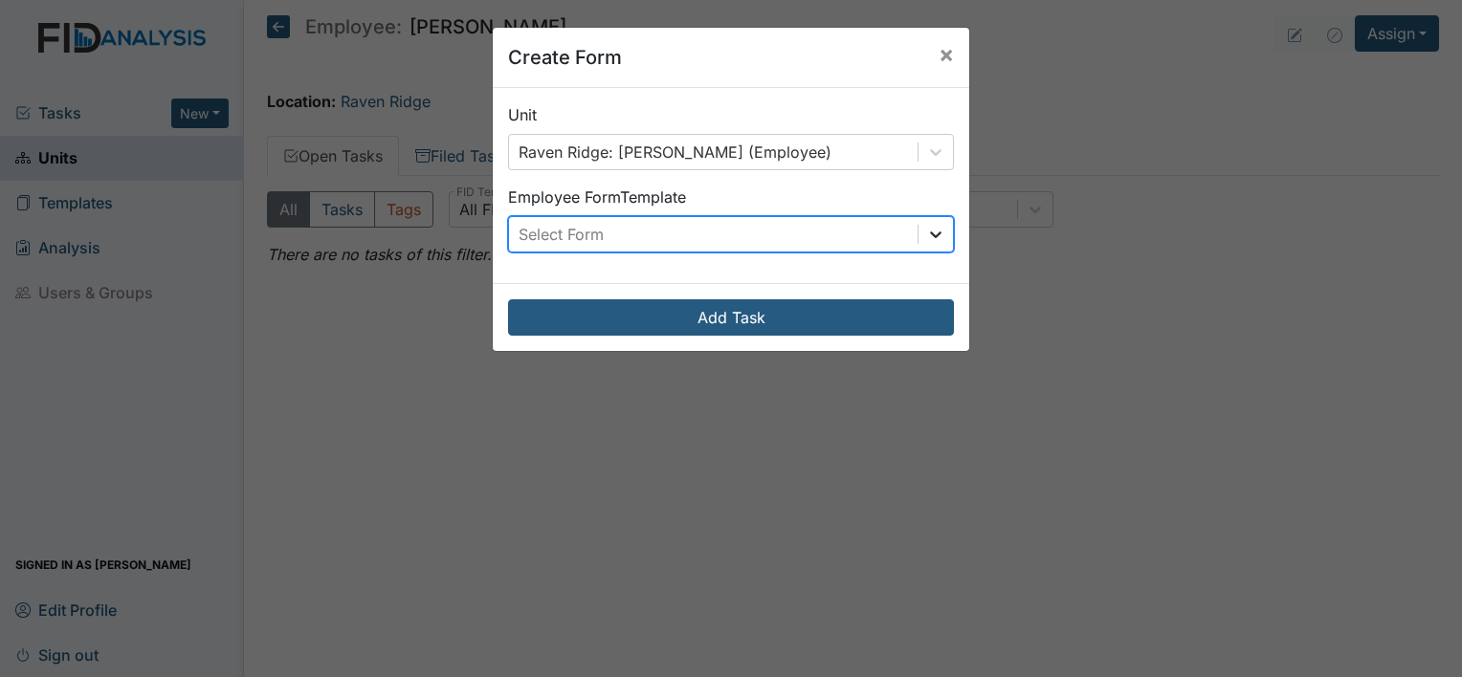
click at [941, 233] on div at bounding box center [936, 234] width 34 height 34
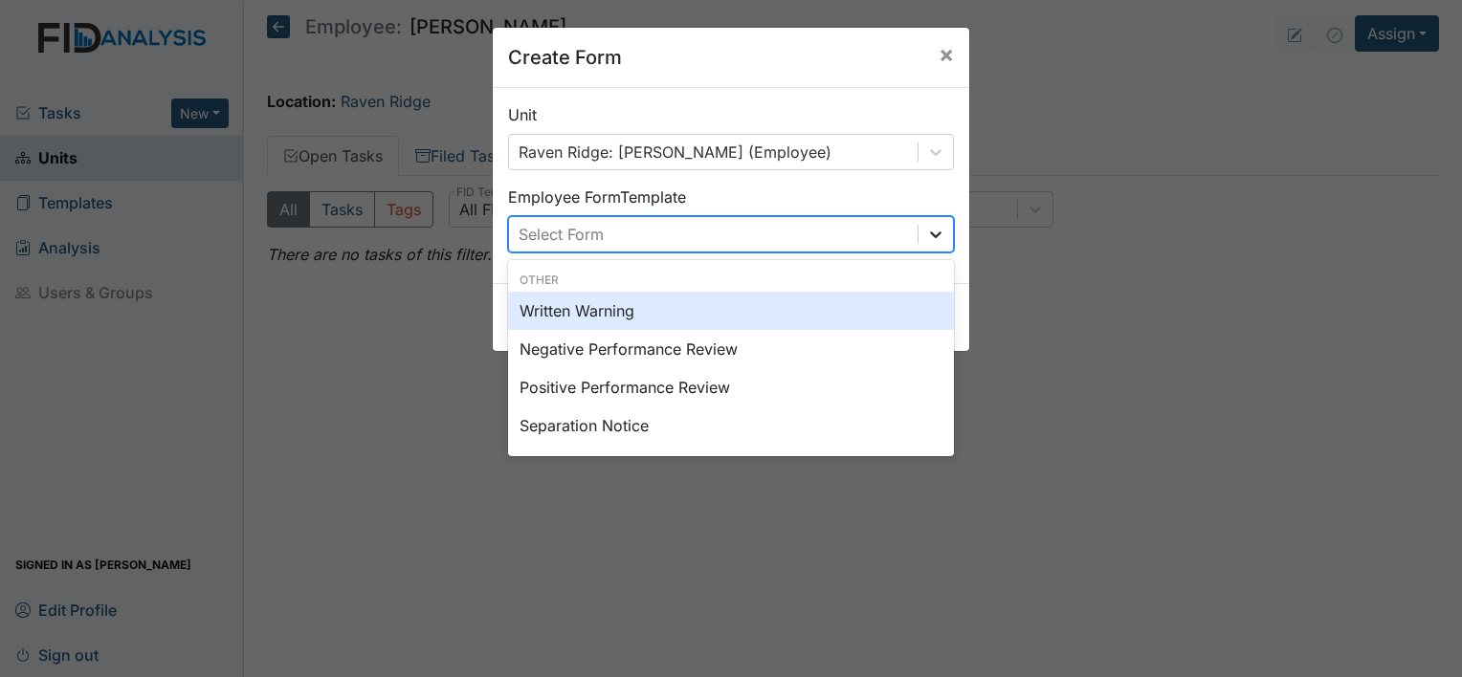
click at [924, 245] on div at bounding box center [936, 234] width 34 height 34
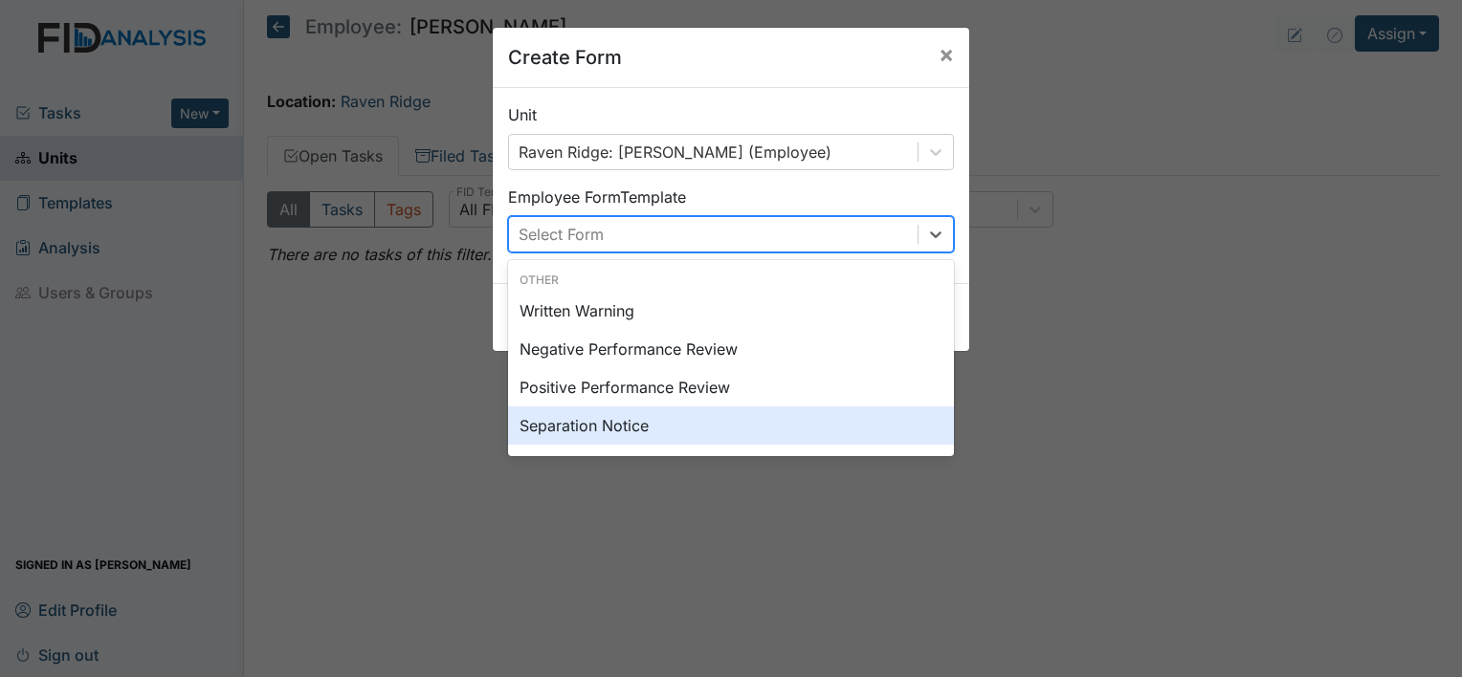
click at [570, 421] on div "Separation Notice" at bounding box center [731, 426] width 446 height 38
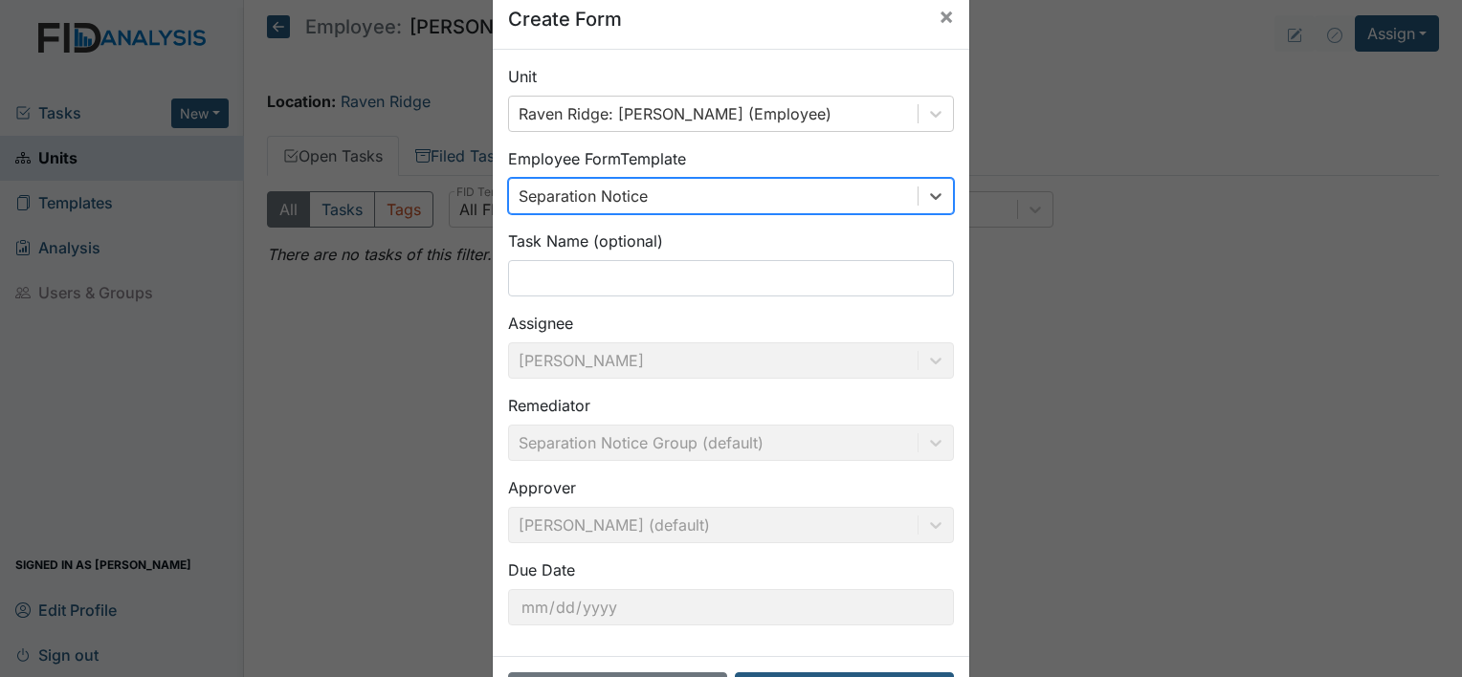
scroll to position [111, 0]
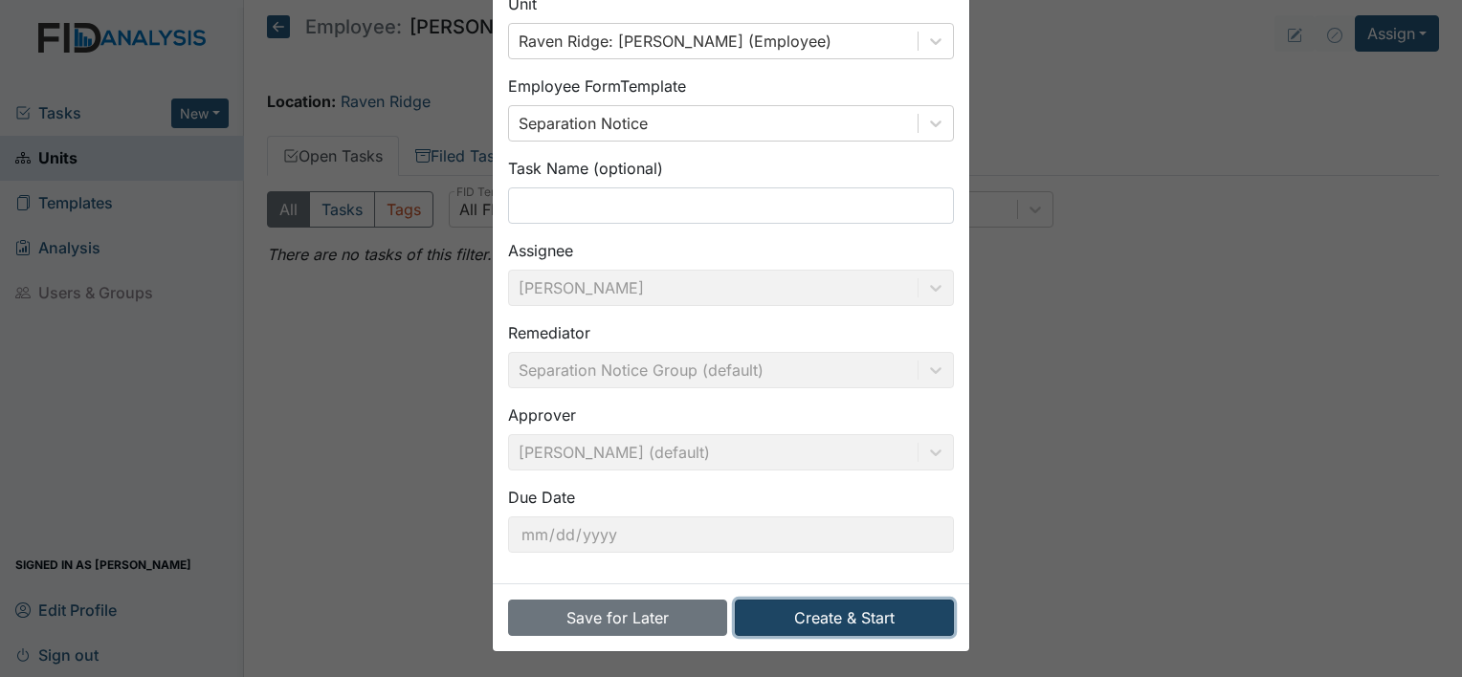
click at [880, 616] on button "Create & Start" at bounding box center [844, 618] width 219 height 36
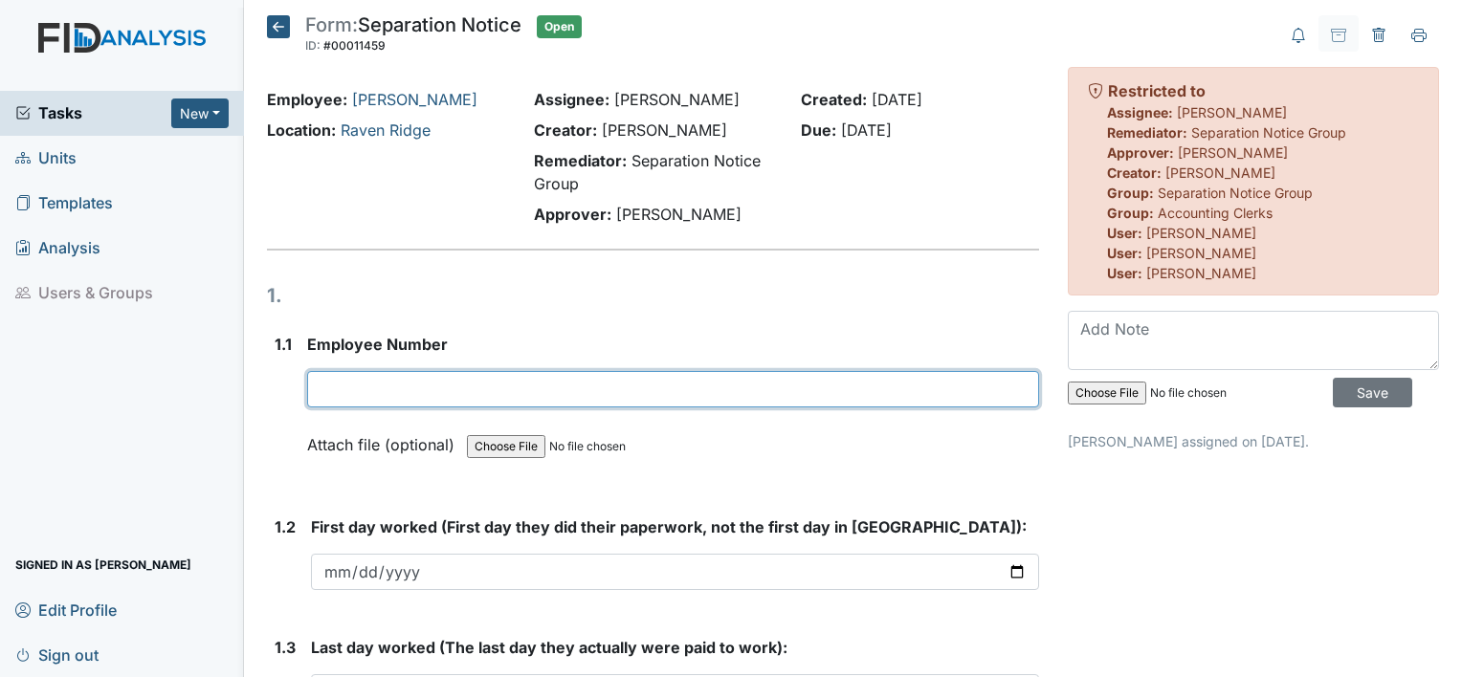
click at [382, 381] on input "text" at bounding box center [673, 389] width 732 height 36
type input "10310"
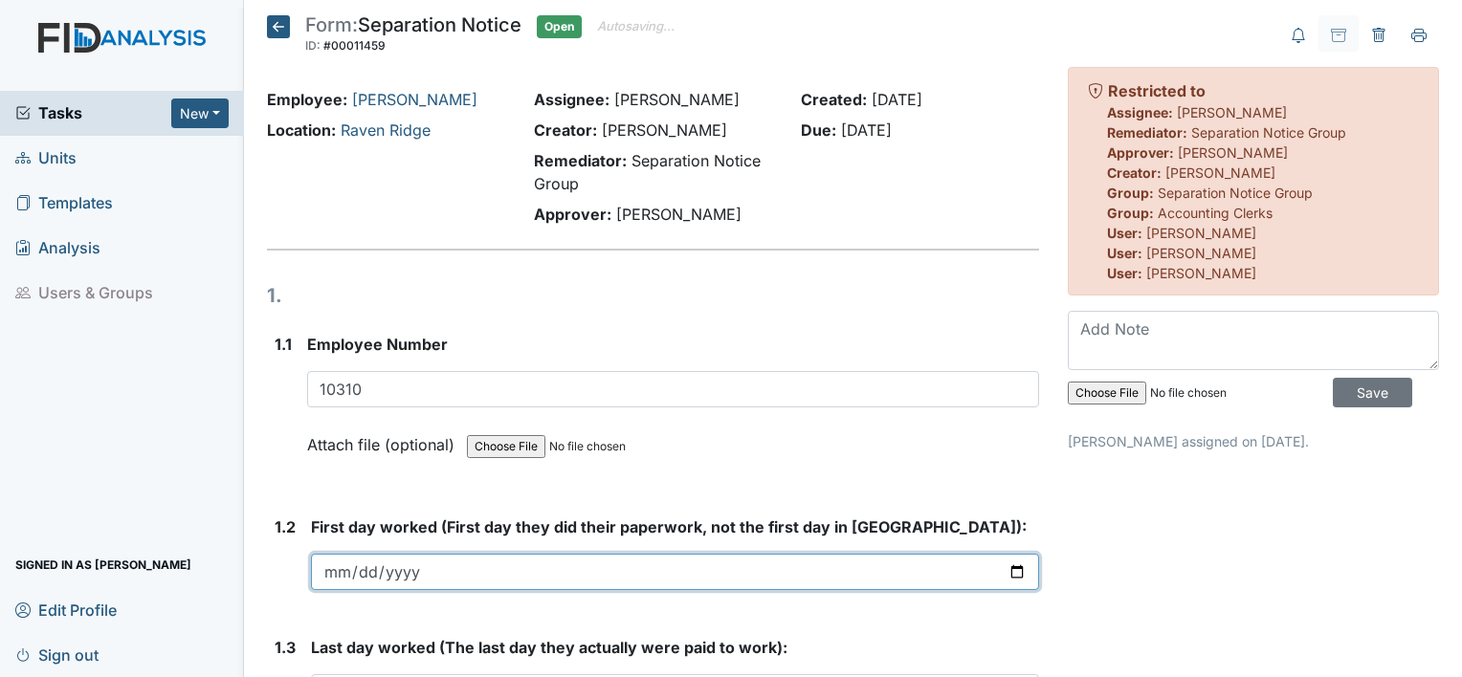
click at [328, 566] on input "date" at bounding box center [675, 572] width 728 height 36
type input "2025-08-05"
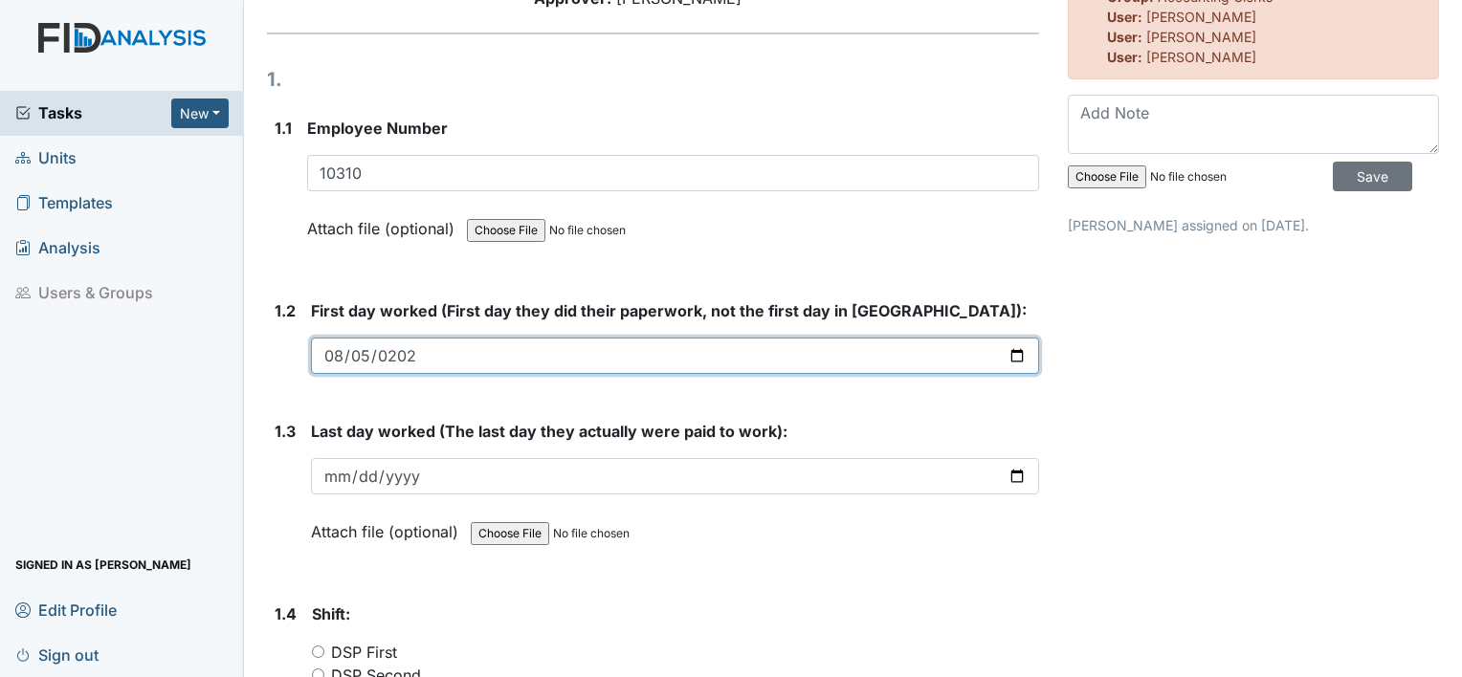
scroll to position [395, 0]
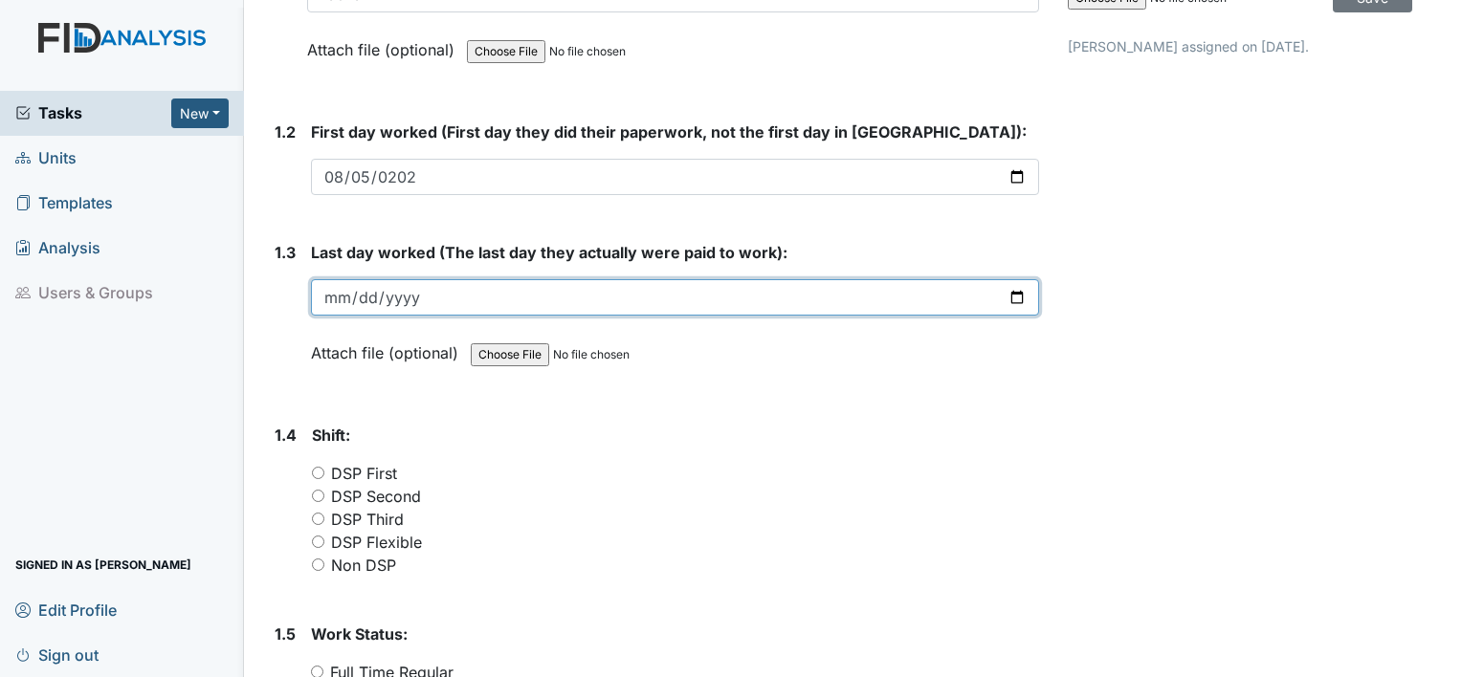
click at [342, 295] on input "date" at bounding box center [675, 297] width 728 height 36
click at [364, 291] on input "2025-08-31" at bounding box center [675, 297] width 728 height 36
type input "2025-08-13"
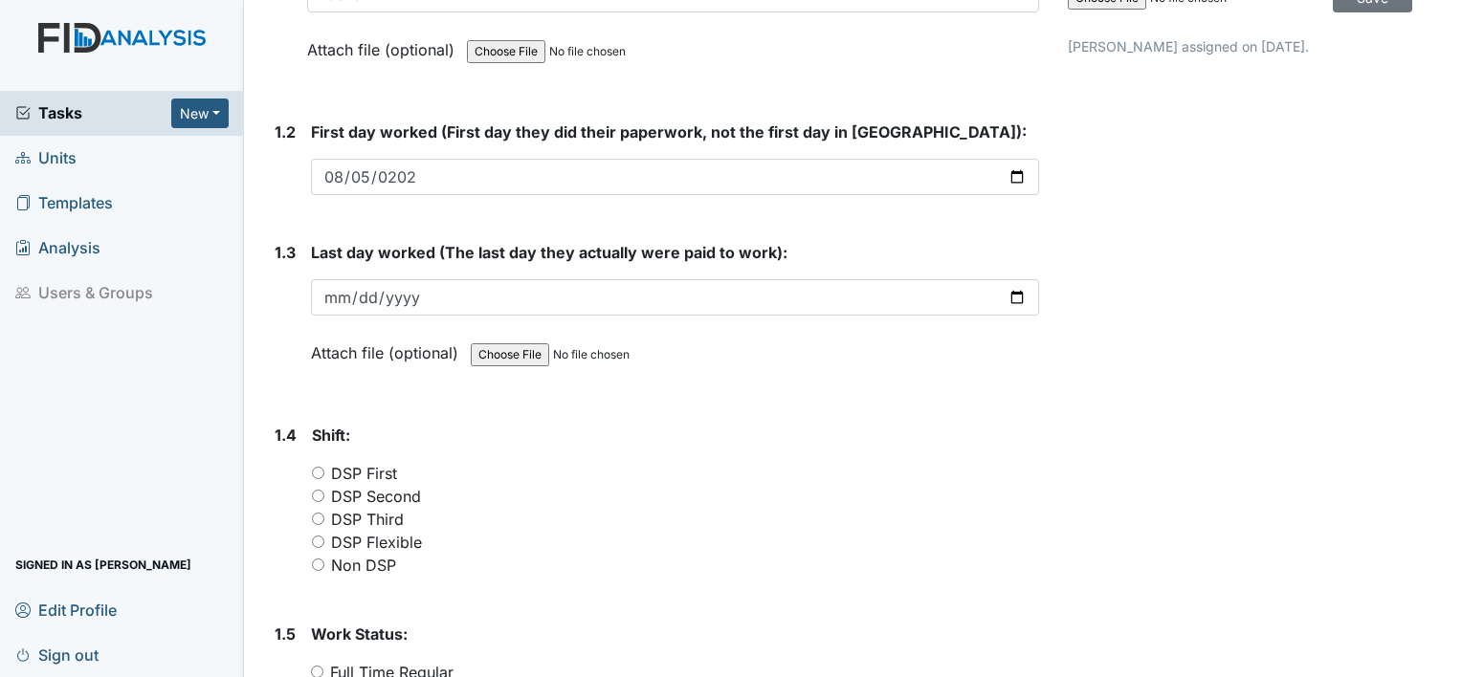
click at [323, 500] on div "DSP Second" at bounding box center [675, 496] width 727 height 23
click at [314, 491] on input "DSP Second" at bounding box center [318, 496] width 12 height 12
radio input "true"
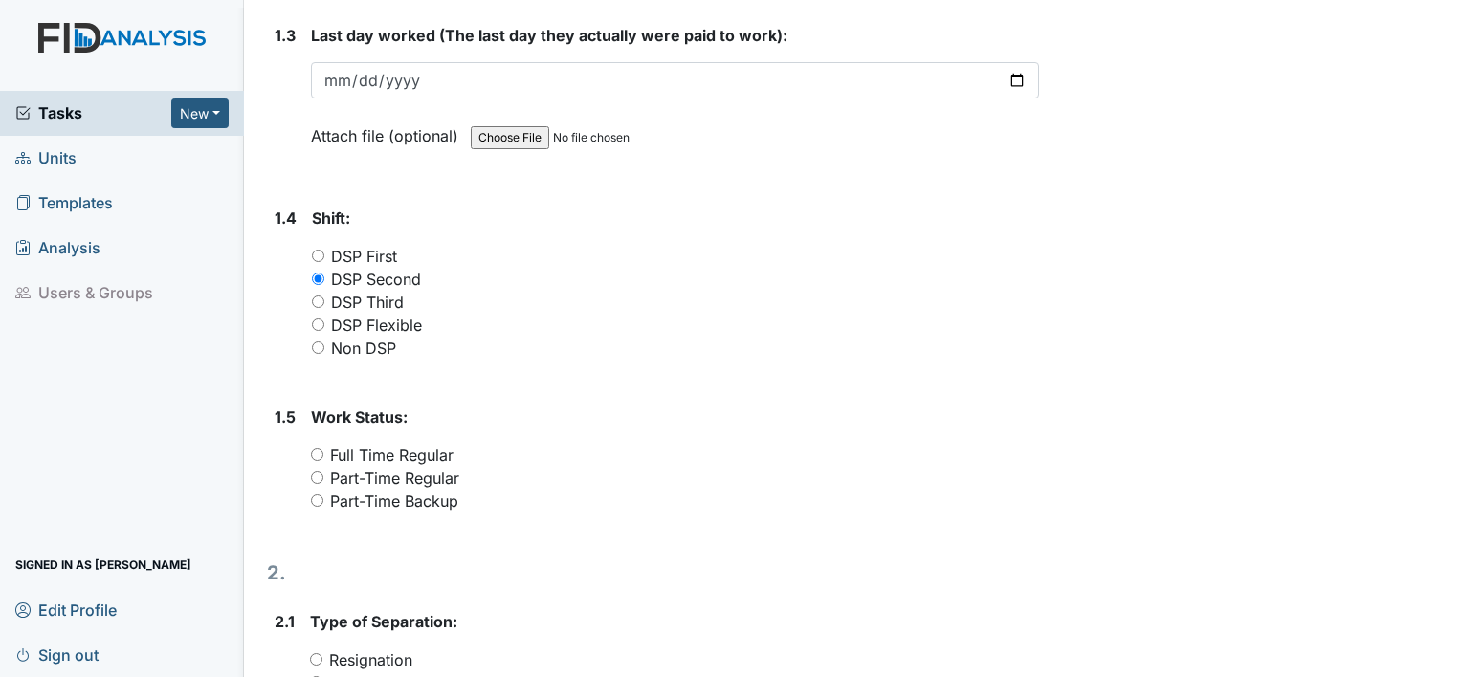
scroll to position [663, 0]
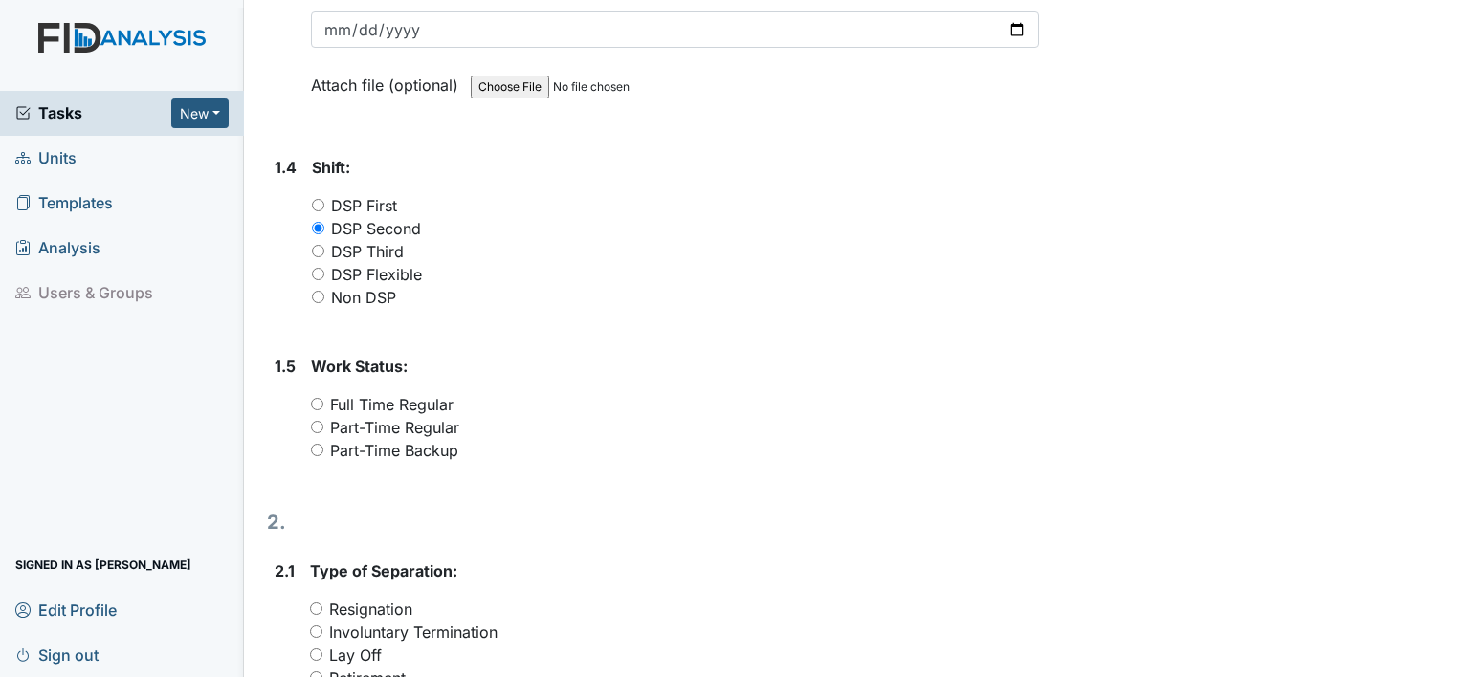
click at [318, 422] on input "Part-Time Regular" at bounding box center [317, 427] width 12 height 12
radio input "true"
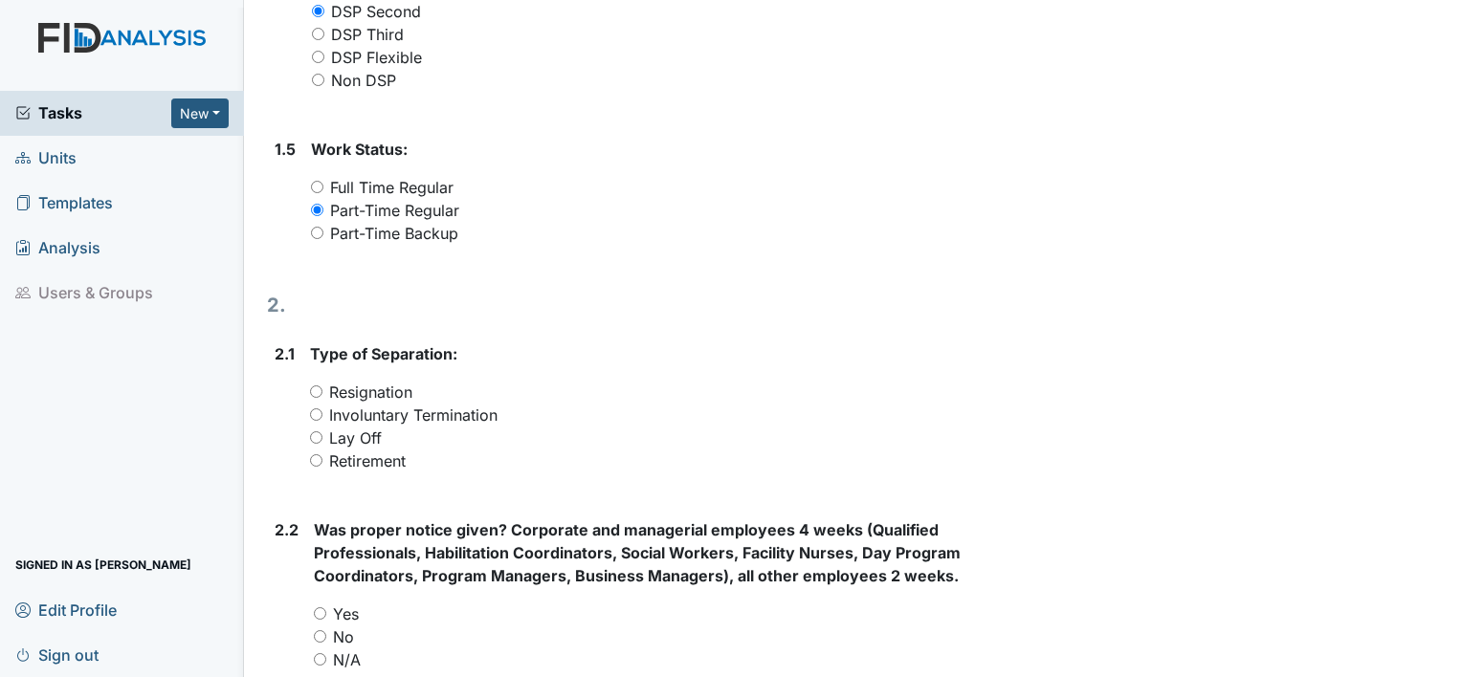
scroll to position [893, 0]
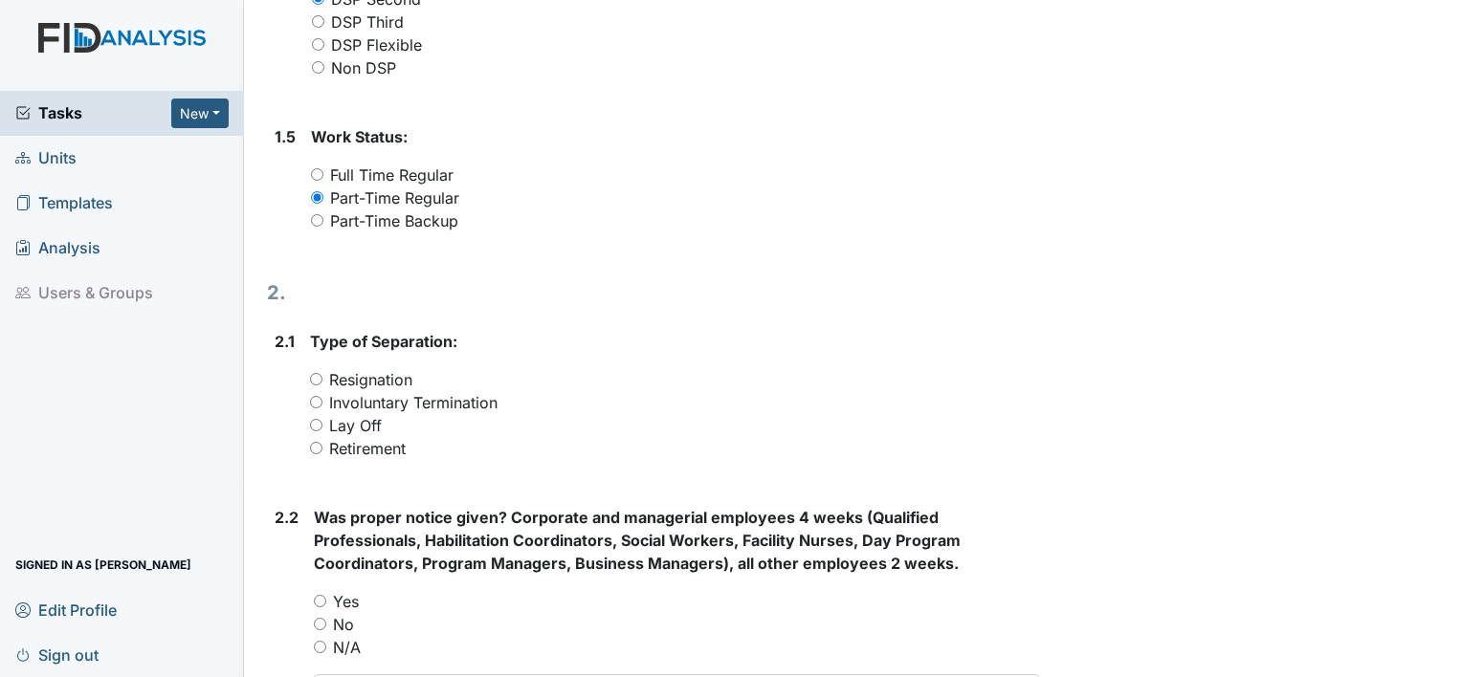
click at [529, 394] on div "Involuntary Termination" at bounding box center [674, 402] width 729 height 23
click at [318, 378] on input "Resignation" at bounding box center [316, 379] width 12 height 12
radio input "true"
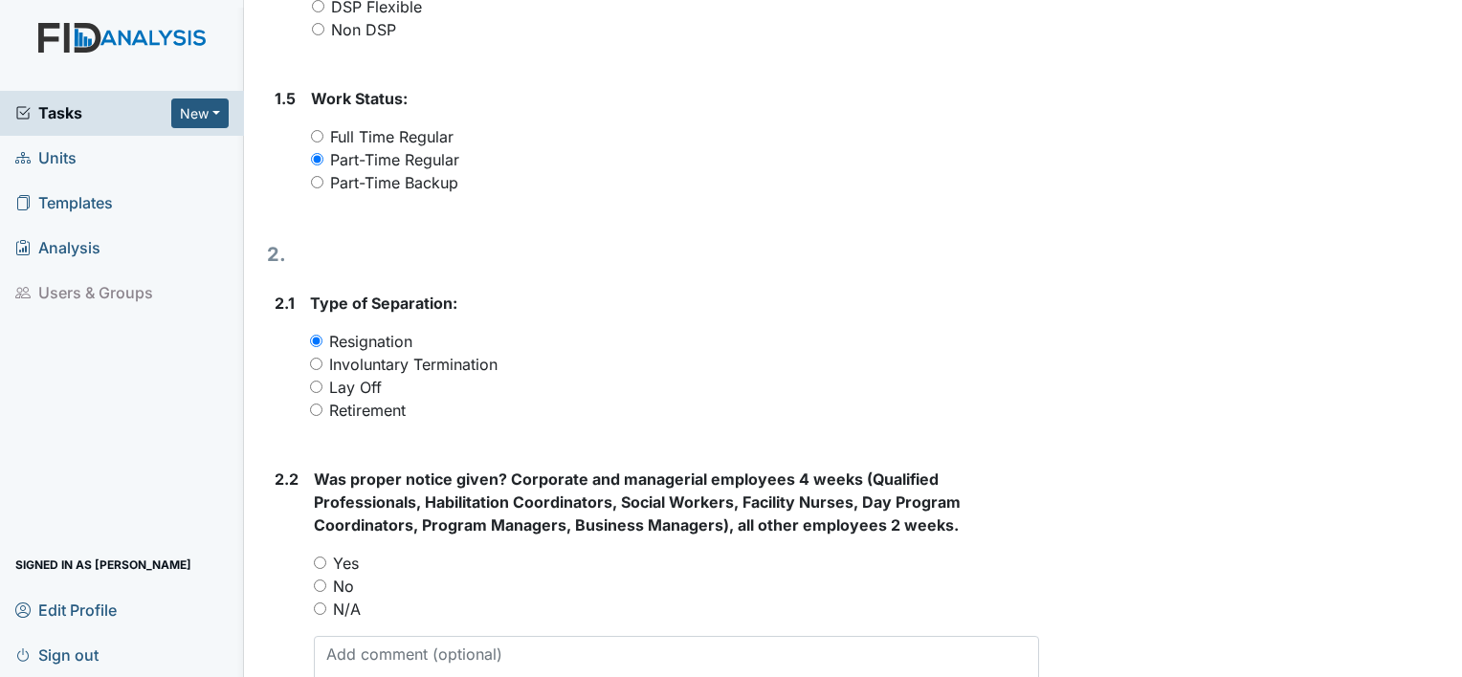
scroll to position [1071, 0]
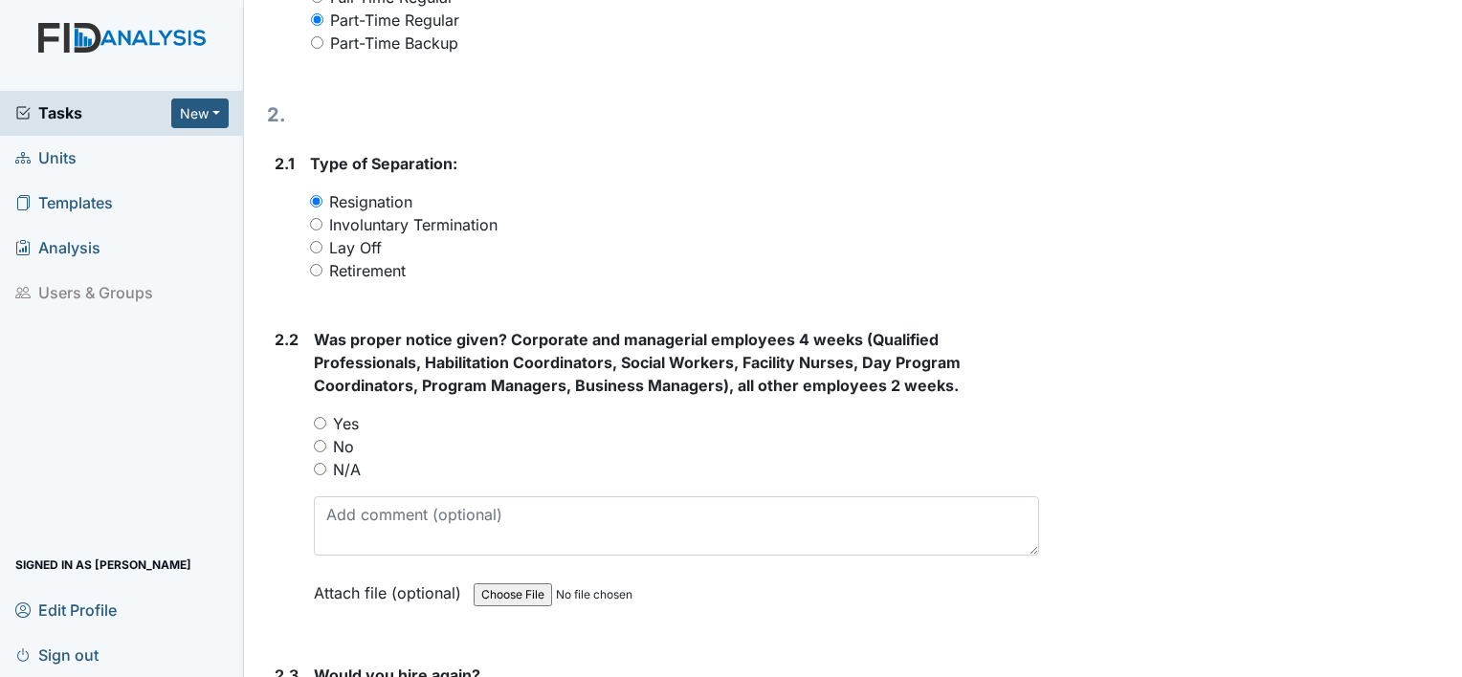
click at [314, 440] on input "No" at bounding box center [320, 446] width 12 height 12
radio input "true"
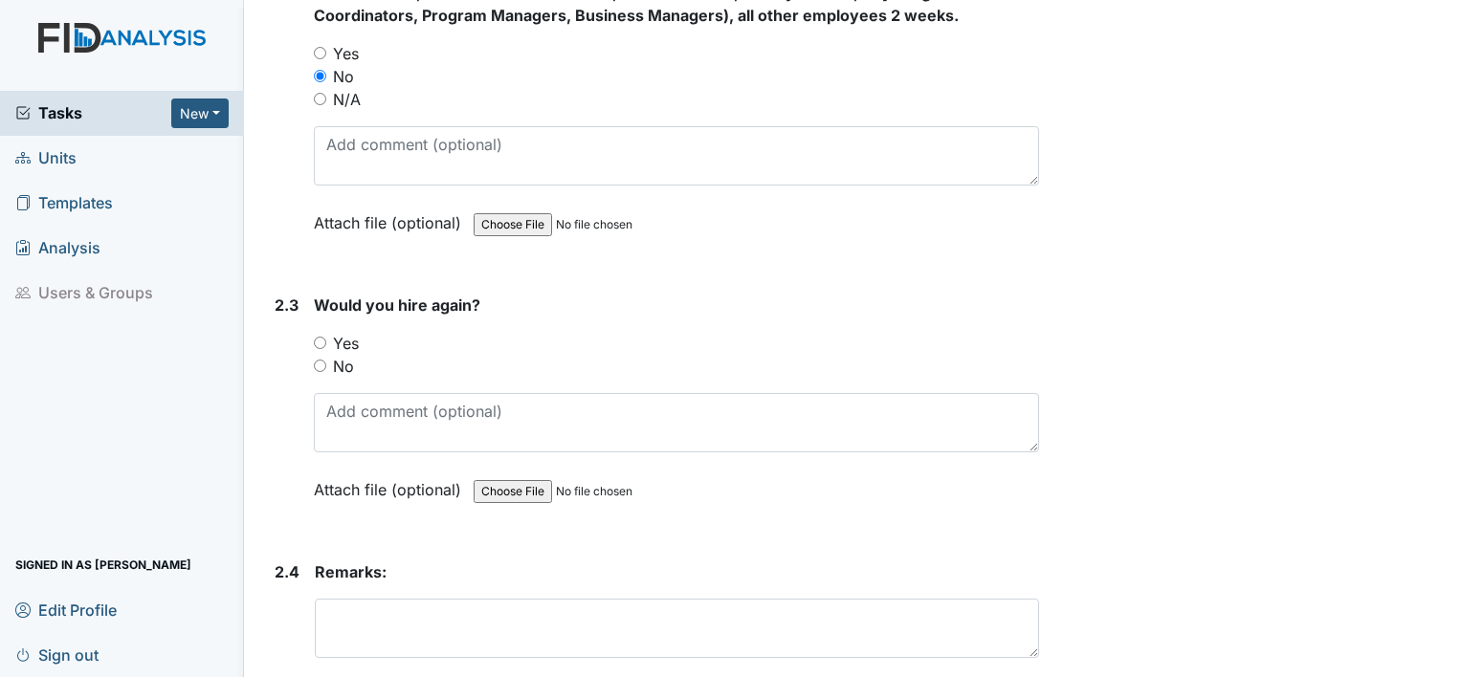
scroll to position [1518, 0]
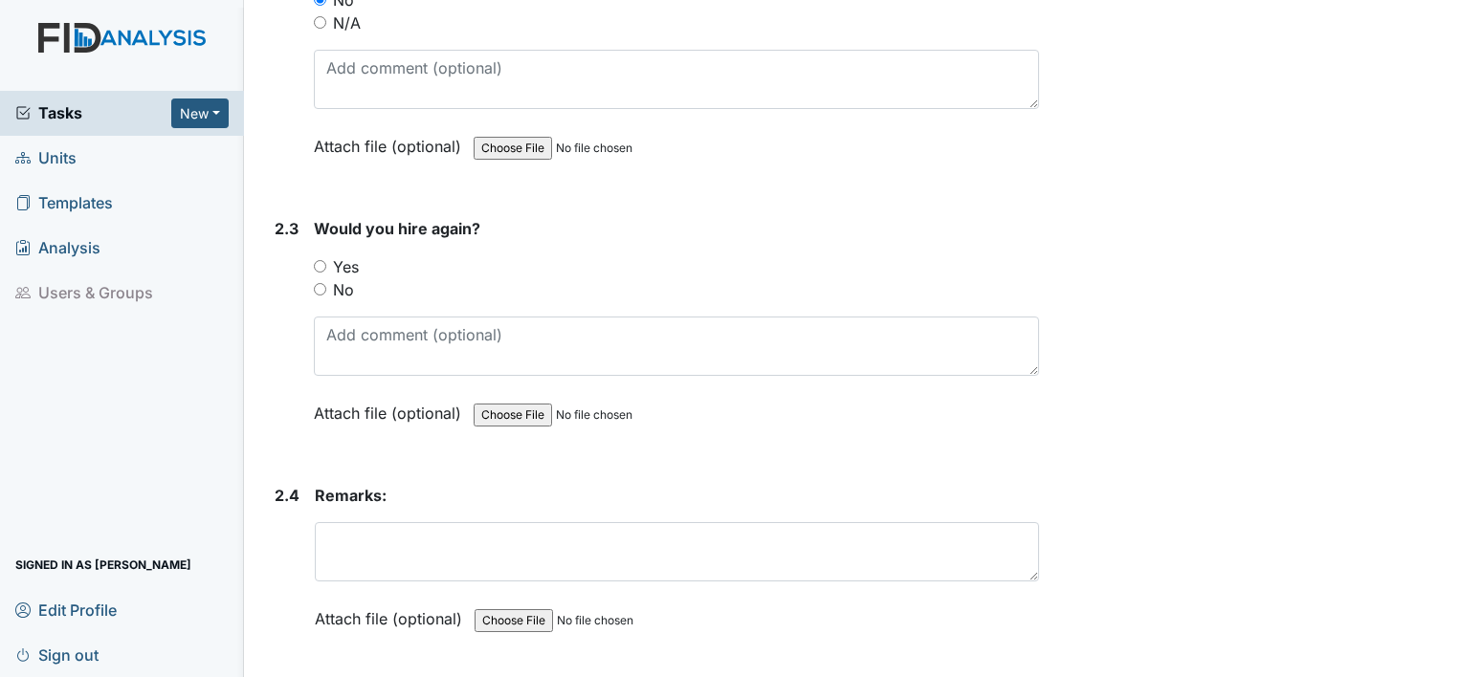
click at [319, 292] on input "No" at bounding box center [320, 289] width 12 height 12
radio input "true"
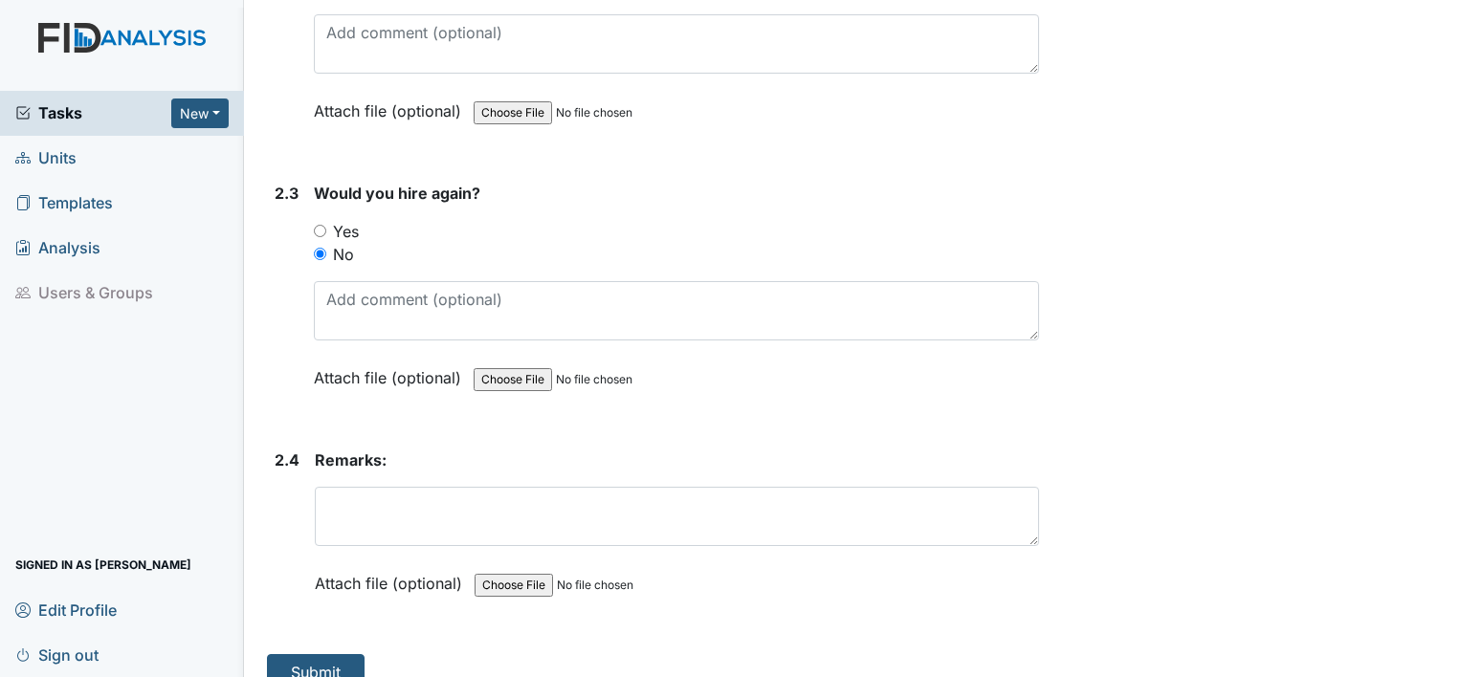
scroll to position [1577, 0]
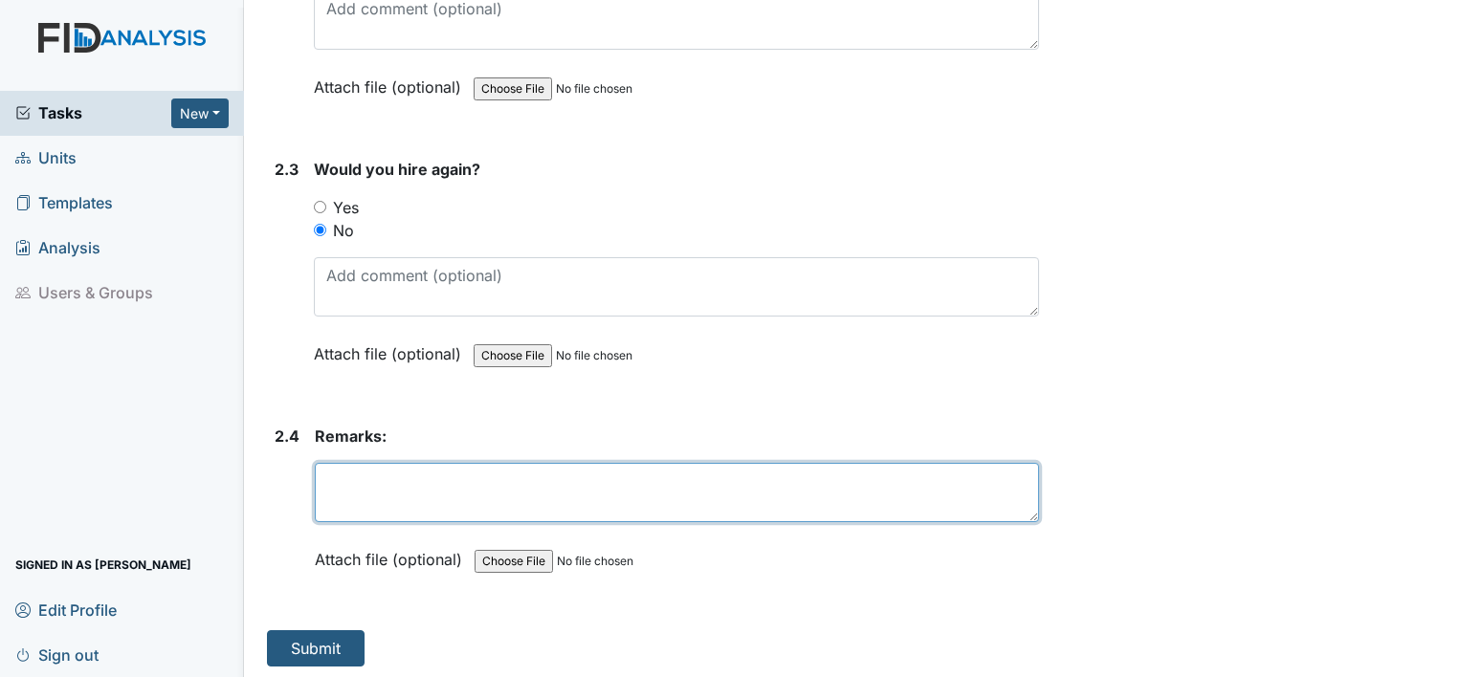
click at [392, 474] on textarea at bounding box center [677, 492] width 724 height 59
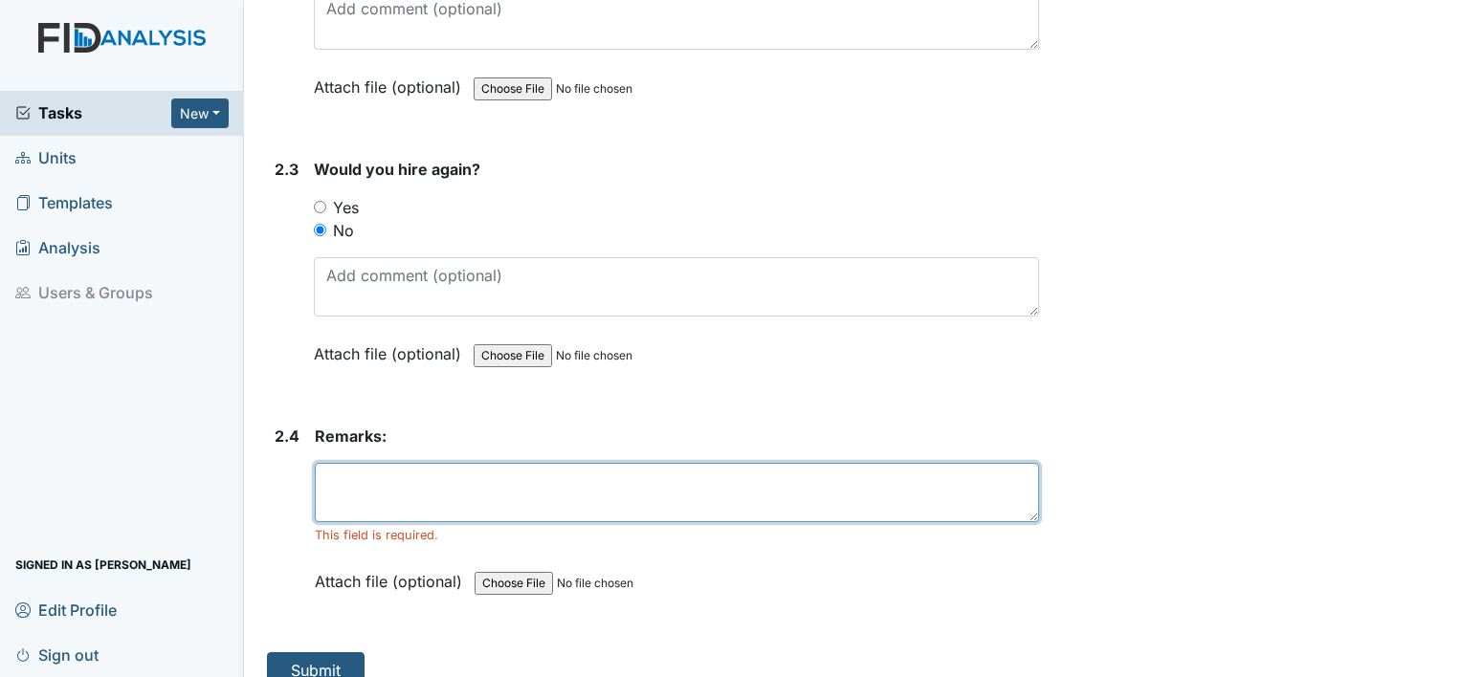
click at [376, 482] on textarea at bounding box center [677, 492] width 724 height 59
click at [386, 476] on textarea "Christoper" at bounding box center [677, 492] width 724 height 59
click at [479, 475] on textarea "Christopher" at bounding box center [677, 492] width 724 height 59
click at [349, 499] on textarea "Christopher" at bounding box center [677, 492] width 724 height 59
click at [446, 481] on textarea "Christopher" at bounding box center [677, 492] width 724 height 59
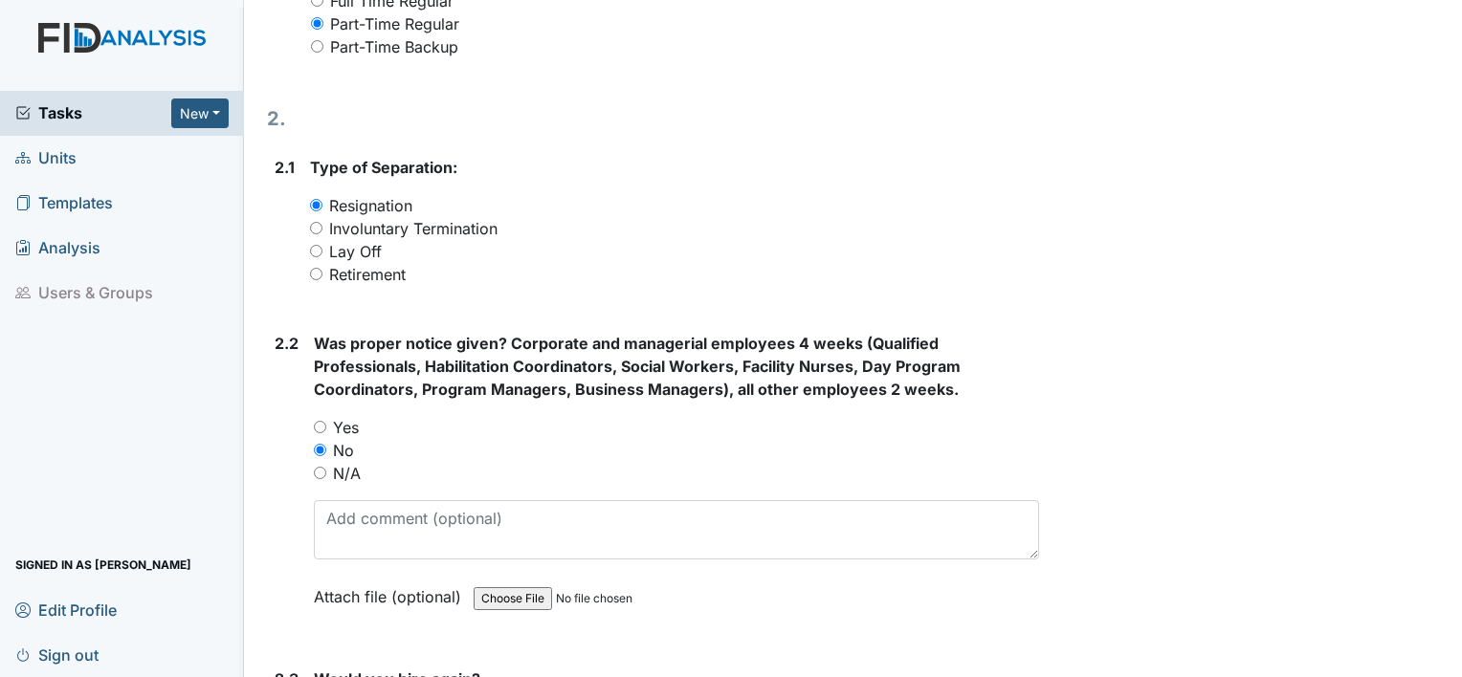
scroll to position [1015, 0]
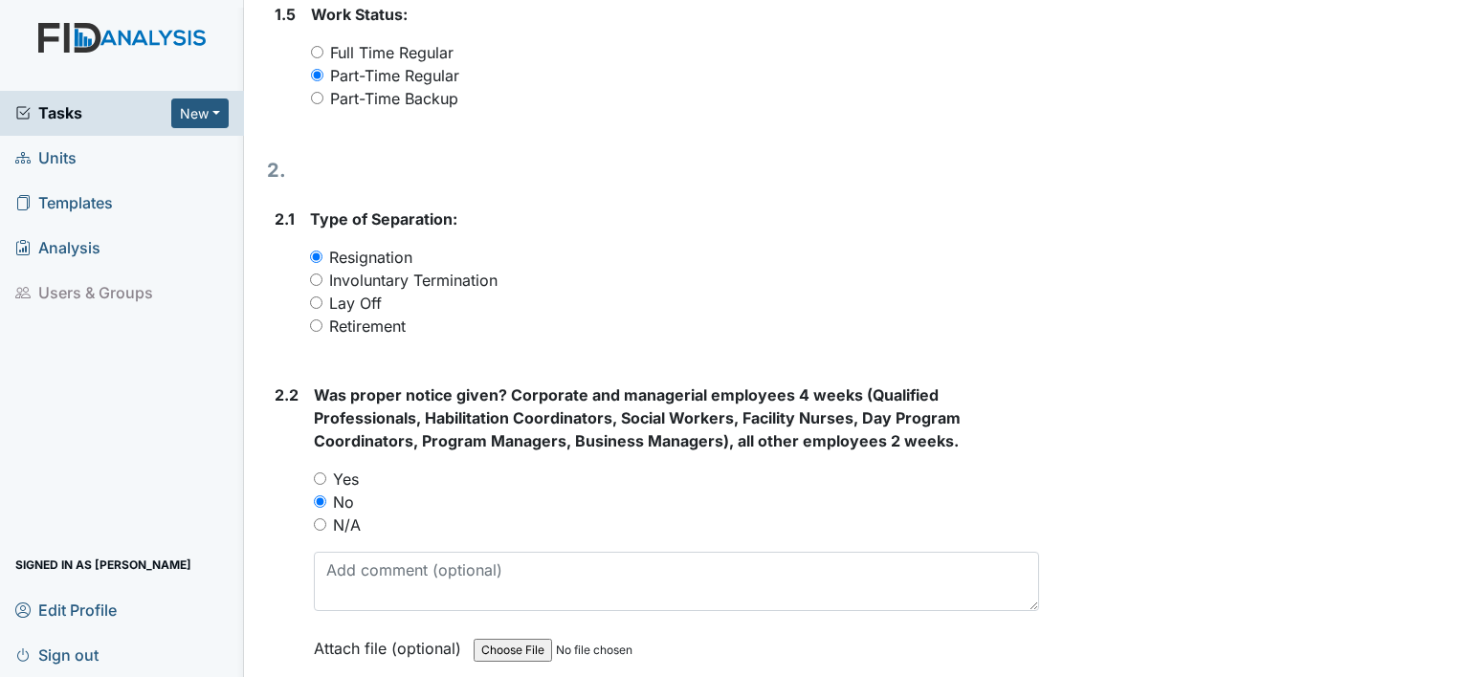
type textarea "Christopher 16,17, 20 no call no show"
click at [322, 276] on div "Involuntary Termination" at bounding box center [674, 280] width 729 height 23
click at [313, 277] on input "Involuntary Termination" at bounding box center [316, 280] width 12 height 12
radio input "true"
click at [315, 253] on input "Resignation" at bounding box center [316, 257] width 12 height 12
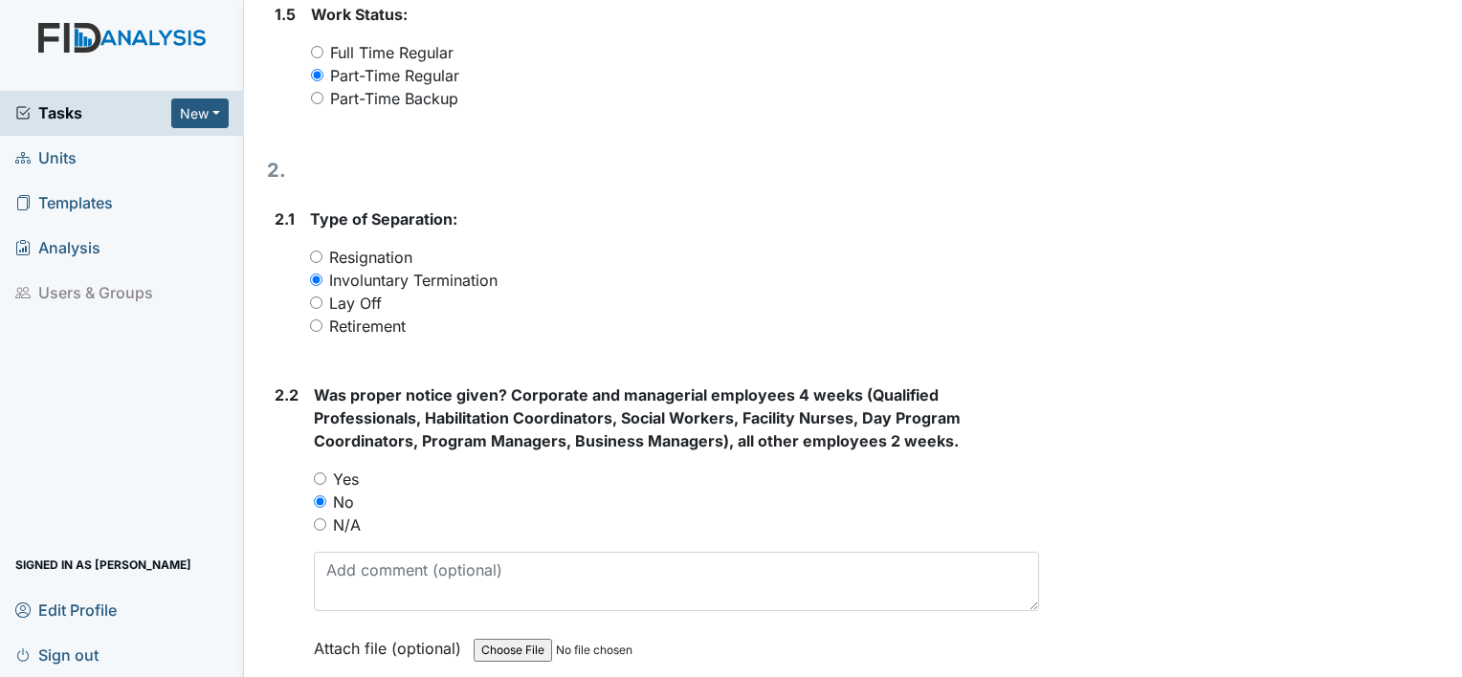
radio input "true"
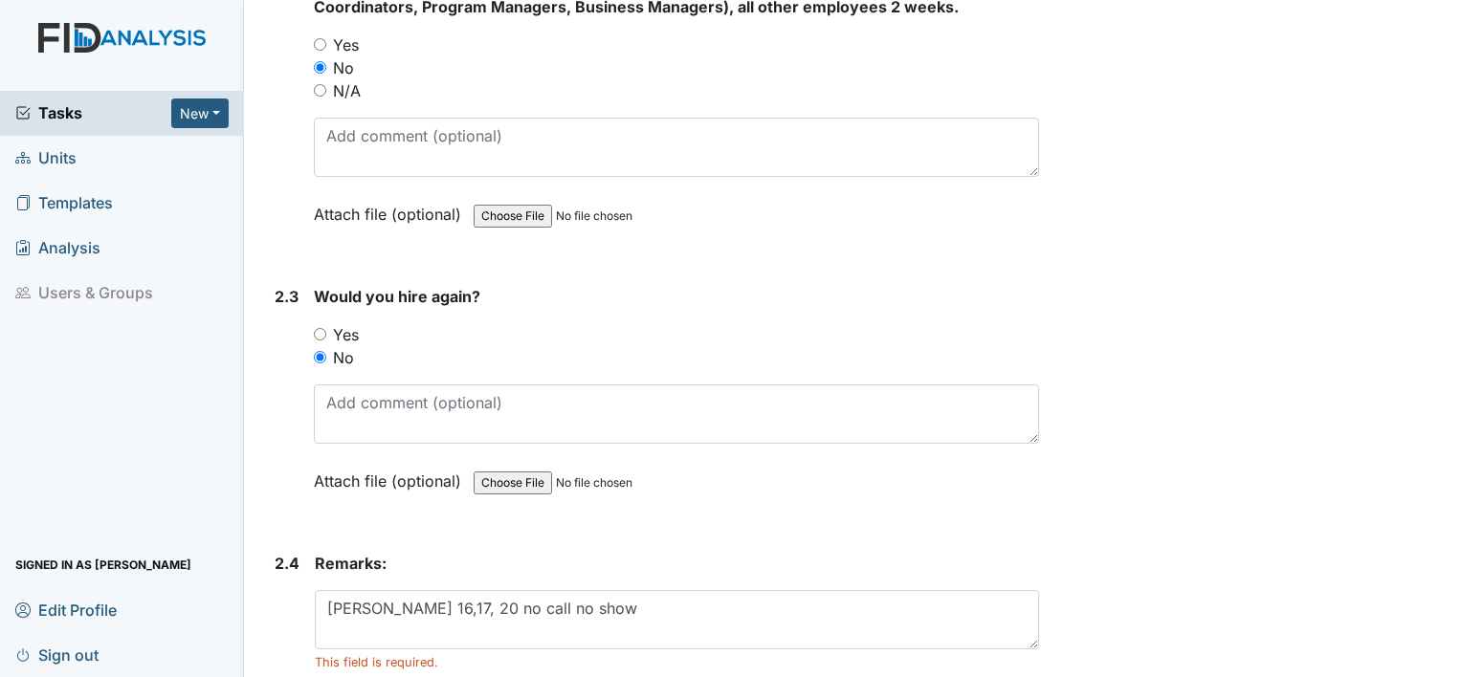
scroll to position [1599, 0]
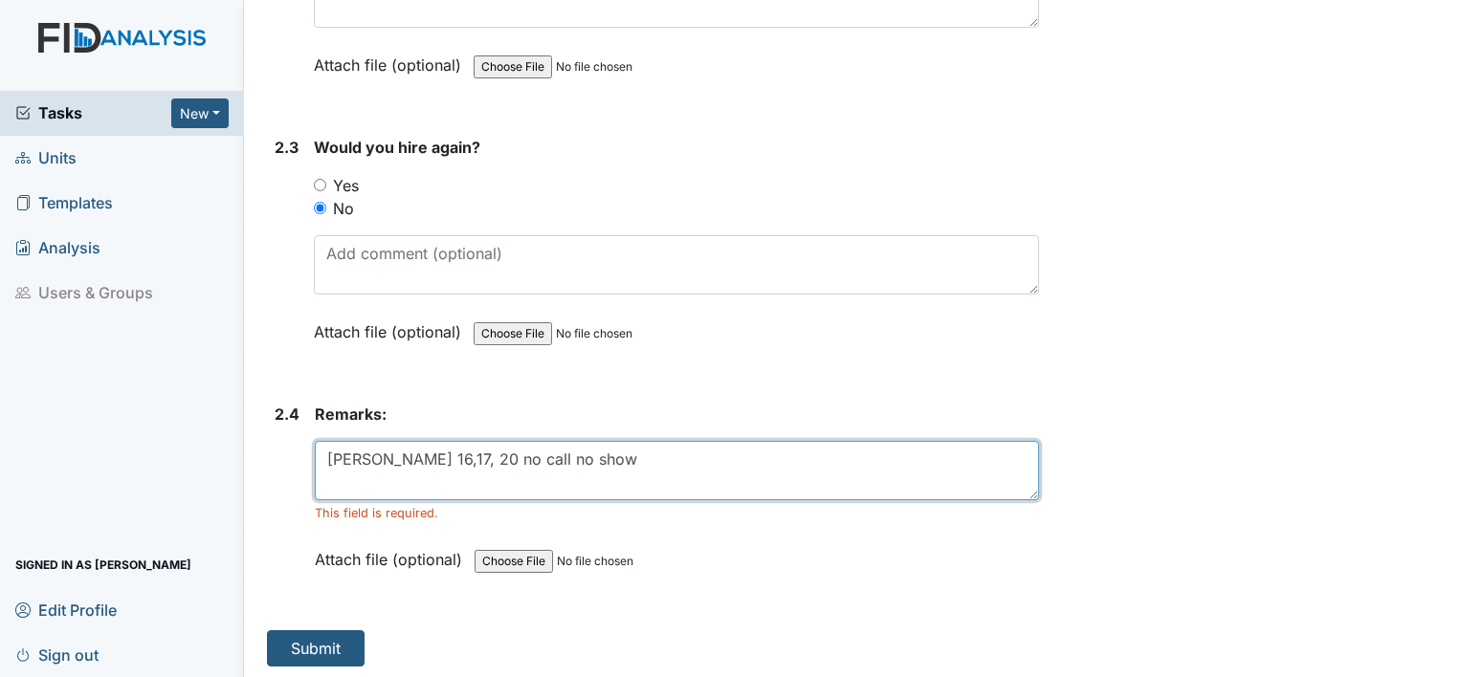
click at [412, 455] on textarea "Christopher 16,17, 20 no call no show" at bounding box center [677, 470] width 724 height 59
click at [411, 452] on textarea "Christopher8- 16,17, 20 no call no show" at bounding box center [677, 470] width 724 height 59
click at [456, 455] on textarea "Christopher 8- 16,17, 20 no call no show" at bounding box center [677, 470] width 724 height 59
click at [494, 454] on textarea "Christopher 8- 16,8-17, 20 no call no show" at bounding box center [677, 470] width 724 height 59
type textarea "Christopher 8- 16,8-17, 8-20 no call no show"
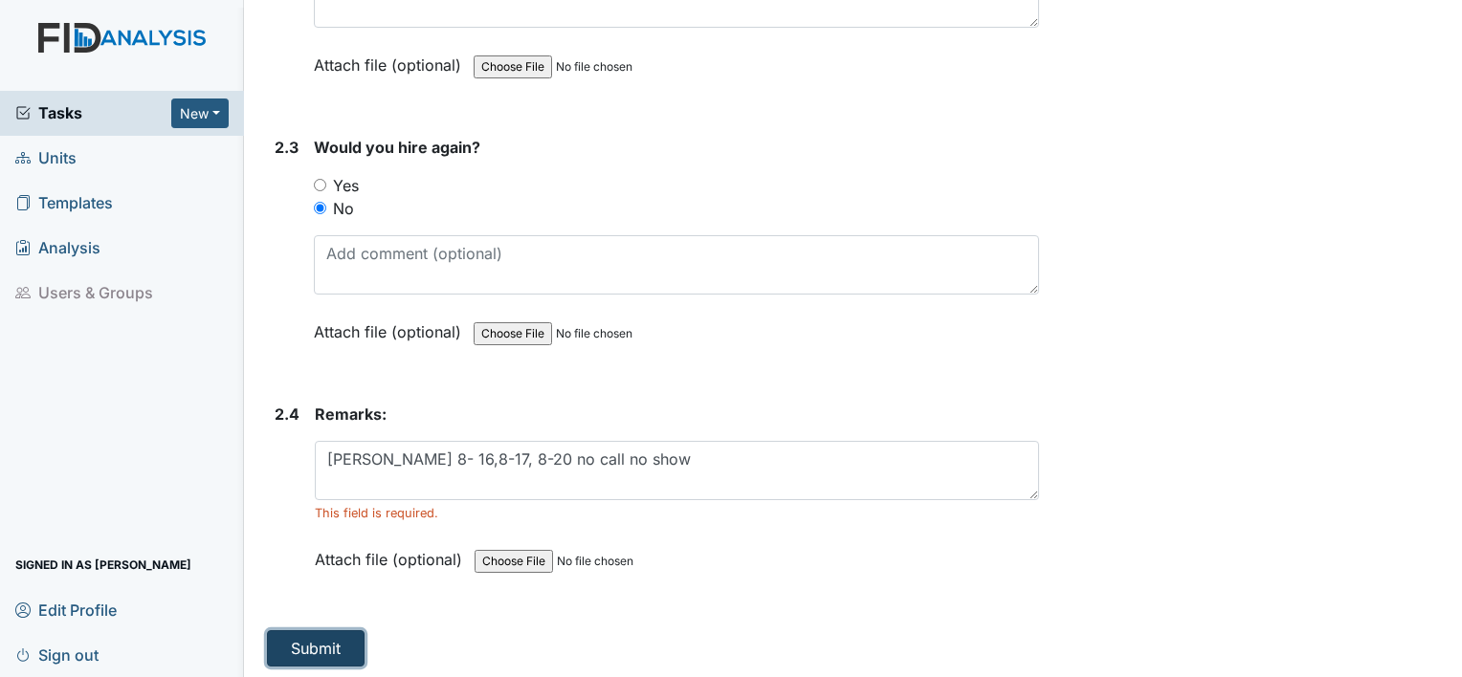
click at [308, 647] on button "Submit" at bounding box center [316, 649] width 98 height 36
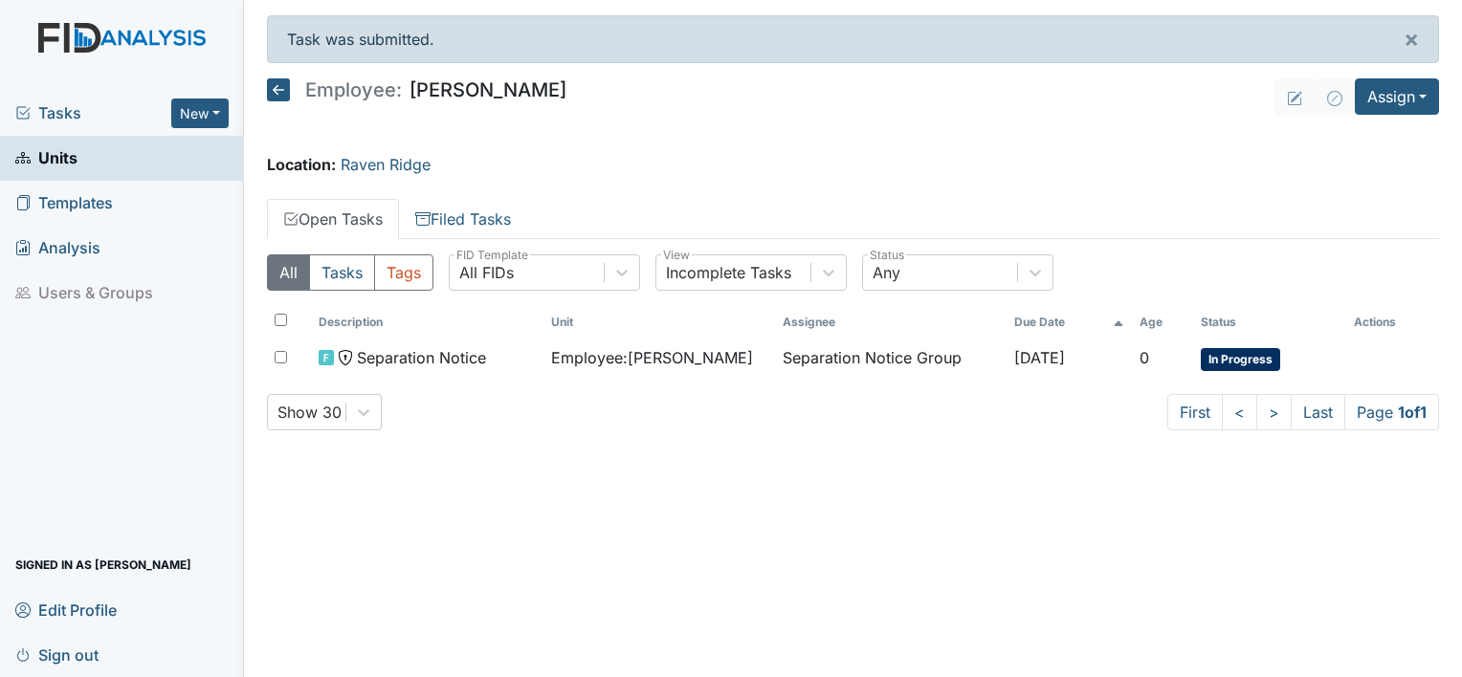
click at [308, 647] on main "Task was submitted. × Employee: Christopher Peaden Assign Assign Form Assign In…" at bounding box center [853, 338] width 1218 height 677
click at [67, 203] on span "Templates" at bounding box center [64, 204] width 98 height 30
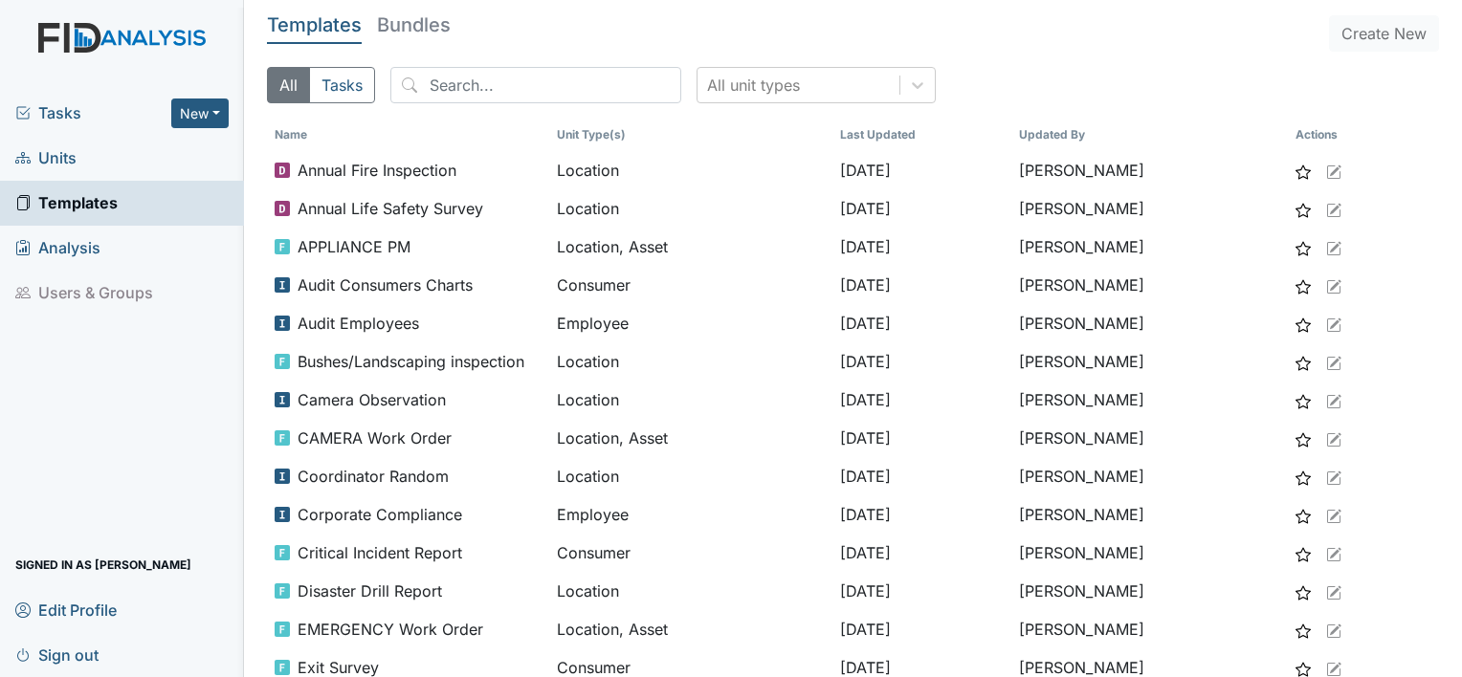
click at [65, 160] on span "Units" at bounding box center [45, 159] width 61 height 30
